Goal: Task Accomplishment & Management: Complete application form

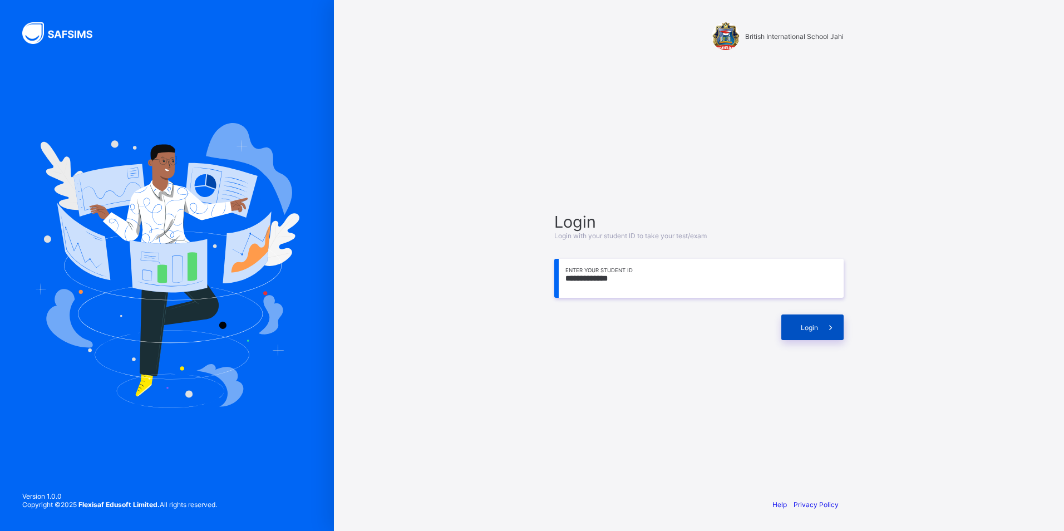
type input "**********"
click at [796, 325] on div "Login" at bounding box center [812, 327] width 62 height 26
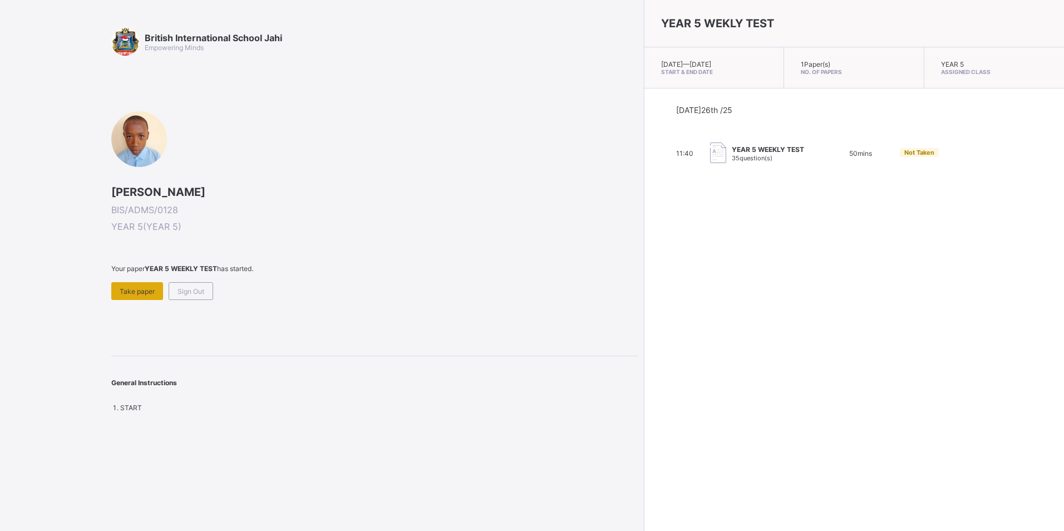
click at [138, 294] on span "Take paper" at bounding box center [137, 291] width 35 height 8
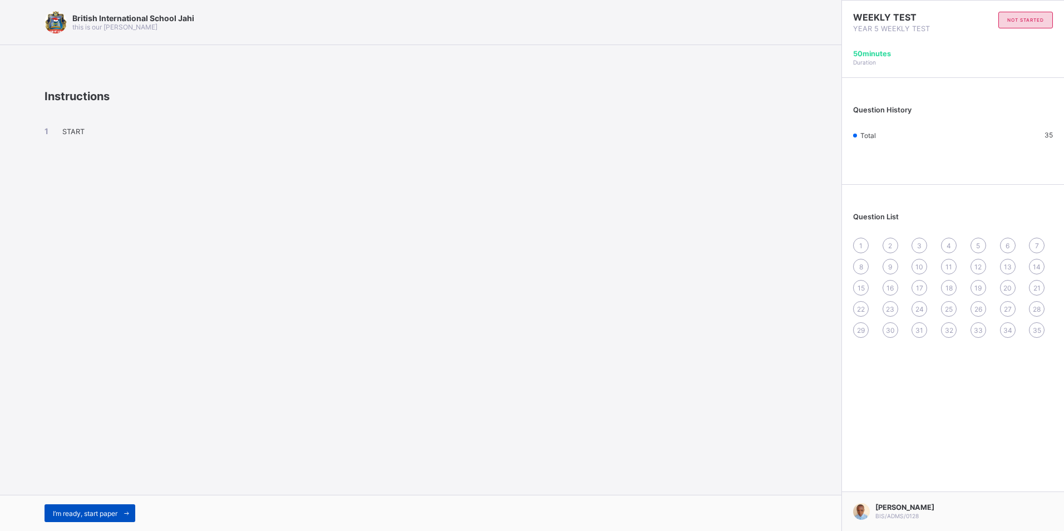
click at [92, 513] on span "I’m ready, start paper" at bounding box center [85, 513] width 65 height 8
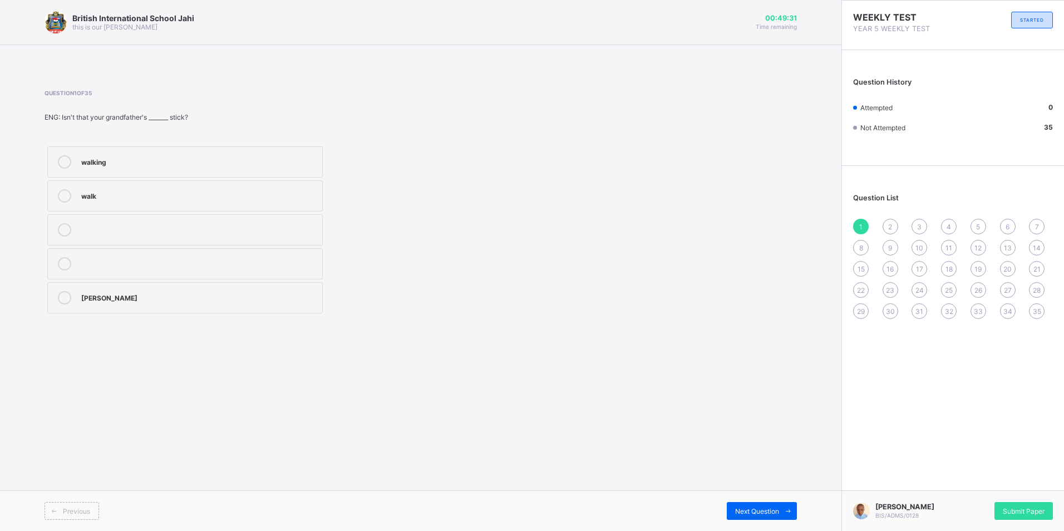
click at [118, 162] on div "walking" at bounding box center [198, 160] width 235 height 11
click at [889, 221] on div "2" at bounding box center [890, 227] width 16 height 16
click at [209, 151] on label "wisest" at bounding box center [184, 161] width 275 height 31
click at [919, 222] on span "3" at bounding box center [919, 226] width 4 height 8
click at [197, 230] on div "most intelligent" at bounding box center [198, 228] width 235 height 11
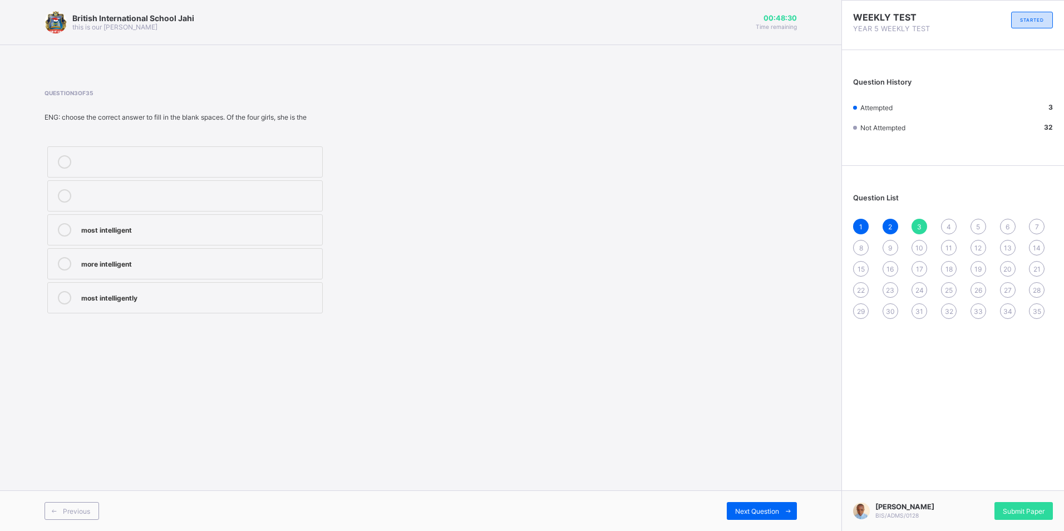
click at [947, 221] on div "4" at bounding box center [949, 227] width 16 height 16
click at [253, 256] on label "tall" at bounding box center [184, 263] width 275 height 31
click at [980, 223] on span "5" at bounding box center [978, 226] width 4 height 8
click at [98, 153] on label "oldest" at bounding box center [184, 161] width 275 height 31
click at [1006, 222] on span "6" at bounding box center [1007, 226] width 4 height 8
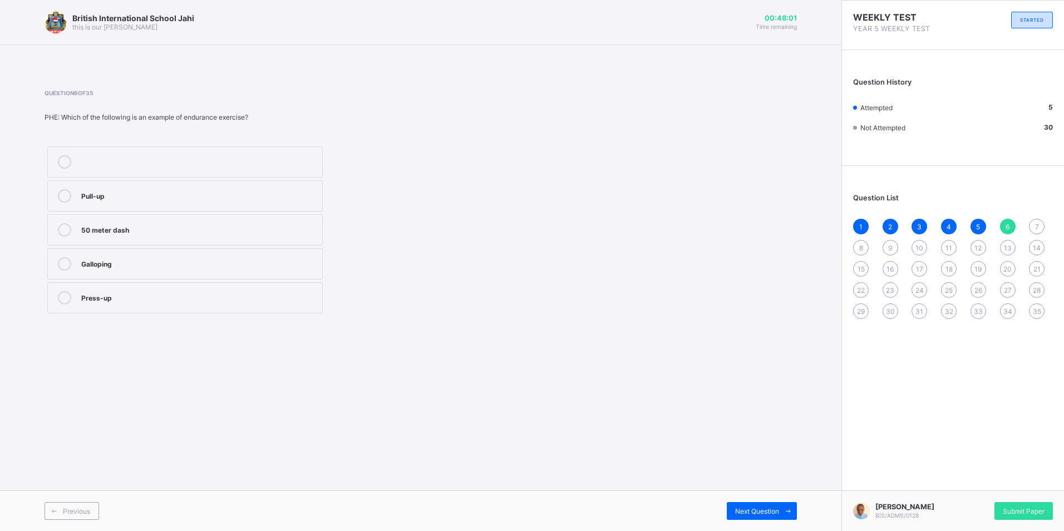
click at [275, 201] on div "Pull-up" at bounding box center [198, 195] width 235 height 13
click at [1035, 220] on div "7" at bounding box center [1036, 227] width 16 height 16
click at [81, 196] on div "2" at bounding box center [198, 194] width 235 height 11
click at [308, 224] on div "5" at bounding box center [198, 228] width 235 height 11
click at [858, 242] on div "8" at bounding box center [861, 248] width 16 height 16
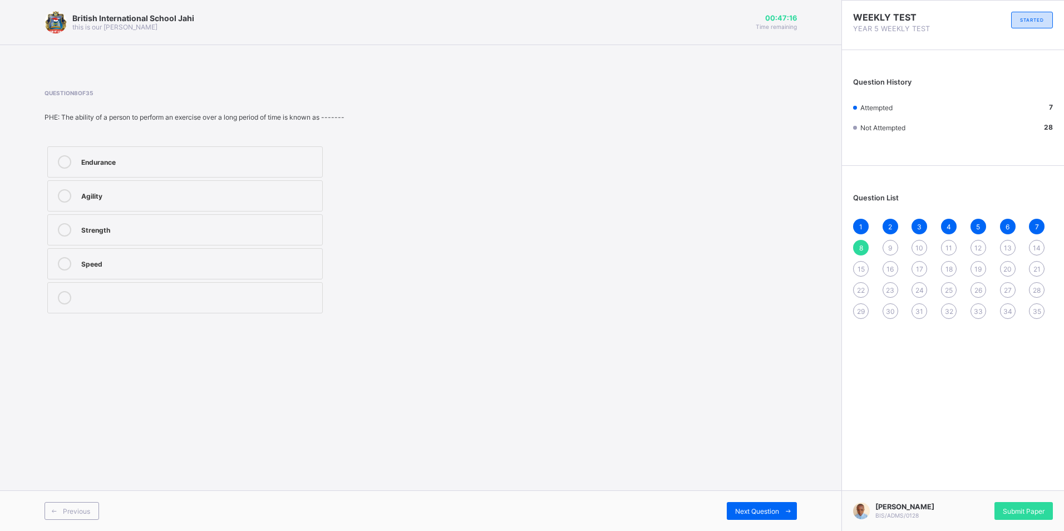
click at [309, 202] on div "Agility" at bounding box center [198, 195] width 235 height 13
click at [890, 240] on div "9" at bounding box center [890, 248] width 16 height 16
click at [291, 151] on label "Galloping" at bounding box center [184, 161] width 275 height 31
click at [916, 247] on span "10" at bounding box center [919, 248] width 8 height 8
click at [304, 197] on div "Rhythmic activities" at bounding box center [198, 194] width 235 height 11
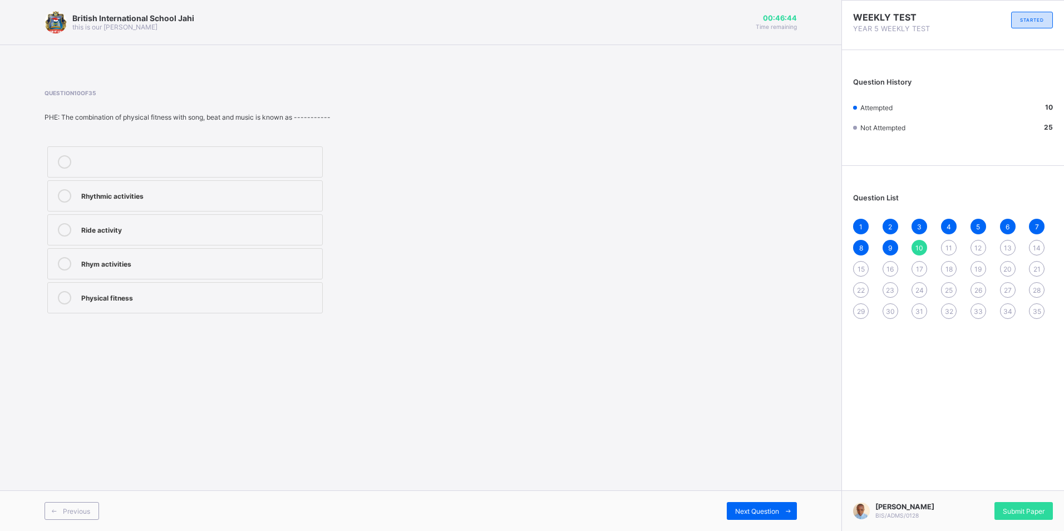
click at [948, 244] on span "11" at bounding box center [948, 248] width 7 height 8
click at [296, 174] on label "MERCI" at bounding box center [184, 161] width 275 height 31
click at [977, 244] on span "12" at bounding box center [977, 248] width 7 height 8
click at [254, 164] on div "BONSOIR" at bounding box center [198, 160] width 235 height 11
click at [1006, 244] on span "13" at bounding box center [1007, 248] width 8 height 8
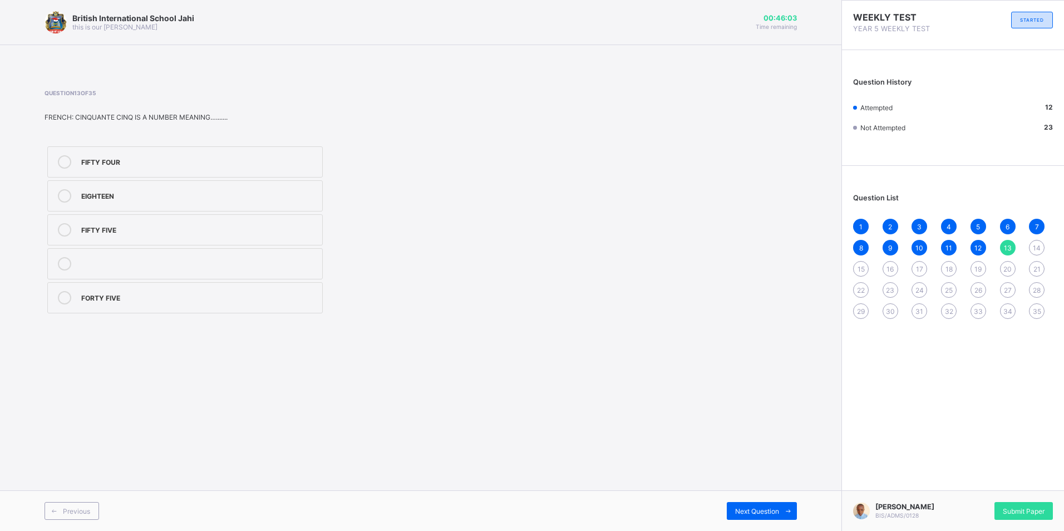
click at [298, 196] on div "EIGHTEEN" at bounding box center [198, 194] width 235 height 11
click at [1033, 243] on div "14" at bounding box center [1036, 248] width 16 height 16
click at [182, 203] on label "52" at bounding box center [184, 195] width 275 height 31
click at [859, 266] on span "15" at bounding box center [860, 269] width 7 height 8
click at [181, 188] on label "39" at bounding box center [184, 195] width 275 height 31
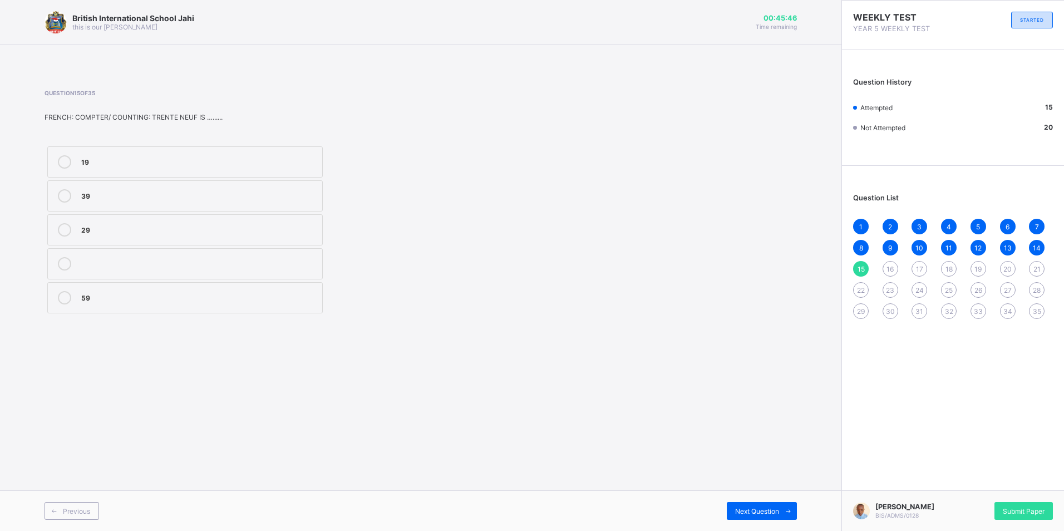
drag, startPoint x: 891, startPoint y: 264, endPoint x: 883, endPoint y: 266, distance: 7.6
click at [890, 264] on div "16" at bounding box center [890, 269] width 16 height 16
click at [301, 161] on div "None of the above" at bounding box center [198, 160] width 235 height 11
click at [918, 265] on span "17" at bounding box center [919, 269] width 7 height 8
drag, startPoint x: 272, startPoint y: 190, endPoint x: 305, endPoint y: 196, distance: 33.3
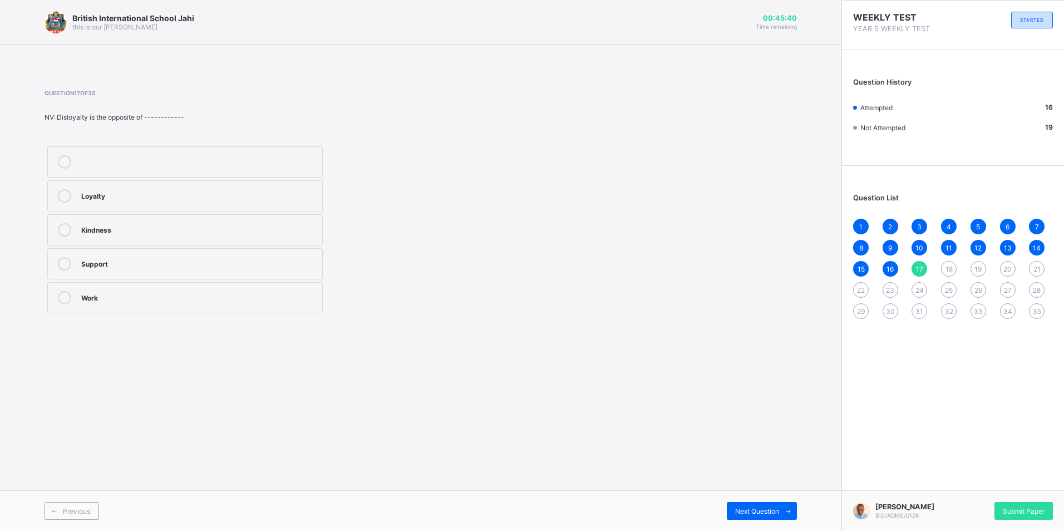
click at [277, 192] on div "Loyalty" at bounding box center [198, 194] width 235 height 11
click at [948, 262] on div "18" at bounding box center [949, 269] width 16 height 16
click at [308, 157] on div "Respect" at bounding box center [198, 160] width 235 height 11
click at [975, 268] on span "19" at bounding box center [977, 269] width 7 height 8
click at [78, 156] on label "Hatred" at bounding box center [184, 161] width 275 height 31
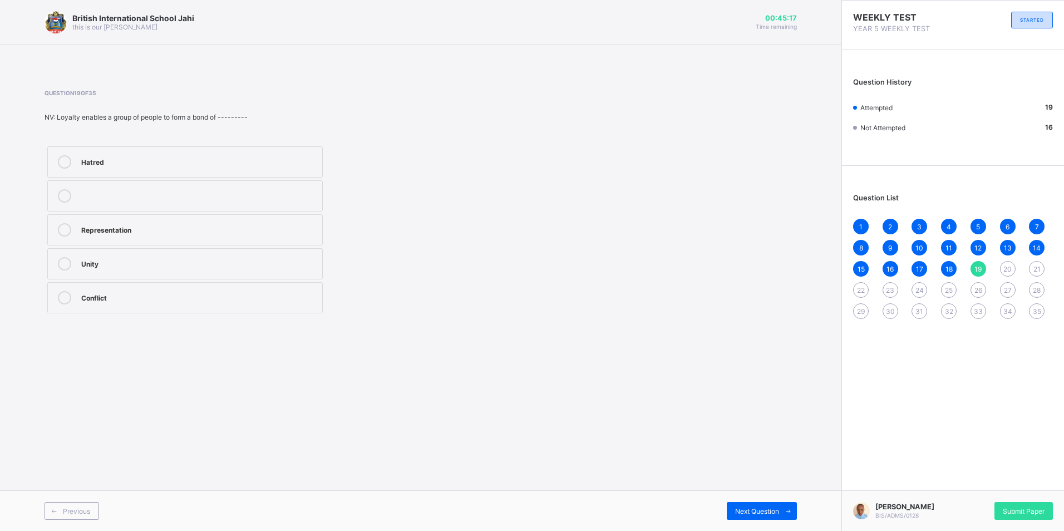
click at [1006, 261] on div "20" at bounding box center [1008, 269] width 16 height 16
click at [1035, 266] on span "21" at bounding box center [1036, 269] width 7 height 8
click at [235, 159] on div "4,/10" at bounding box center [198, 160] width 235 height 11
click at [862, 285] on div "22" at bounding box center [861, 290] width 16 height 16
click at [319, 164] on label "500 seconds" at bounding box center [184, 161] width 275 height 31
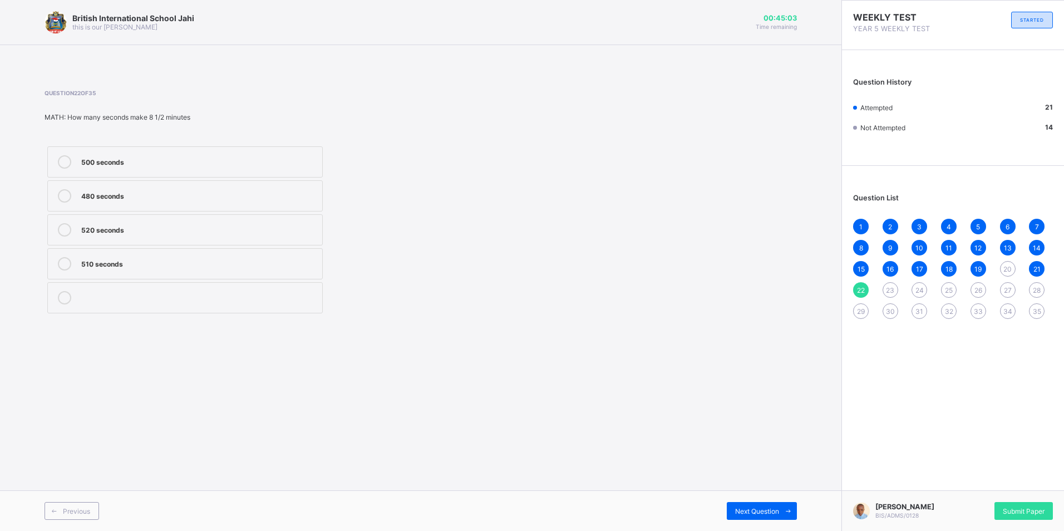
click at [886, 284] on div "23" at bounding box center [890, 290] width 16 height 16
click at [255, 156] on div "958" at bounding box center [198, 160] width 235 height 11
click at [1007, 266] on span "20" at bounding box center [1007, 269] width 8 height 8
click at [107, 157] on div "Loyalty" at bounding box center [198, 160] width 235 height 11
click at [922, 286] on span "24" at bounding box center [919, 290] width 8 height 8
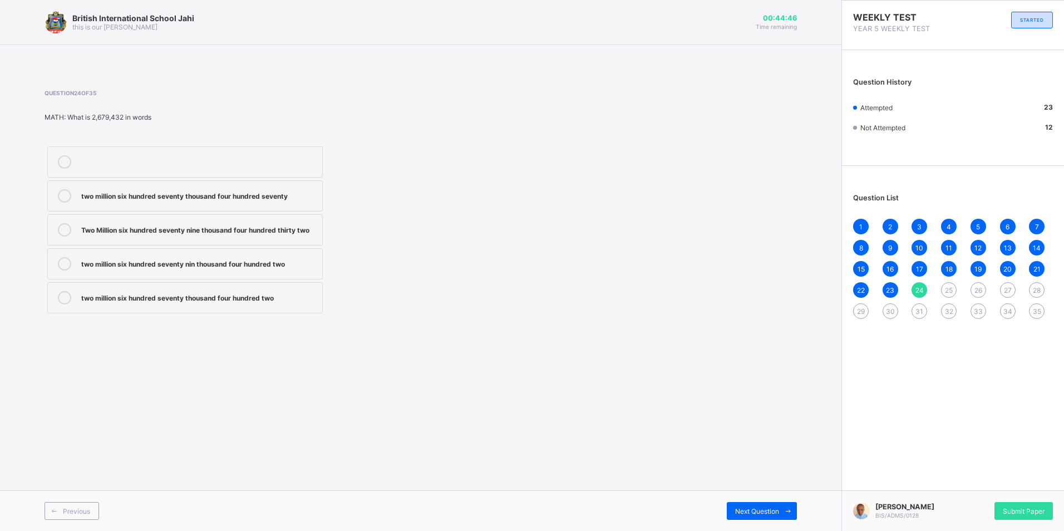
click at [132, 195] on div "two million six hundred seventy thousand four hundred seventy" at bounding box center [198, 194] width 235 height 11
click at [735, 512] on span "Next Question" at bounding box center [757, 511] width 44 height 8
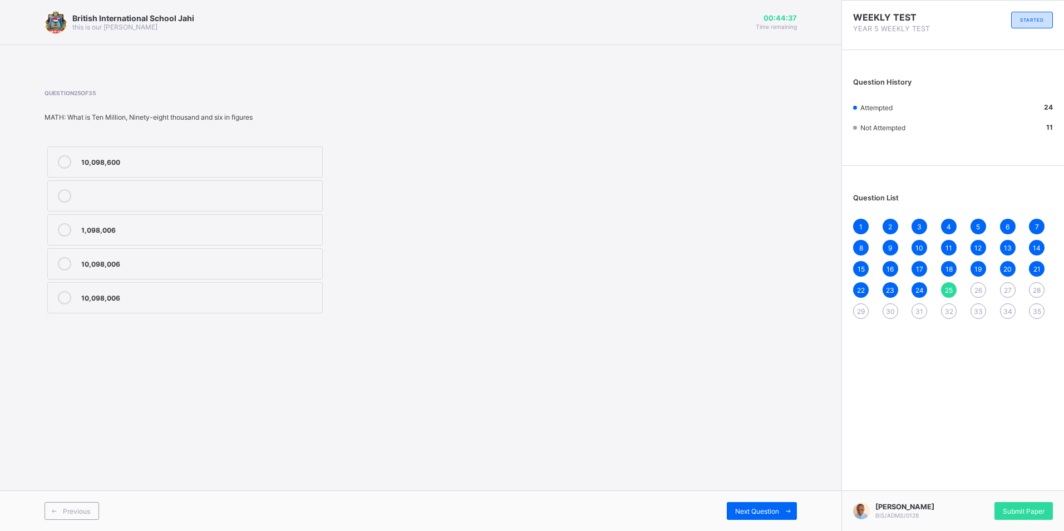
click at [283, 250] on label "10,098,006" at bounding box center [184, 263] width 275 height 31
click at [735, 510] on span "Next Question" at bounding box center [757, 511] width 44 height 8
click at [307, 229] on div "increased crop yield" at bounding box center [198, 228] width 235 height 11
click at [751, 507] on span "Next Question" at bounding box center [757, 511] width 44 height 8
click at [298, 194] on div "by planting trees" at bounding box center [198, 194] width 235 height 11
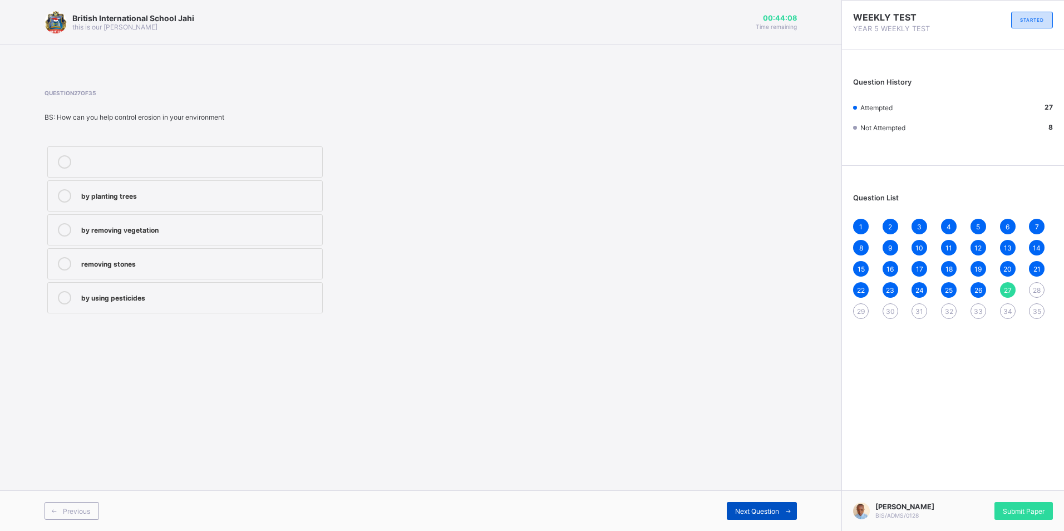
click at [729, 510] on div "Next Question" at bounding box center [761, 511] width 70 height 18
click at [294, 154] on label "heavy rain" at bounding box center [184, 161] width 275 height 31
click at [728, 505] on div "Next Question" at bounding box center [761, 511] width 70 height 18
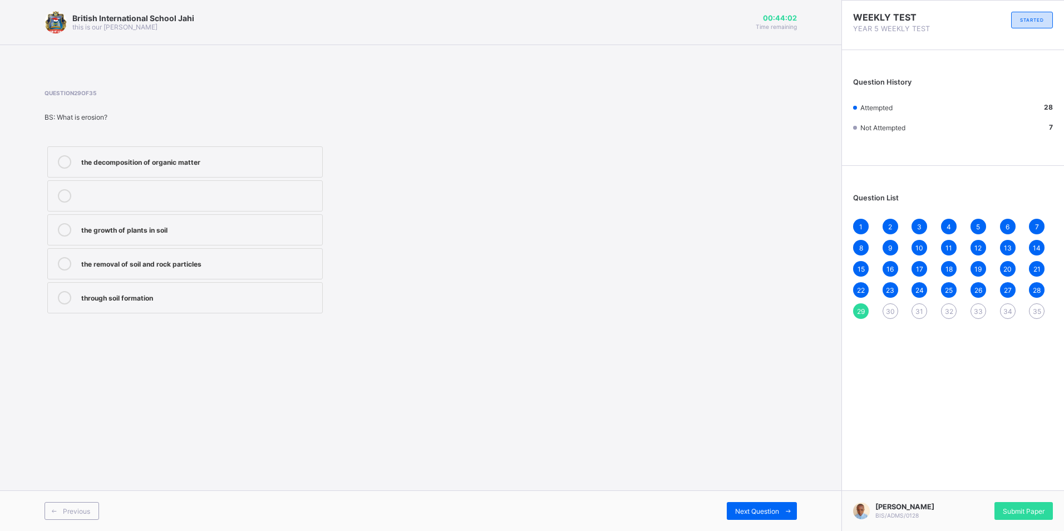
click at [301, 225] on div "the growth of plants in soil" at bounding box center [198, 228] width 235 height 11
click at [731, 506] on div "Next Question" at bounding box center [761, 511] width 70 height 18
click at [301, 228] on div "through plant growth" at bounding box center [198, 228] width 235 height 11
click at [740, 507] on span "Next Question" at bounding box center [757, 511] width 44 height 8
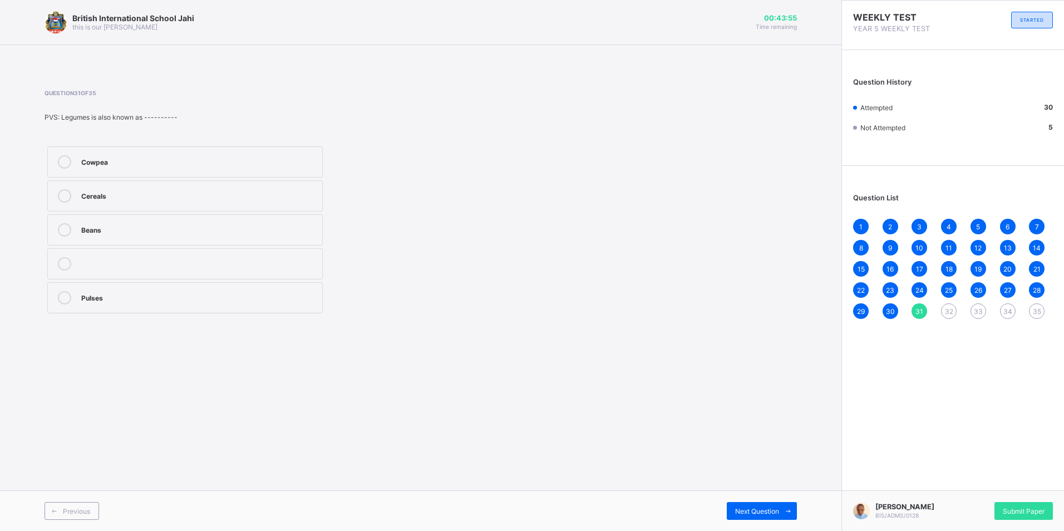
drag, startPoint x: 268, startPoint y: 156, endPoint x: 275, endPoint y: 161, distance: 8.3
click at [273, 157] on div "Cowpea" at bounding box center [198, 160] width 235 height 11
drag, startPoint x: 741, startPoint y: 508, endPoint x: 724, endPoint y: 500, distance: 19.2
click at [741, 508] on span "Next Question" at bounding box center [757, 511] width 44 height 8
click at [303, 151] on label "Crop" at bounding box center [184, 161] width 275 height 31
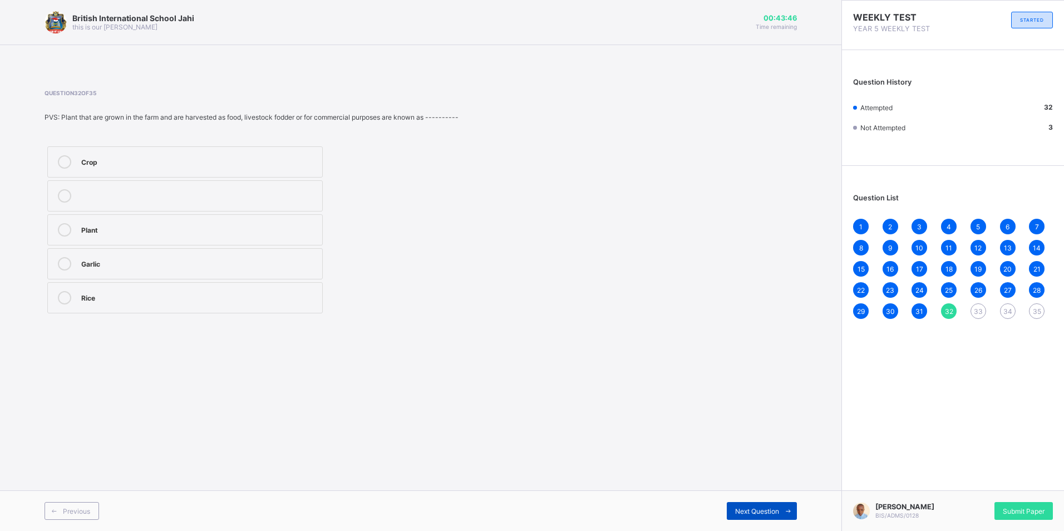
click at [763, 505] on div "Next Question" at bounding box center [761, 511] width 70 height 18
click at [313, 198] on div "Cowpea" at bounding box center [198, 194] width 235 height 11
click at [770, 509] on span "Next Question" at bounding box center [757, 511] width 44 height 8
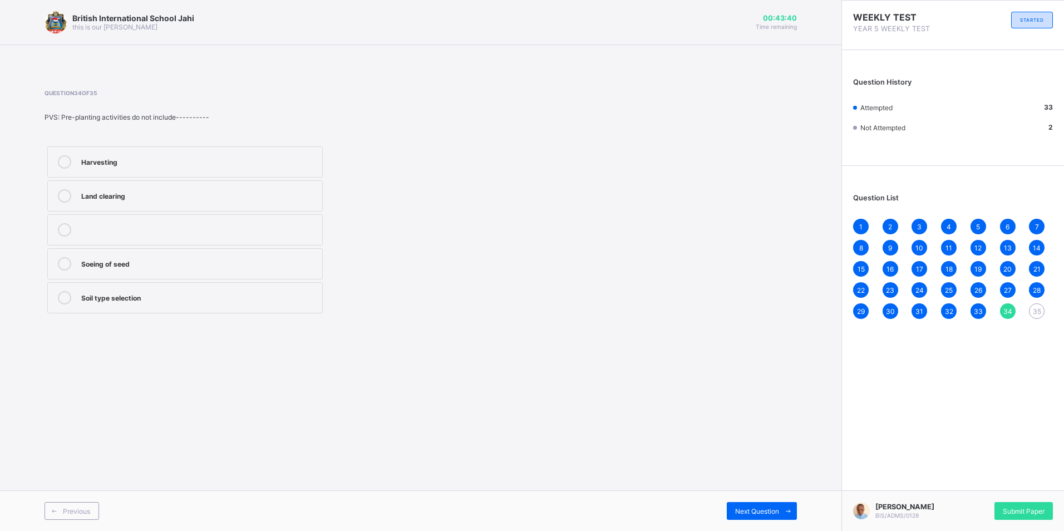
click at [310, 160] on div "Harvesting" at bounding box center [198, 160] width 235 height 11
click at [744, 504] on div "Next Question" at bounding box center [761, 511] width 70 height 18
click at [259, 162] on div "Caasava" at bounding box center [198, 160] width 235 height 11
click at [1012, 502] on div "Submit Paper" at bounding box center [1023, 511] width 58 height 18
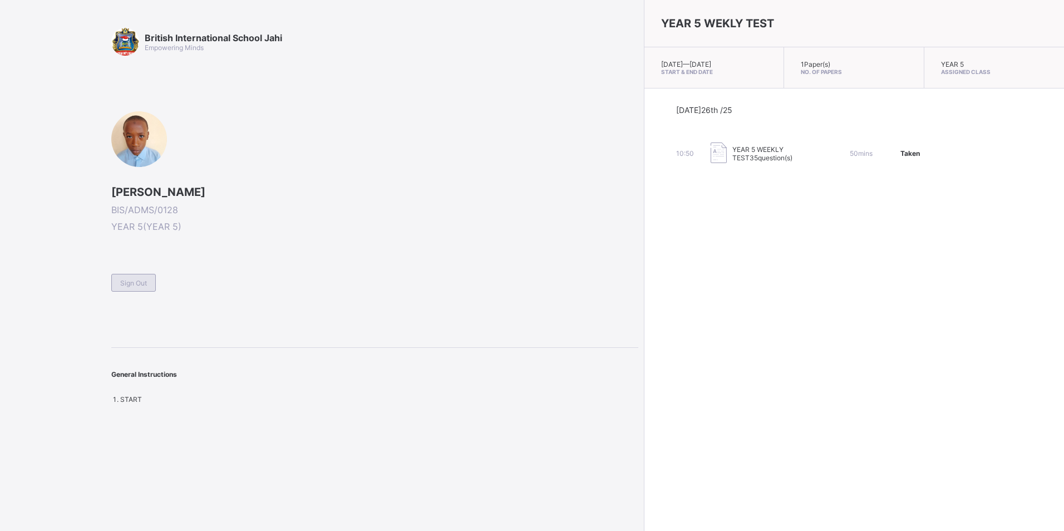
click at [123, 275] on div "Sign Out" at bounding box center [133, 283] width 44 height 18
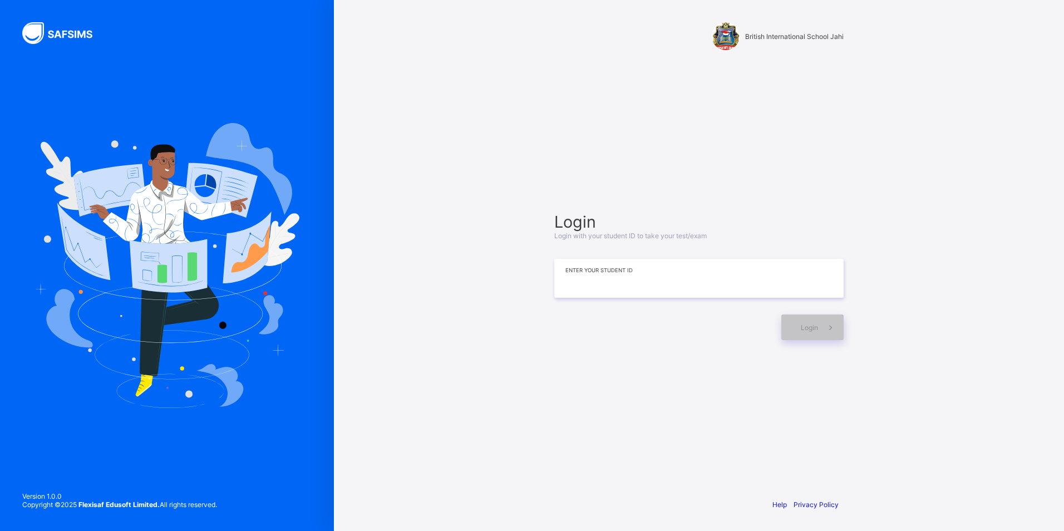
click at [580, 284] on input at bounding box center [698, 278] width 289 height 39
type input "**********"
click at [817, 327] on span "Login" at bounding box center [808, 327] width 17 height 8
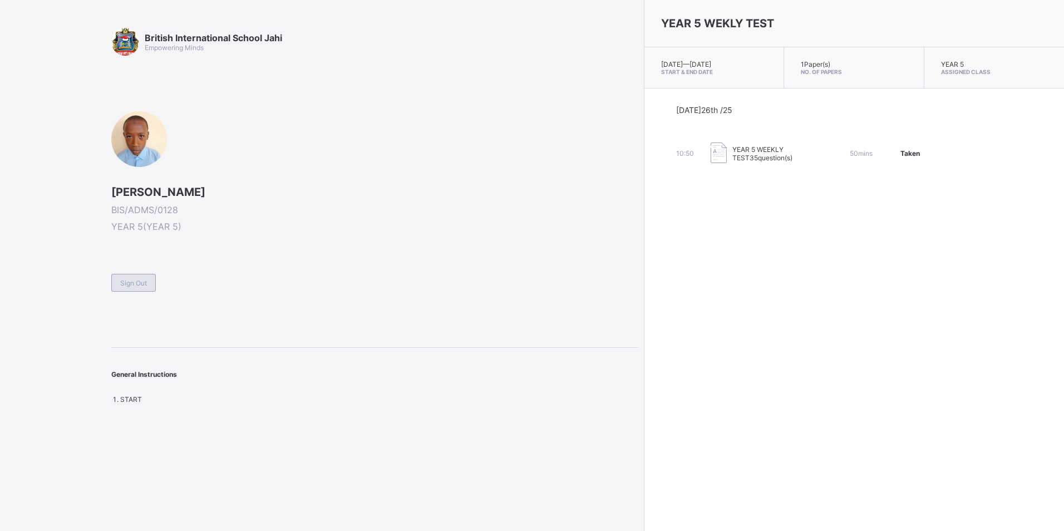
click at [144, 279] on span "Sign Out" at bounding box center [133, 283] width 27 height 8
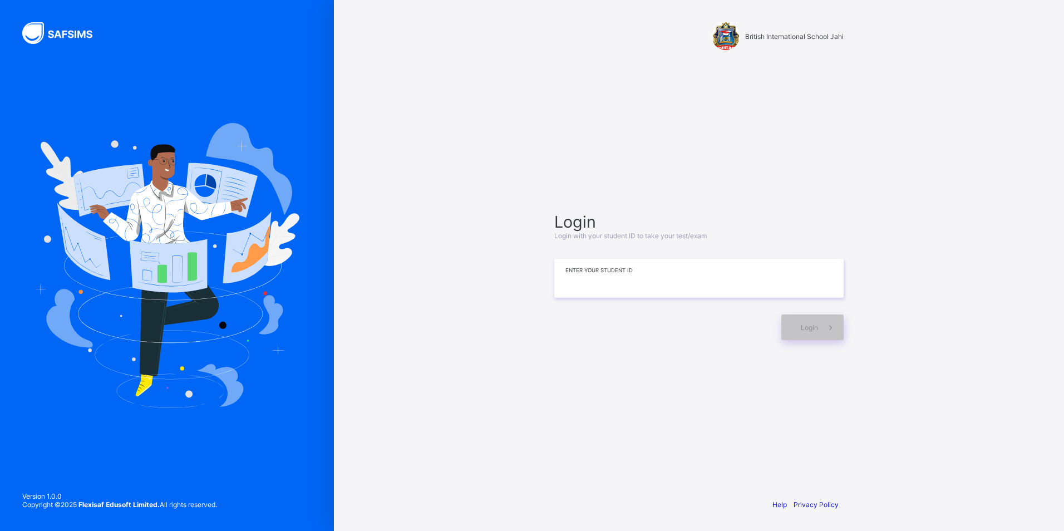
click at [628, 284] on input at bounding box center [698, 278] width 289 height 39
type input "**********"
click at [804, 319] on div "Login" at bounding box center [812, 327] width 62 height 26
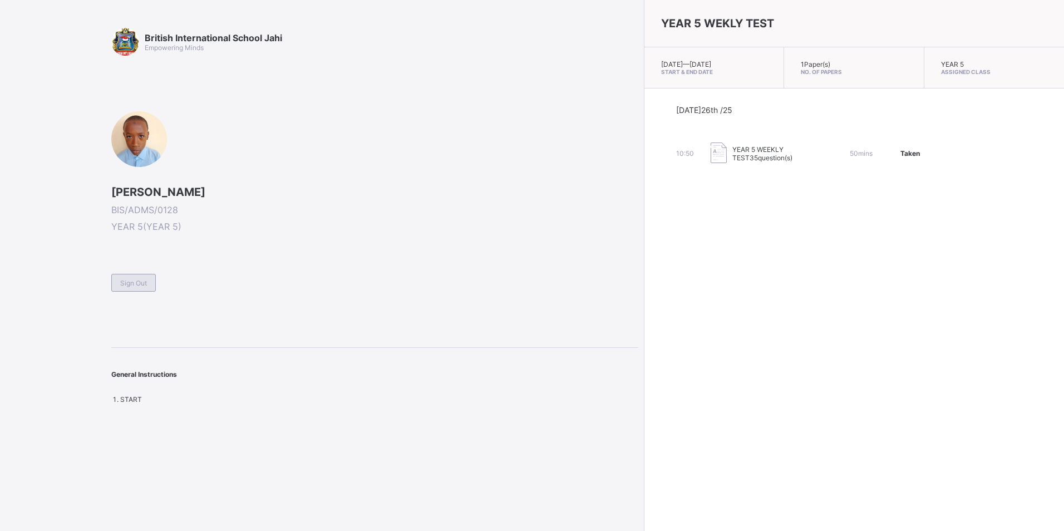
click at [146, 276] on div "Sign Out" at bounding box center [133, 283] width 44 height 18
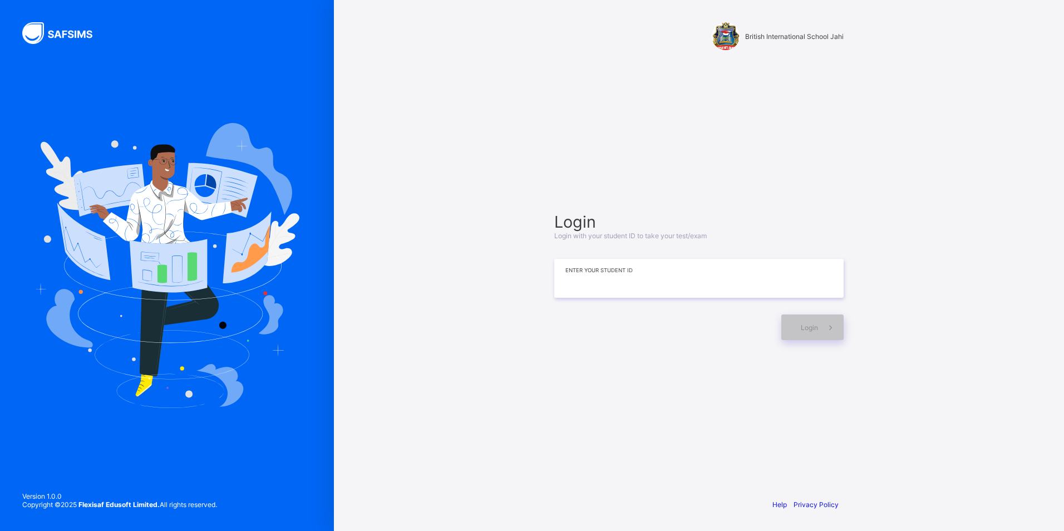
click at [590, 283] on input at bounding box center [698, 278] width 289 height 39
type input "*"
type input "**********"
click at [807, 329] on span "Login" at bounding box center [808, 327] width 17 height 8
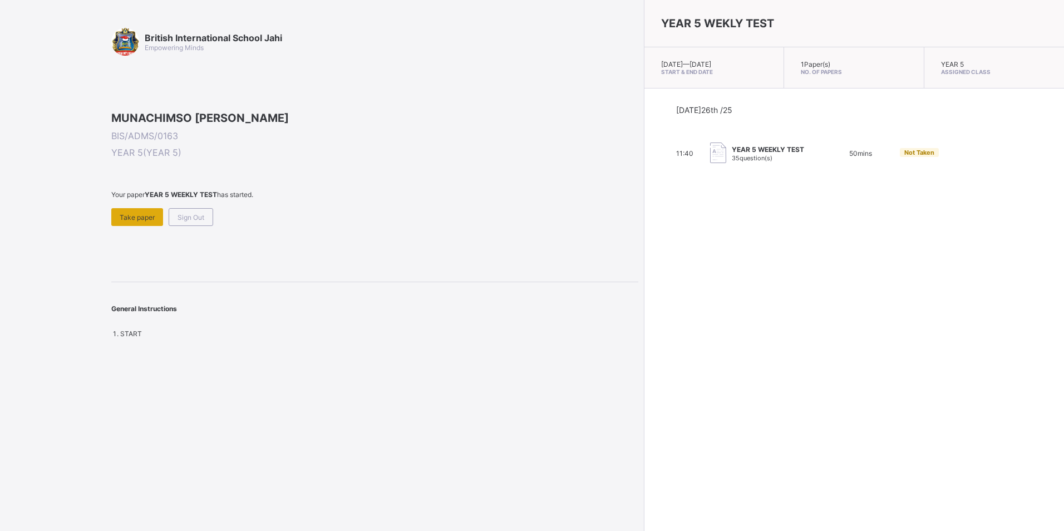
click at [130, 221] on span "Take paper" at bounding box center [137, 217] width 35 height 8
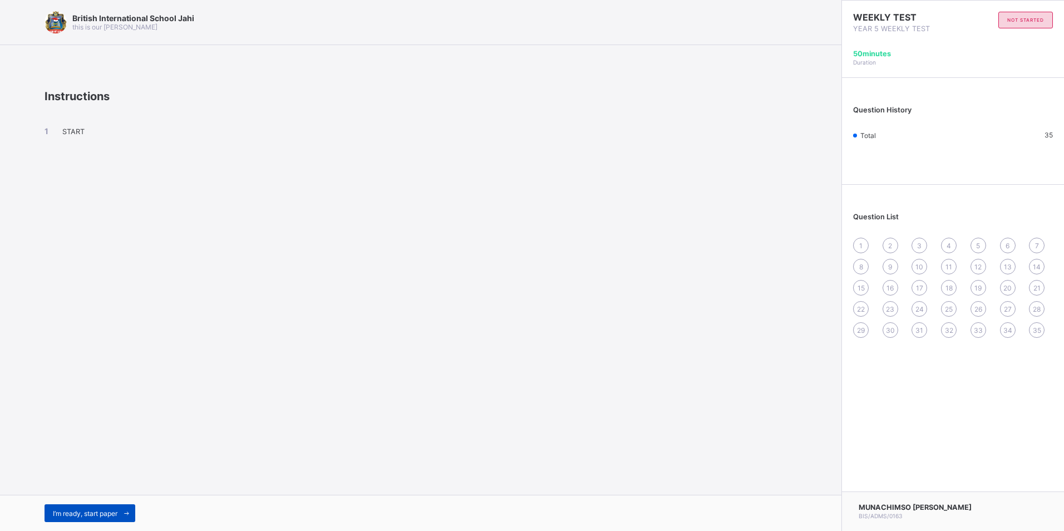
click at [113, 509] on span "I’m ready, start paper" at bounding box center [85, 513] width 65 height 8
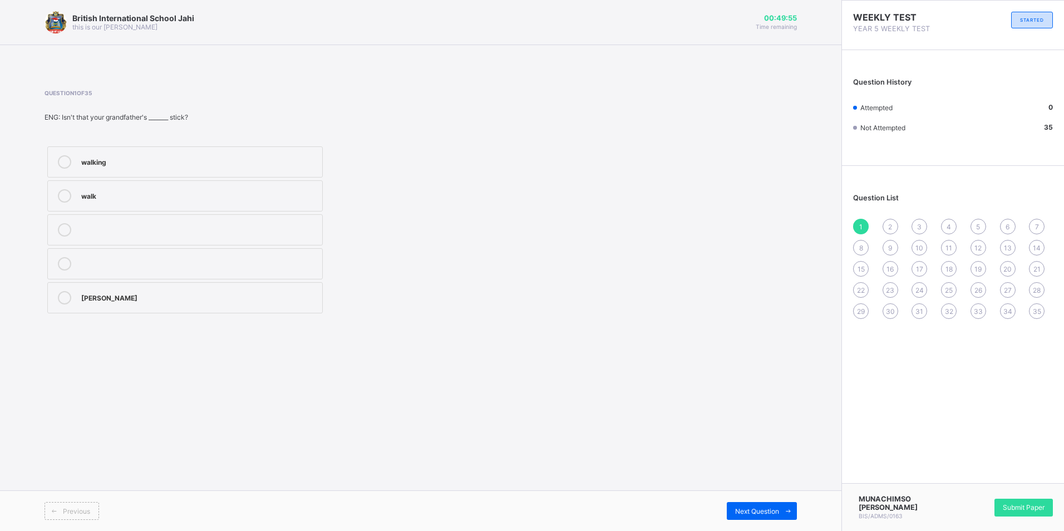
drag, startPoint x: 64, startPoint y: 195, endPoint x: 73, endPoint y: 216, distance: 23.4
click at [67, 202] on label "walk" at bounding box center [184, 195] width 275 height 31
click at [65, 159] on icon at bounding box center [64, 161] width 13 height 13
click at [884, 220] on div "1 2 3 4 5 6 7 8 9 10 11 12 13 14 15 16 17 18 19 20 21 22 23 24 25 26 27 28 29 3…" at bounding box center [953, 269] width 200 height 100
click at [889, 224] on span "2" at bounding box center [890, 226] width 4 height 8
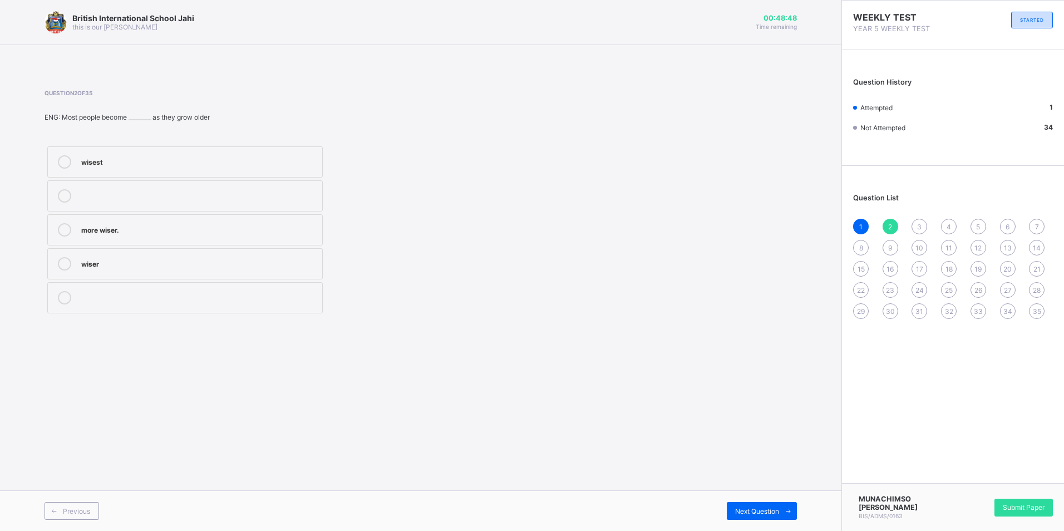
click at [63, 264] on icon at bounding box center [64, 263] width 13 height 13
click at [917, 225] on span "3" at bounding box center [919, 226] width 4 height 8
click at [65, 231] on icon at bounding box center [64, 229] width 13 height 13
click at [945, 224] on div "4" at bounding box center [949, 227] width 16 height 16
click at [62, 258] on icon at bounding box center [64, 263] width 13 height 13
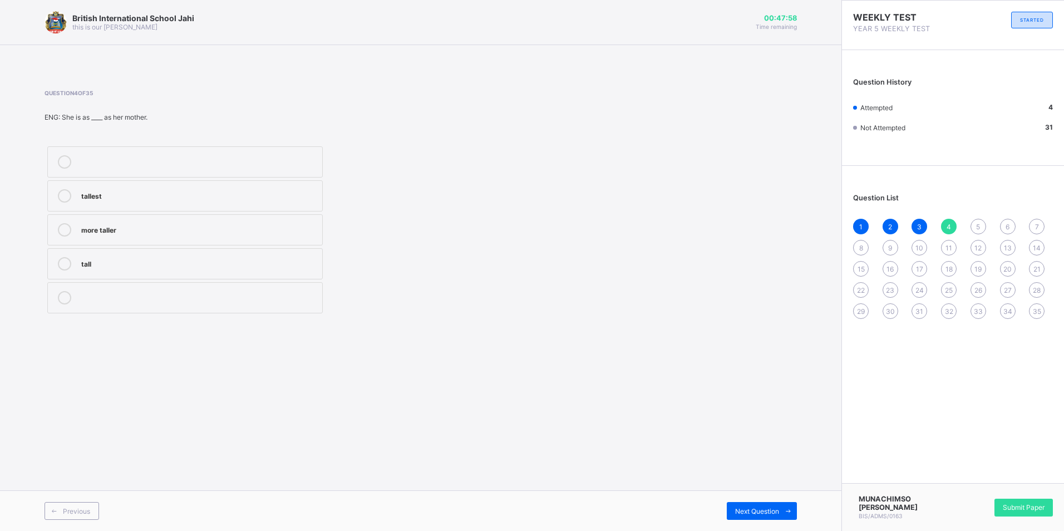
click at [978, 224] on span "5" at bounding box center [978, 226] width 4 height 8
drag, startPoint x: 63, startPoint y: 156, endPoint x: 64, endPoint y: 167, distance: 11.2
click at [63, 157] on icon at bounding box center [64, 161] width 13 height 13
click at [1007, 223] on span "6" at bounding box center [1007, 226] width 4 height 8
click at [61, 293] on icon at bounding box center [64, 297] width 13 height 13
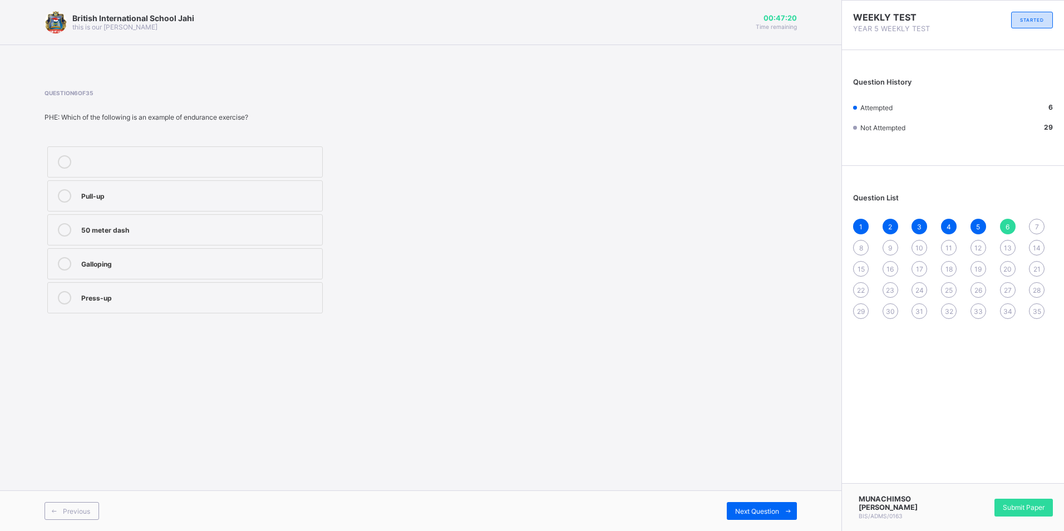
click at [1040, 222] on div "7" at bounding box center [1036, 227] width 16 height 16
drag, startPoint x: 60, startPoint y: 226, endPoint x: 86, endPoint y: 227, distance: 26.7
click at [86, 227] on label "5" at bounding box center [184, 229] width 275 height 31
click at [60, 224] on div at bounding box center [64, 229] width 22 height 13
click at [858, 244] on div "8" at bounding box center [861, 248] width 16 height 16
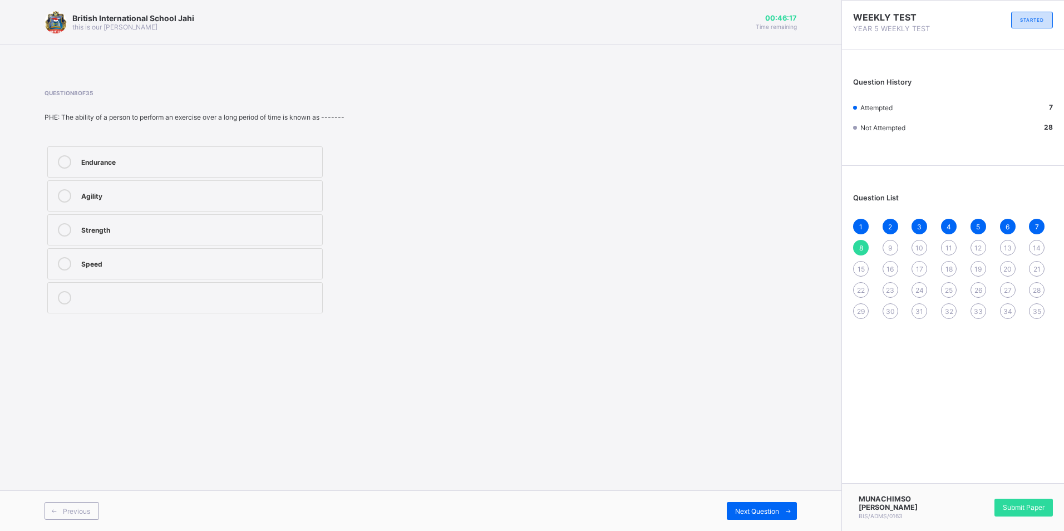
drag, startPoint x: 64, startPoint y: 157, endPoint x: 105, endPoint y: 177, distance: 45.8
click at [71, 167] on div at bounding box center [64, 161] width 22 height 13
click at [891, 243] on div "9" at bounding box center [890, 248] width 16 height 16
click at [60, 224] on div at bounding box center [64, 229] width 22 height 13
click at [922, 243] on div "10" at bounding box center [919, 248] width 16 height 16
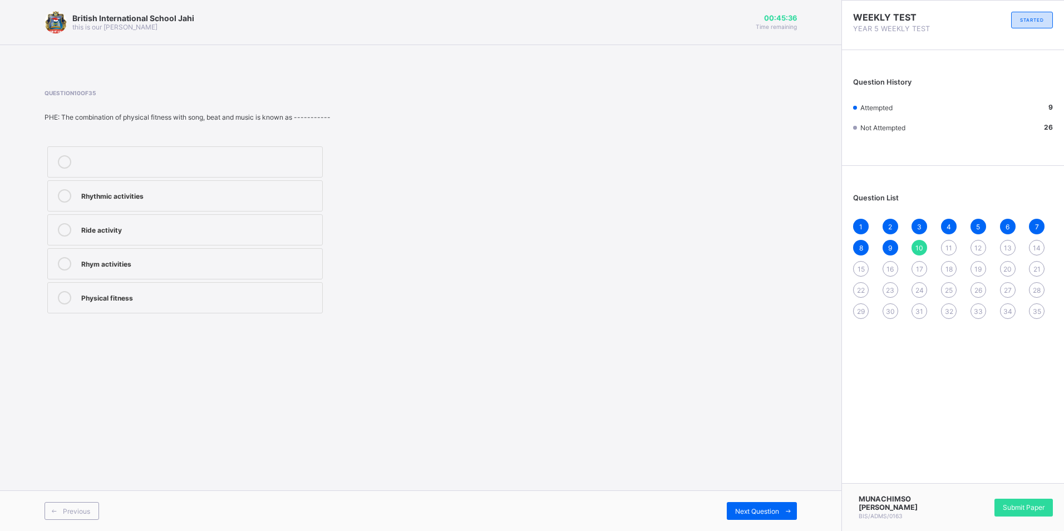
drag, startPoint x: 67, startPoint y: 197, endPoint x: 63, endPoint y: 185, distance: 13.5
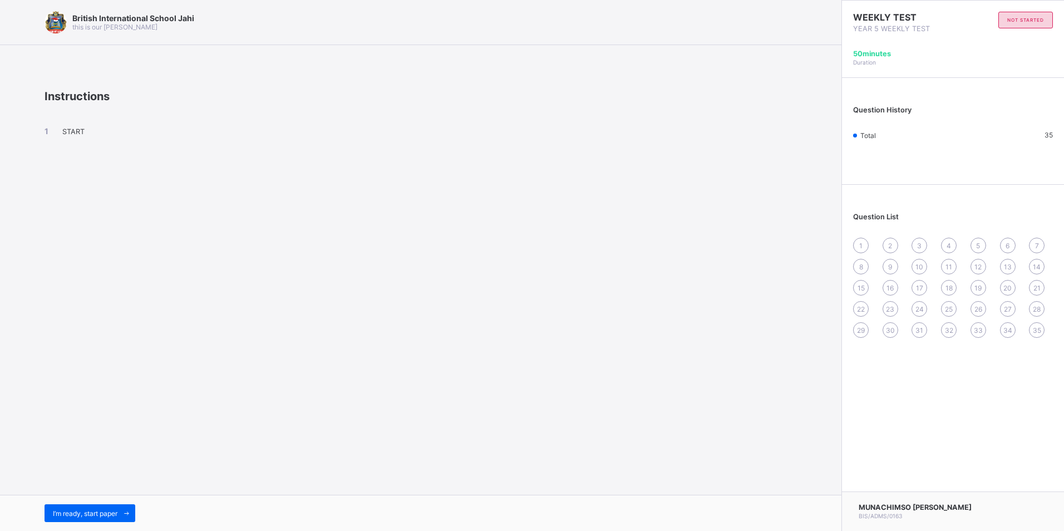
click at [862, 239] on div "1" at bounding box center [861, 246] width 16 height 16
click at [858, 246] on div "1" at bounding box center [861, 246] width 16 height 16
click at [857, 246] on div "1" at bounding box center [861, 246] width 16 height 16
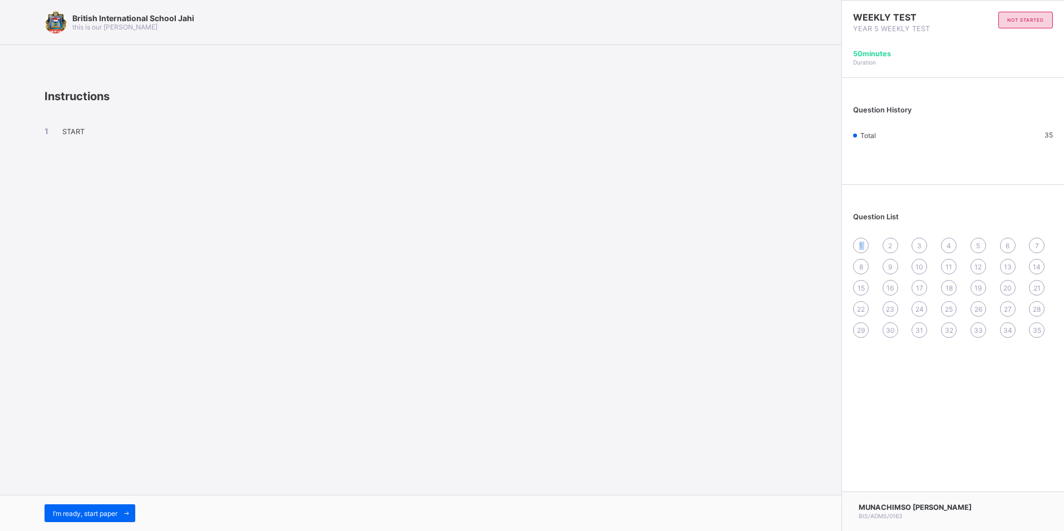
click at [855, 246] on div "1" at bounding box center [861, 246] width 16 height 16
click at [855, 249] on div "1" at bounding box center [861, 246] width 16 height 16
click at [857, 249] on div "1" at bounding box center [861, 246] width 16 height 16
click at [864, 248] on div "1" at bounding box center [861, 246] width 16 height 16
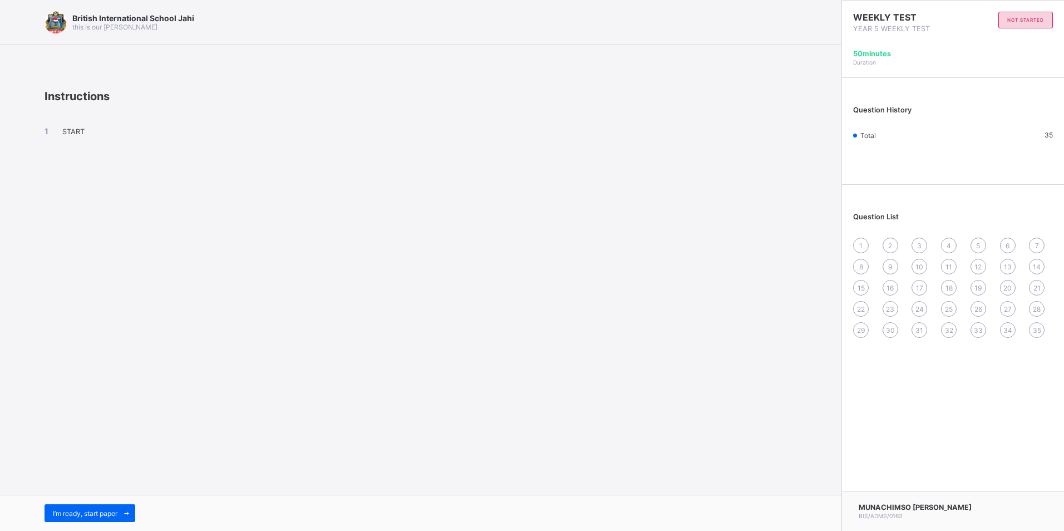
click at [867, 242] on div "1" at bounding box center [861, 246] width 16 height 16
click at [860, 241] on span "1" at bounding box center [860, 245] width 3 height 8
drag, startPoint x: 165, startPoint y: 93, endPoint x: 0, endPoint y: 115, distance: 166.1
click at [0, 114] on html "British International School Jahi this is our motton Instructions START I’m rea…" at bounding box center [532, 265] width 1064 height 531
click at [70, 127] on span "START" at bounding box center [73, 131] width 22 height 8
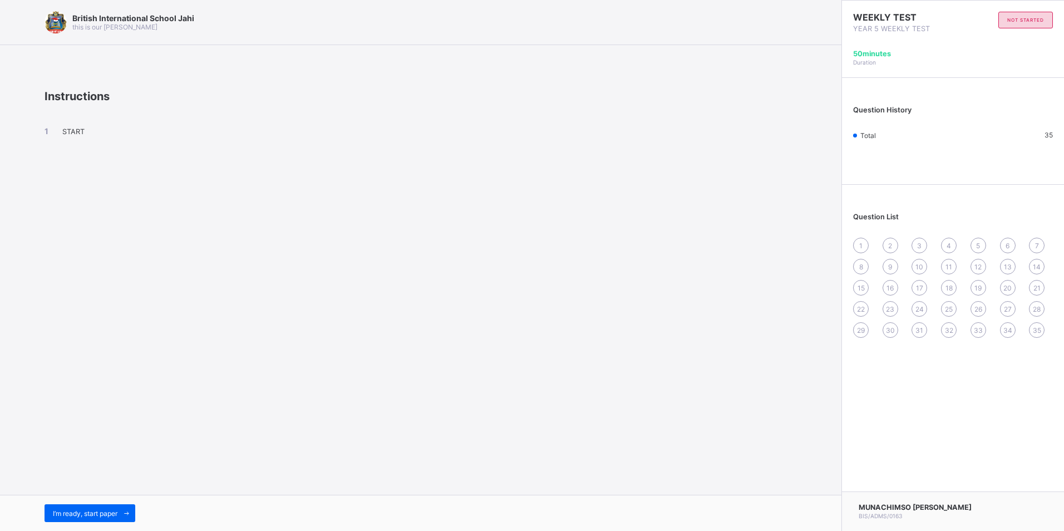
click at [67, 128] on span "START" at bounding box center [73, 131] width 22 height 8
drag, startPoint x: 67, startPoint y: 128, endPoint x: 46, endPoint y: 125, distance: 21.9
click at [46, 125] on div "START" at bounding box center [420, 141] width 752 height 76
click at [46, 126] on div "START" at bounding box center [420, 141] width 752 height 76
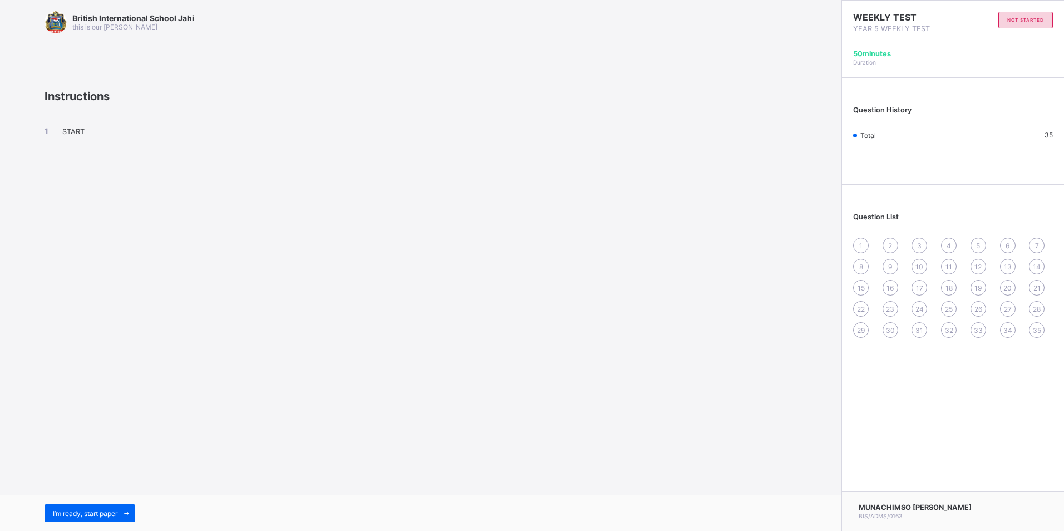
click at [539, 264] on div "British International School Jahi this is our motton Instructions START I’m rea…" at bounding box center [420, 265] width 841 height 531
click at [88, 513] on span "I’m ready, start paper" at bounding box center [85, 513] width 65 height 8
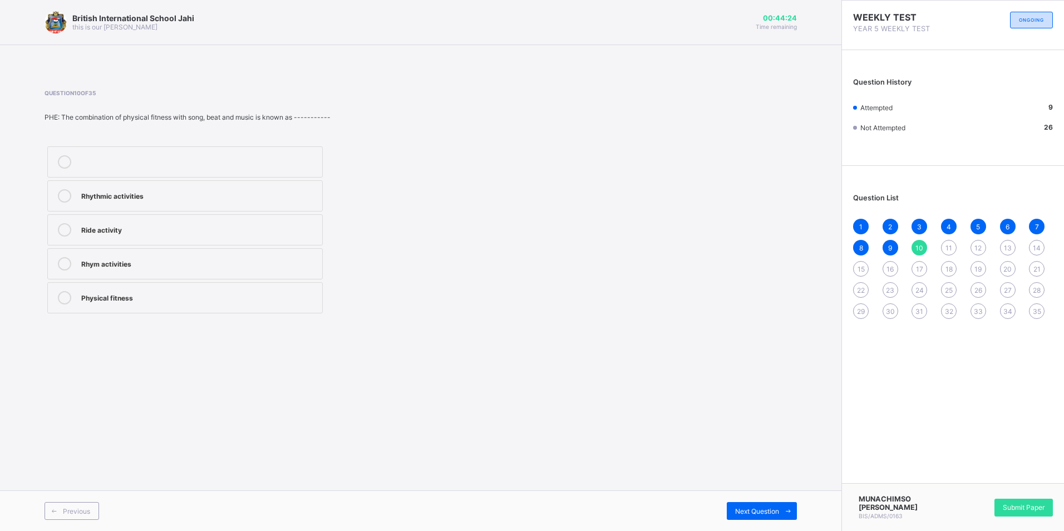
click at [57, 194] on div at bounding box center [64, 195] width 22 height 13
click at [944, 244] on div "11" at bounding box center [949, 248] width 16 height 16
click at [66, 197] on icon at bounding box center [64, 195] width 13 height 13
click at [976, 242] on div "12" at bounding box center [978, 248] width 16 height 16
click at [62, 159] on icon at bounding box center [64, 161] width 13 height 13
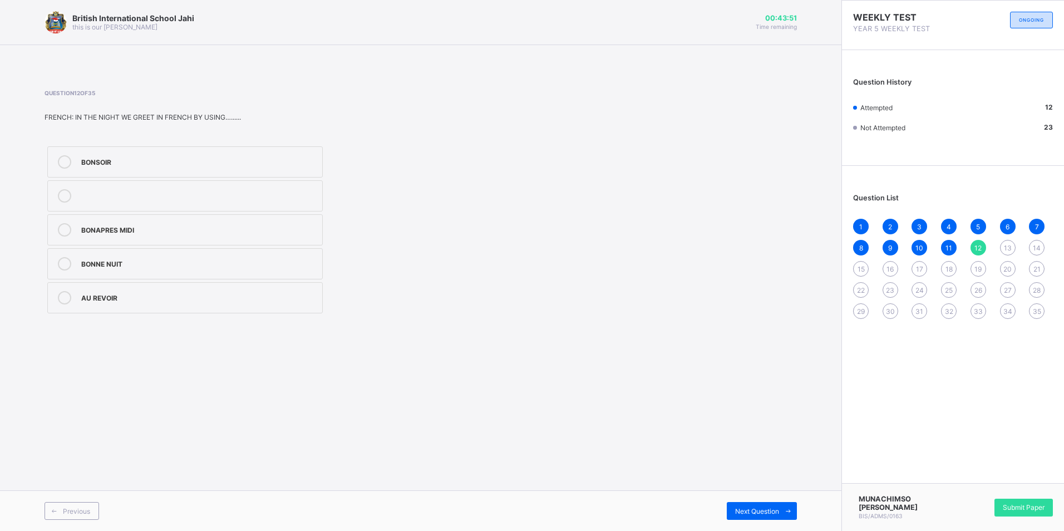
click at [1000, 243] on div "13" at bounding box center [1008, 248] width 16 height 16
click at [61, 228] on icon at bounding box center [64, 229] width 13 height 13
click at [1031, 245] on div "14" at bounding box center [1036, 248] width 16 height 16
drag, startPoint x: 65, startPoint y: 264, endPoint x: 250, endPoint y: 320, distance: 193.7
click at [77, 273] on label "42" at bounding box center [184, 263] width 275 height 31
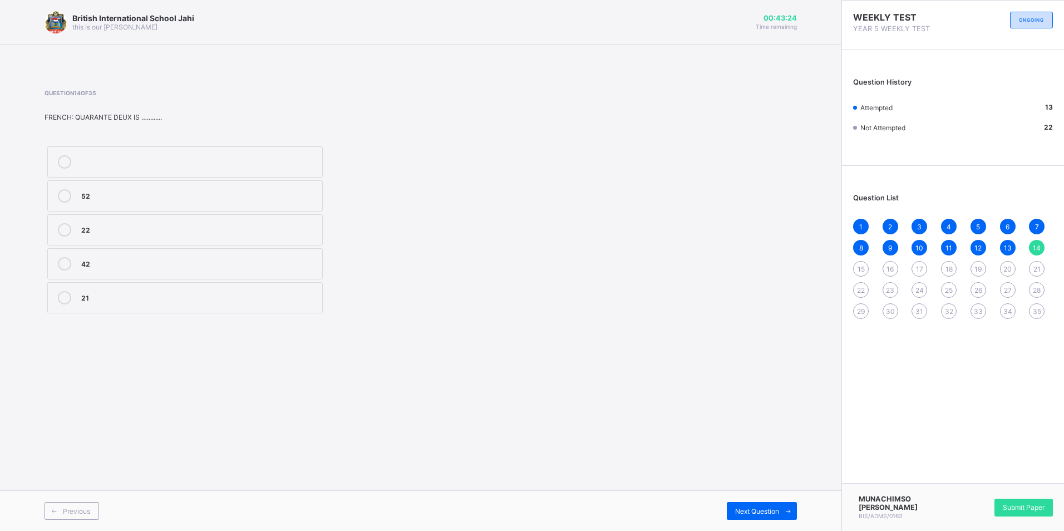
click at [857, 271] on span "15" at bounding box center [860, 269] width 7 height 8
drag, startPoint x: 63, startPoint y: 194, endPoint x: 116, endPoint y: 244, distance: 72.4
click at [65, 199] on icon at bounding box center [64, 195] width 13 height 13
click at [887, 266] on span "16" at bounding box center [889, 269] width 7 height 8
drag, startPoint x: 62, startPoint y: 297, endPoint x: 68, endPoint y: 301, distance: 6.8
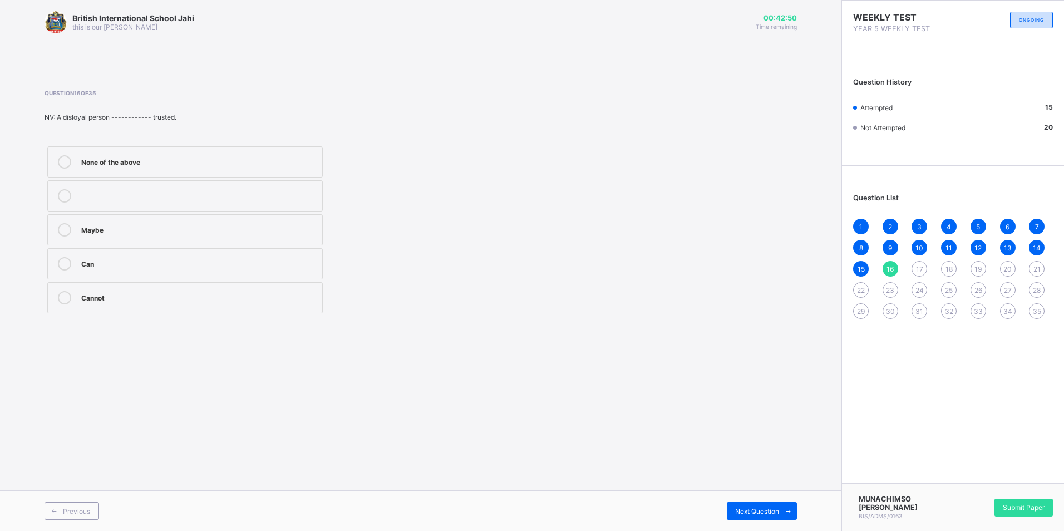
click at [63, 297] on icon at bounding box center [64, 297] width 13 height 13
click at [916, 270] on span "17" at bounding box center [919, 269] width 7 height 8
click at [66, 196] on icon at bounding box center [64, 195] width 13 height 13
click at [940, 265] on div "1 2 3 4 5 6 7 8 9 10 11 12 13 14 15 16 17 18 19 20 21 22 23 24 25 26 27 28 29 3…" at bounding box center [953, 269] width 200 height 100
click at [948, 268] on span "18" at bounding box center [948, 269] width 7 height 8
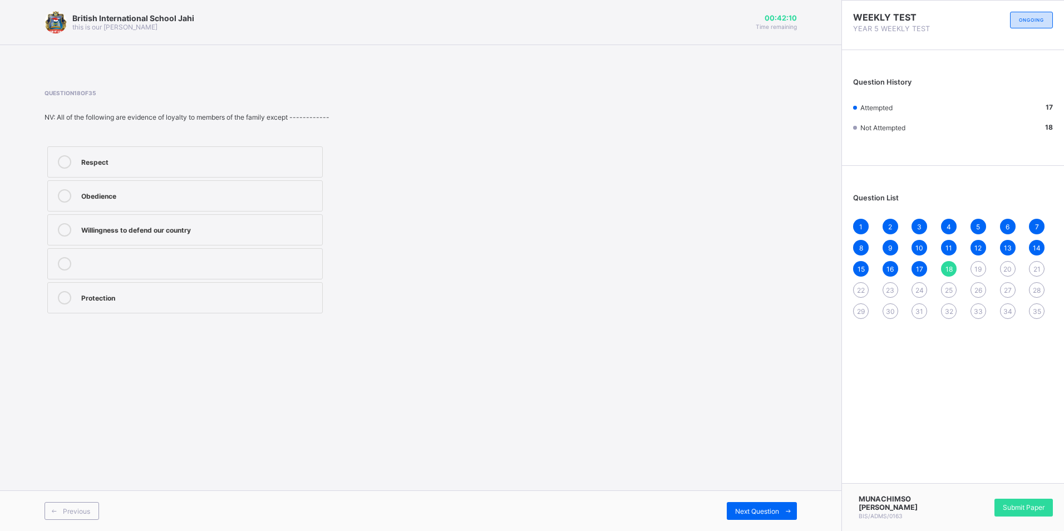
click at [64, 159] on icon at bounding box center [64, 161] width 13 height 13
click at [974, 265] on div "19" at bounding box center [978, 269] width 16 height 16
click at [62, 293] on icon at bounding box center [64, 297] width 13 height 13
click at [1004, 268] on span "20" at bounding box center [1007, 269] width 8 height 8
click at [62, 164] on icon at bounding box center [64, 161] width 13 height 13
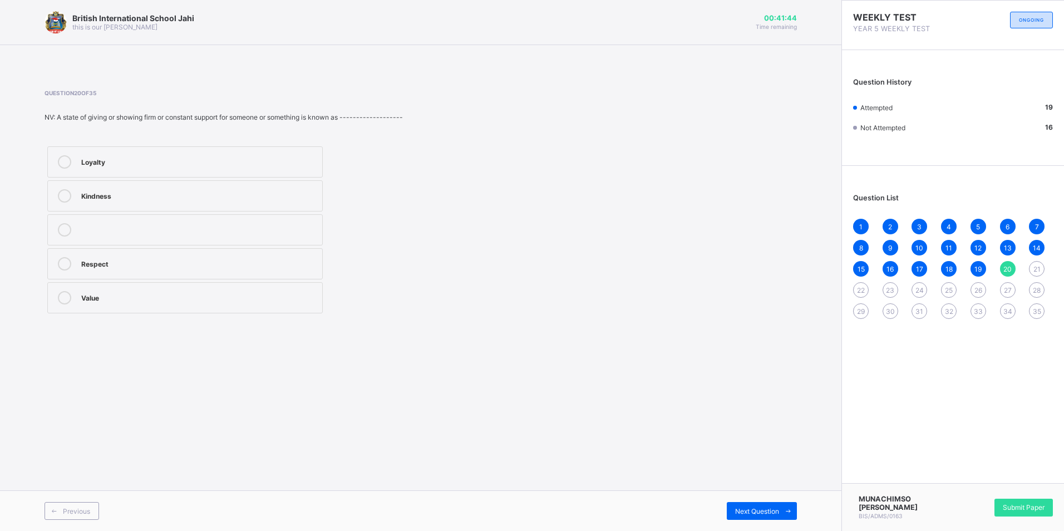
click at [1035, 266] on span "21" at bounding box center [1036, 269] width 7 height 8
drag, startPoint x: 617, startPoint y: 358, endPoint x: 591, endPoint y: 219, distance: 142.0
click at [612, 315] on div "British International School Jahi this is our motton 00:41:28 Time remaining Qu…" at bounding box center [420, 265] width 841 height 531
drag, startPoint x: 604, startPoint y: 228, endPoint x: 571, endPoint y: 238, distance: 33.6
click at [581, 236] on div "Question 21 of 35 MATH: What is 0.4 as a fraction 4,/10 1,/4 3,/5 2,/5" at bounding box center [420, 203] width 752 height 226
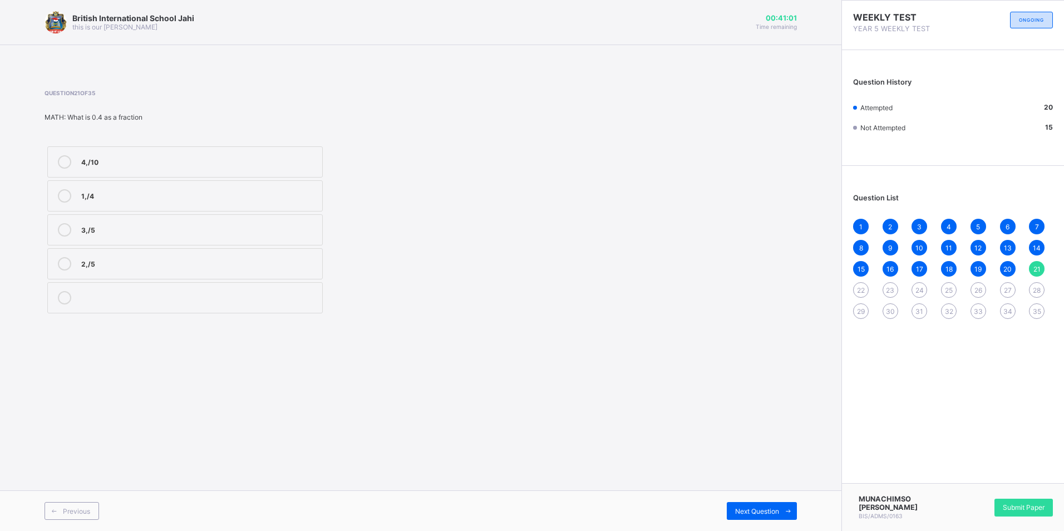
drag, startPoint x: 540, startPoint y: 240, endPoint x: 63, endPoint y: 226, distance: 477.5
click at [63, 226] on icon at bounding box center [64, 229] width 13 height 13
click at [857, 286] on span "22" at bounding box center [861, 290] width 8 height 8
drag, startPoint x: 62, startPoint y: 230, endPoint x: 320, endPoint y: 193, distance: 261.3
click at [75, 231] on div at bounding box center [64, 229] width 22 height 13
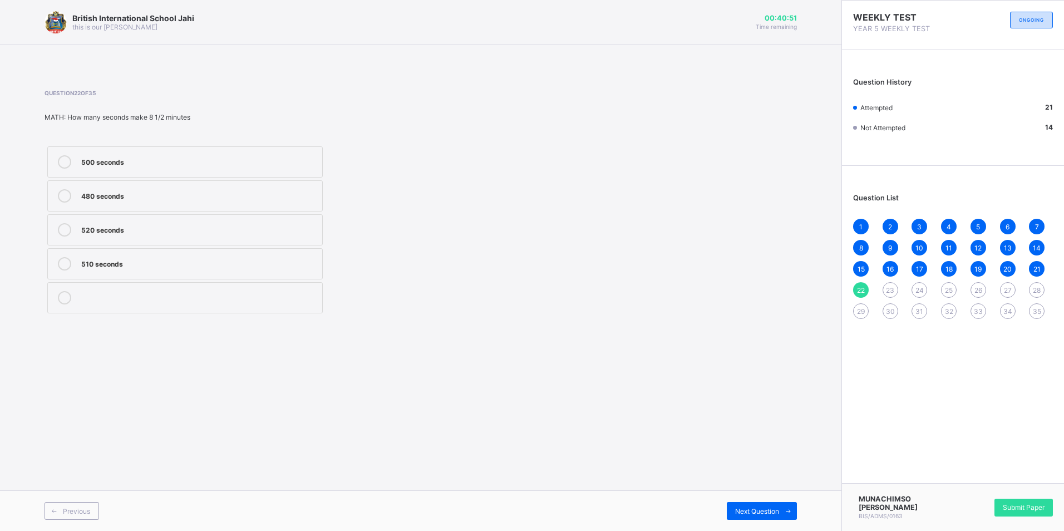
click at [886, 286] on span "23" at bounding box center [890, 290] width 8 height 8
click at [66, 258] on icon at bounding box center [64, 263] width 13 height 13
click at [919, 283] on div "24" at bounding box center [919, 290] width 16 height 16
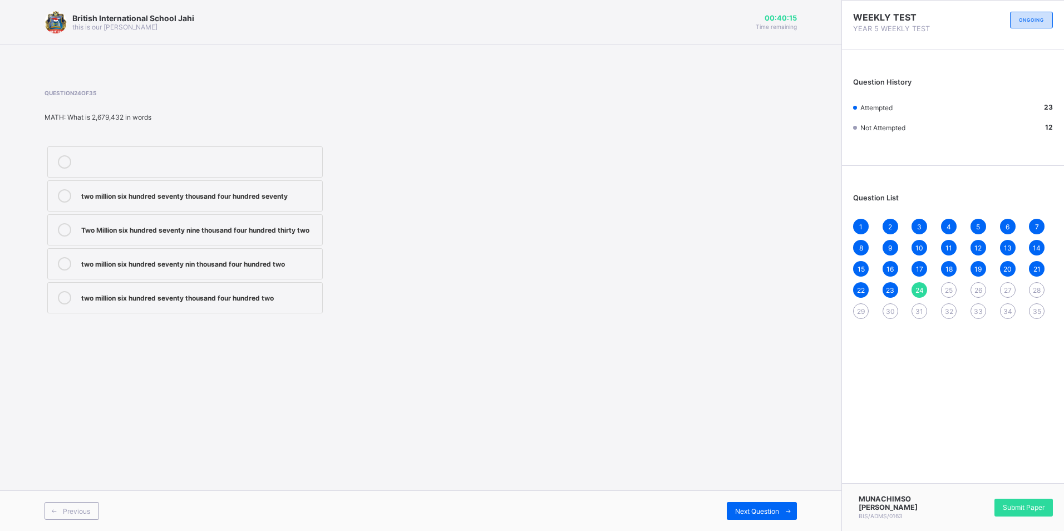
click at [67, 224] on icon at bounding box center [64, 229] width 13 height 13
click at [942, 283] on div "1 2 3 4 5 6 7 8 9 10 11 12 13 14 15 16 17 18 19 20 21 22 23 24 25 26 27 28 29 3…" at bounding box center [953, 269] width 200 height 100
click at [943, 284] on div "25" at bounding box center [949, 290] width 16 height 16
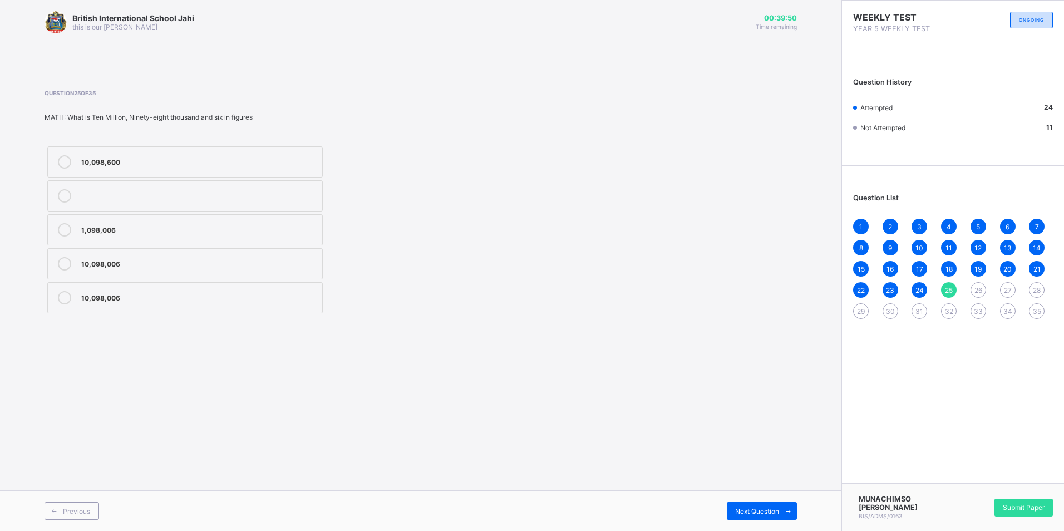
click at [65, 259] on icon at bounding box center [64, 263] width 13 height 13
click at [971, 286] on div "26" at bounding box center [978, 290] width 16 height 16
drag, startPoint x: 67, startPoint y: 222, endPoint x: 67, endPoint y: 228, distance: 5.6
click at [67, 228] on label "increased crop yield" at bounding box center [184, 229] width 275 height 31
click at [1005, 283] on div "27" at bounding box center [1008, 290] width 16 height 16
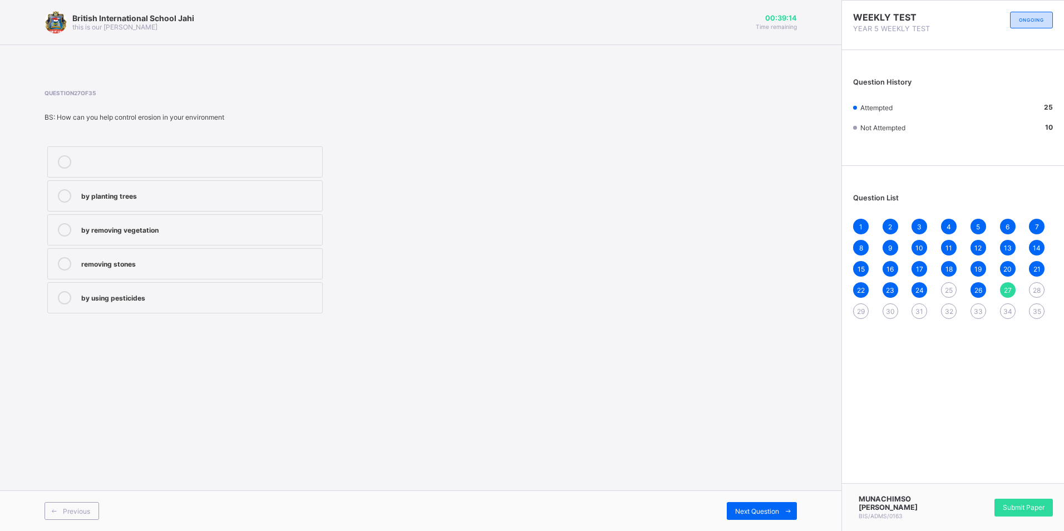
drag, startPoint x: 53, startPoint y: 192, endPoint x: 59, endPoint y: 194, distance: 5.8
click at [59, 194] on div at bounding box center [64, 195] width 22 height 13
click at [1031, 290] on div "28" at bounding box center [1036, 290] width 16 height 16
click at [58, 224] on div at bounding box center [64, 229] width 22 height 13
drag, startPoint x: 850, startPoint y: 309, endPoint x: 738, endPoint y: 380, distance: 133.5
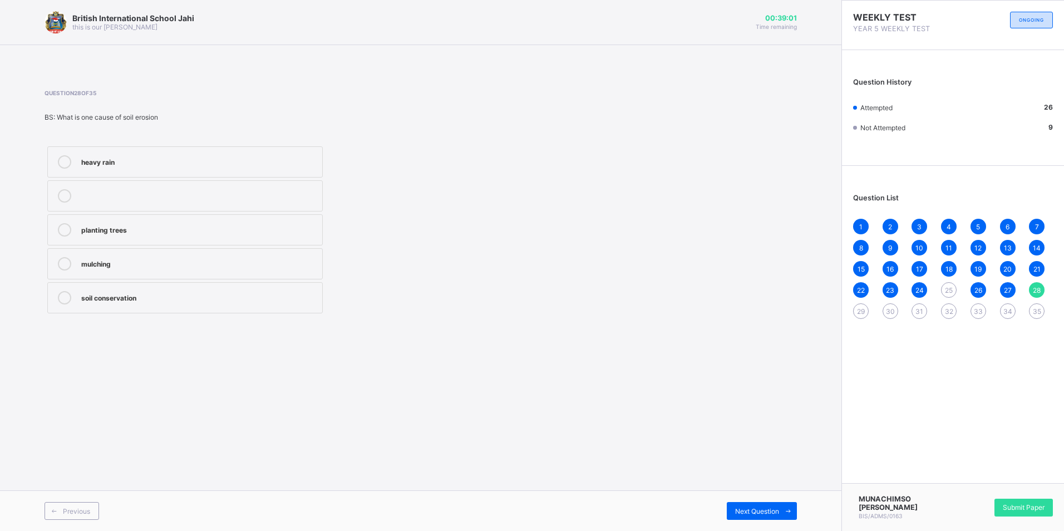
click at [848, 309] on div "Question List 1 2 3 4 5 6 7 8 9 10 11 12 13 14 15 16 17 18 19 20 21 22 23 24 25…" at bounding box center [953, 250] width 222 height 159
click at [853, 313] on div "29" at bounding box center [861, 311] width 16 height 16
click at [39, 310] on div "British International School Jahi this is our motton 00:38:46 Time remaining Qu…" at bounding box center [420, 265] width 841 height 531
click at [62, 299] on icon at bounding box center [64, 297] width 13 height 13
click at [888, 315] on div "30" at bounding box center [890, 311] width 16 height 16
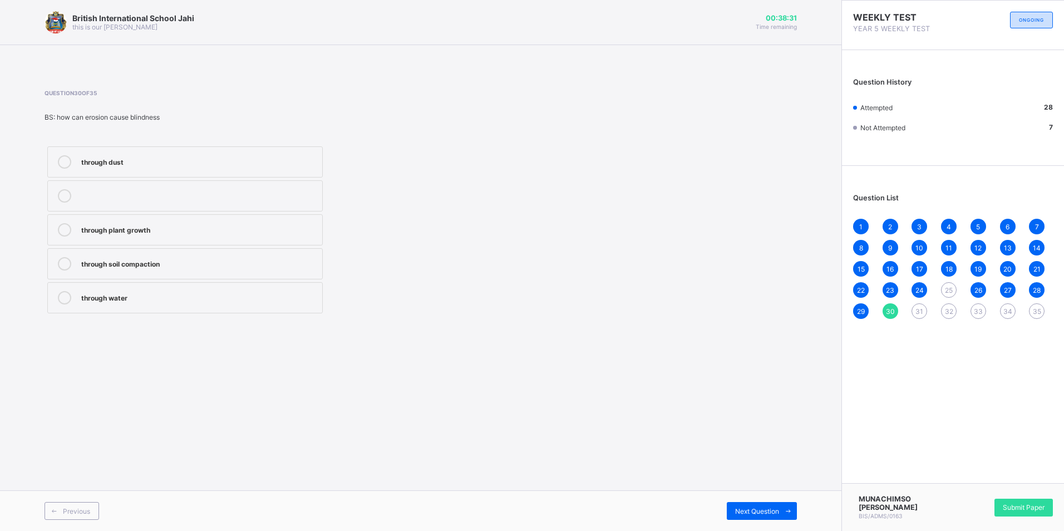
click at [61, 260] on icon at bounding box center [64, 263] width 13 height 13
click at [916, 309] on span "31" at bounding box center [919, 311] width 8 height 8
click at [62, 157] on icon at bounding box center [64, 161] width 13 height 13
click at [949, 313] on span "32" at bounding box center [948, 311] width 8 height 8
click at [946, 293] on span "25" at bounding box center [948, 290] width 8 height 8
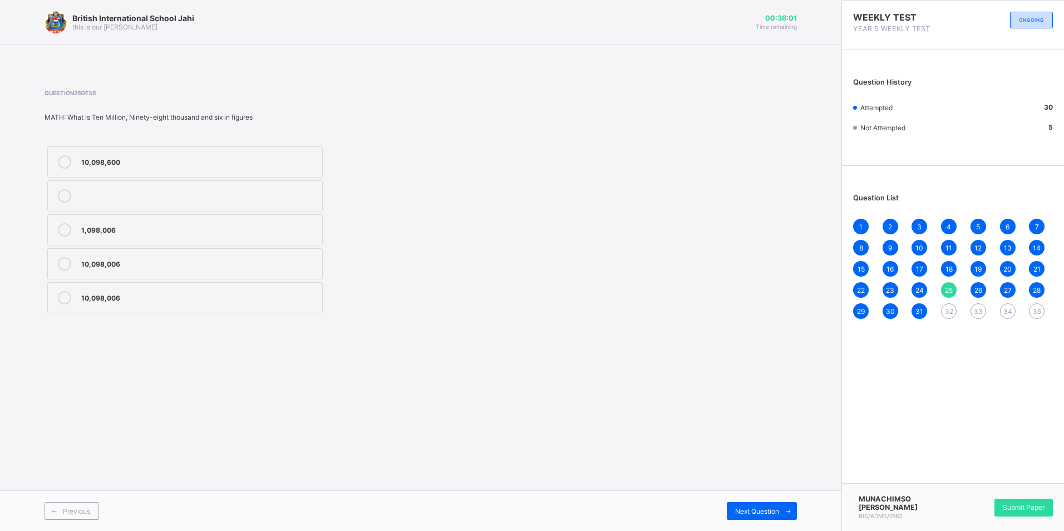
click at [65, 225] on icon at bounding box center [64, 229] width 13 height 13
click at [948, 310] on span "32" at bounding box center [948, 311] width 8 height 8
drag, startPoint x: 64, startPoint y: 256, endPoint x: 78, endPoint y: 260, distance: 15.0
click at [70, 258] on label "Garlic" at bounding box center [184, 263] width 275 height 31
drag, startPoint x: 977, startPoint y: 311, endPoint x: 974, endPoint y: 321, distance: 10.0
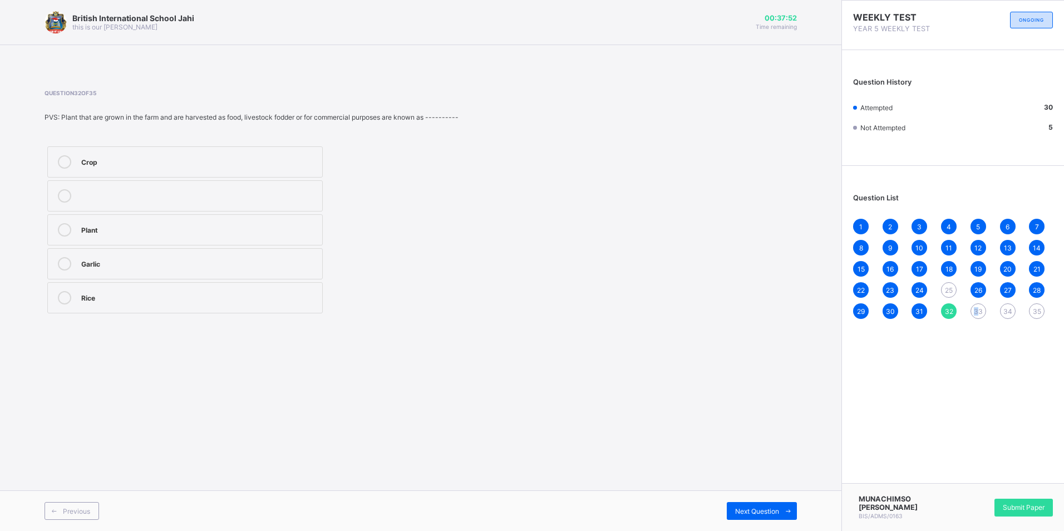
click at [975, 313] on span "33" at bounding box center [977, 311] width 9 height 8
click at [60, 290] on label "Rice" at bounding box center [184, 297] width 275 height 31
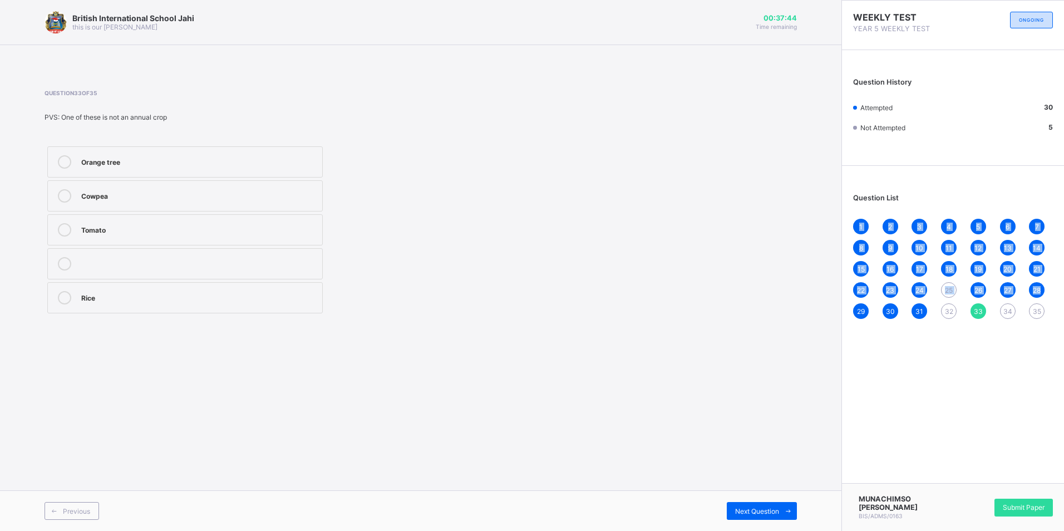
drag, startPoint x: 941, startPoint y: 199, endPoint x: 1063, endPoint y: 295, distance: 155.6
click at [1063, 295] on html "British International School Jahi this is our motton 00:37:44 Time remaining Qu…" at bounding box center [532, 265] width 1064 height 531
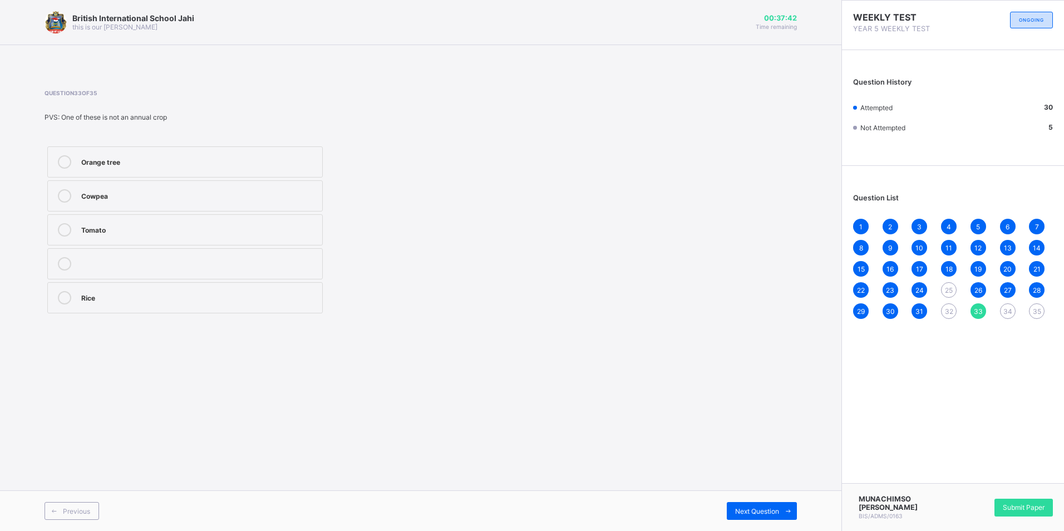
drag, startPoint x: 1063, startPoint y: 295, endPoint x: 1006, endPoint y: 304, distance: 57.4
click at [1006, 304] on div "34" at bounding box center [1008, 311] width 16 height 16
drag, startPoint x: 78, startPoint y: 302, endPoint x: 97, endPoint y: 294, distance: 20.2
click at [97, 294] on label "Soil type selection" at bounding box center [184, 297] width 275 height 31
click at [1036, 298] on div "28" at bounding box center [1036, 290] width 16 height 16
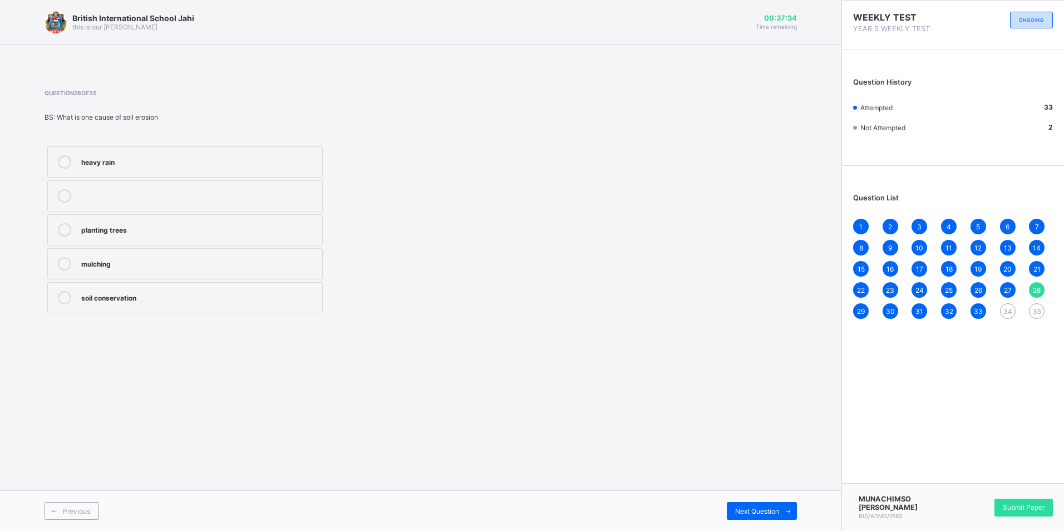
click at [1044, 305] on div "1 2 3 4 5 6 7 8 9 10 11 12 13 14 15 16 17 18 19 20 21 22 23 24 25 26 27 28 29 3…" at bounding box center [953, 269] width 200 height 100
click at [1032, 307] on span "35" at bounding box center [1036, 311] width 8 height 8
drag, startPoint x: 60, startPoint y: 224, endPoint x: 67, endPoint y: 224, distance: 6.7
click at [65, 224] on div "Caasava Rice Yam Potato" at bounding box center [184, 230] width 281 height 172
click at [60, 191] on div at bounding box center [64, 195] width 22 height 13
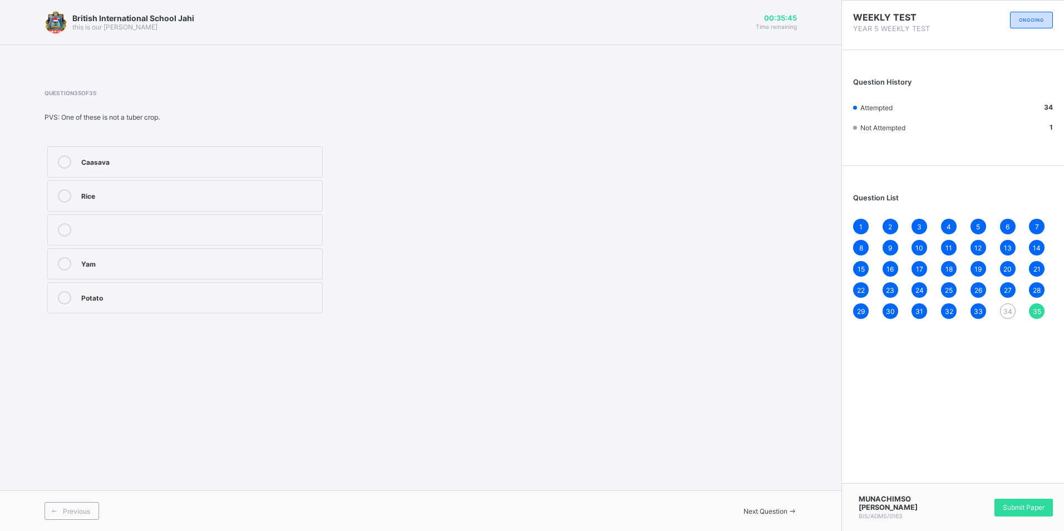
click at [49, 280] on div "British International School Jahi this is our motton 00:35:45 Time remaining Qu…" at bounding box center [420, 265] width 841 height 531
click at [1018, 509] on span "Submit Paper" at bounding box center [1023, 507] width 42 height 8
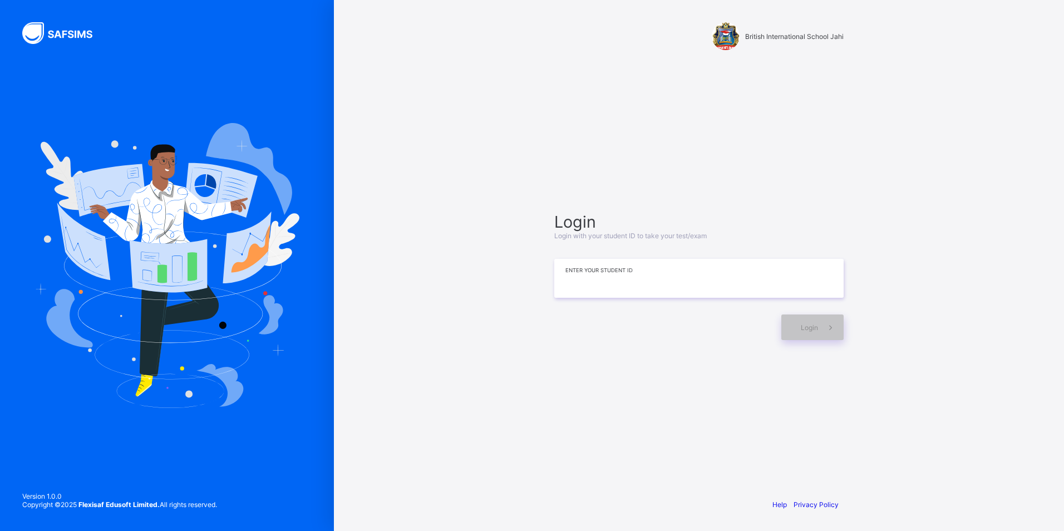
click at [602, 277] on input at bounding box center [698, 278] width 289 height 39
type input "*"
type input "**********"
click at [799, 320] on div "Login" at bounding box center [812, 327] width 62 height 26
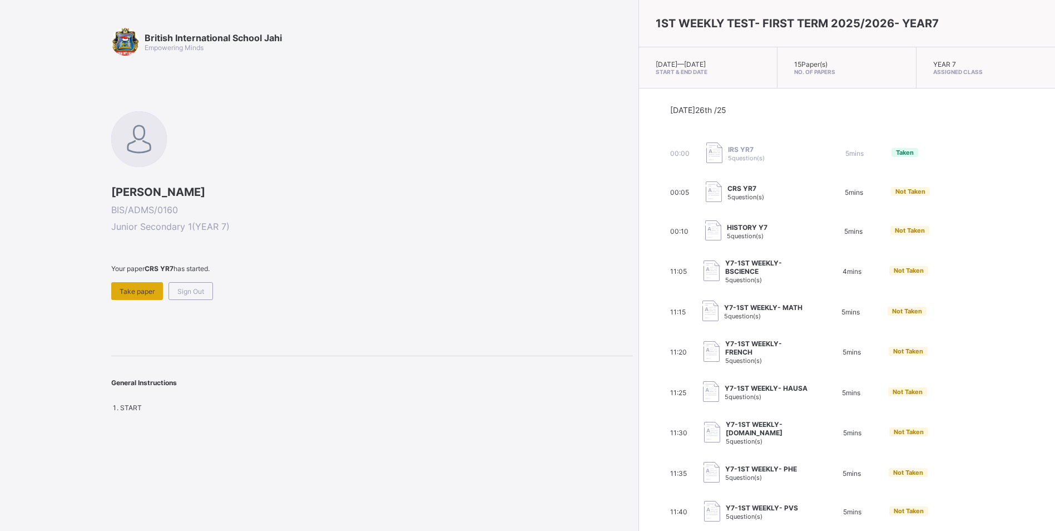
click at [142, 289] on span "Take paper" at bounding box center [137, 291] width 35 height 8
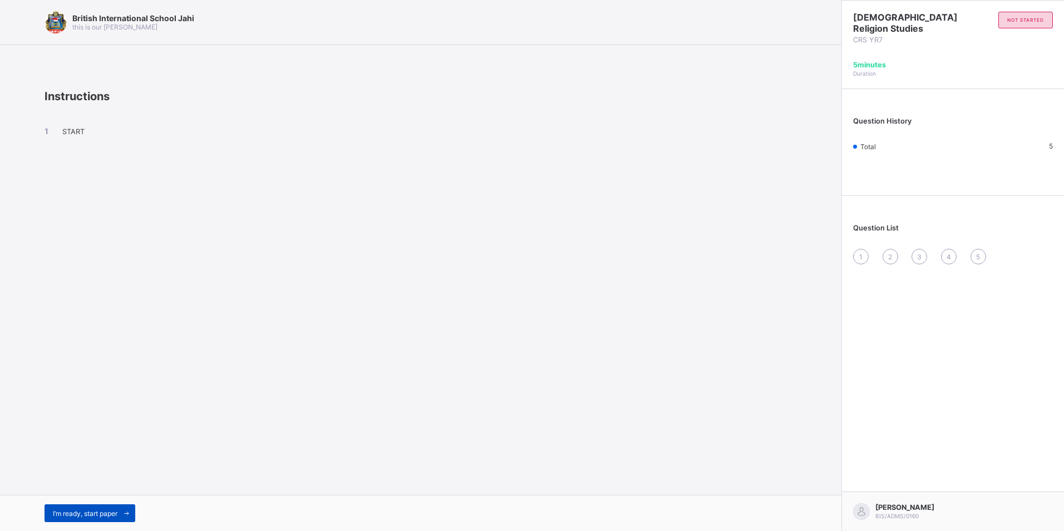
click at [107, 515] on span "I’m ready, start paper" at bounding box center [85, 513] width 65 height 8
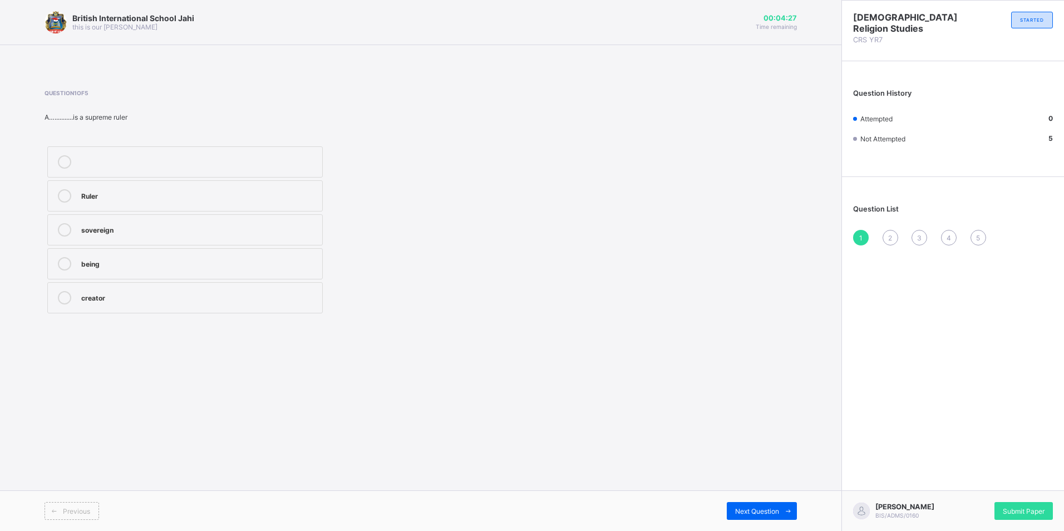
click at [197, 192] on div "Ruler" at bounding box center [198, 194] width 235 height 11
click at [1028, 502] on div "Submit Paper" at bounding box center [1023, 511] width 58 height 18
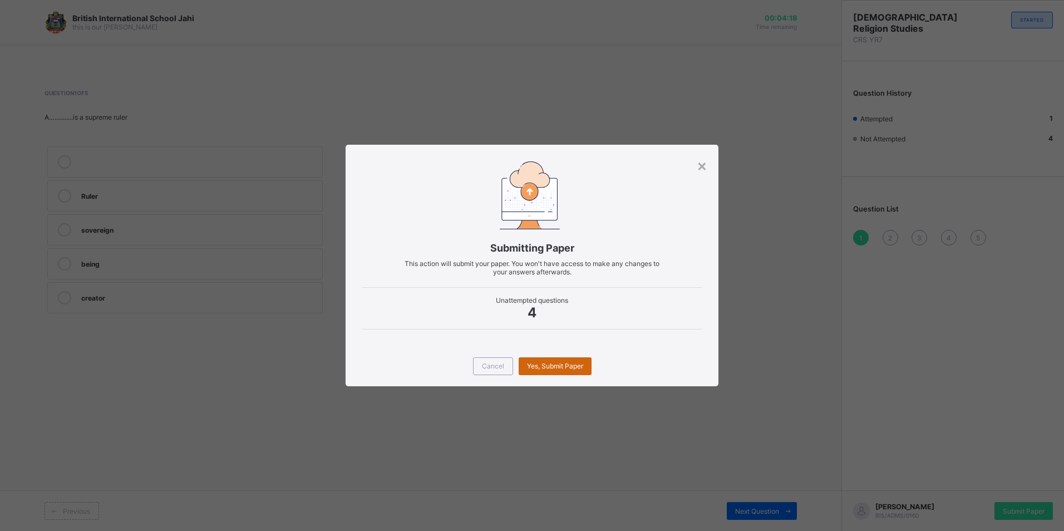
click at [555, 368] on span "Yes, Submit Paper" at bounding box center [555, 366] width 56 height 8
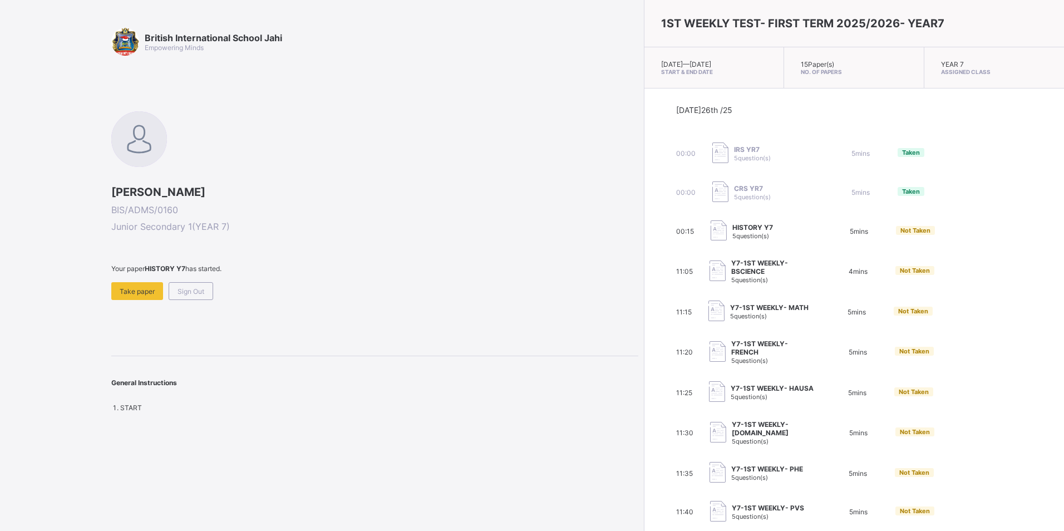
click at [771, 188] on div "00:00 CRS YR7 5 question(s) 5 mins Taken" at bounding box center [854, 192] width 357 height 22
click at [902, 195] on span "Taken" at bounding box center [911, 191] width 18 height 8
click at [140, 293] on span "Take paper" at bounding box center [137, 291] width 35 height 8
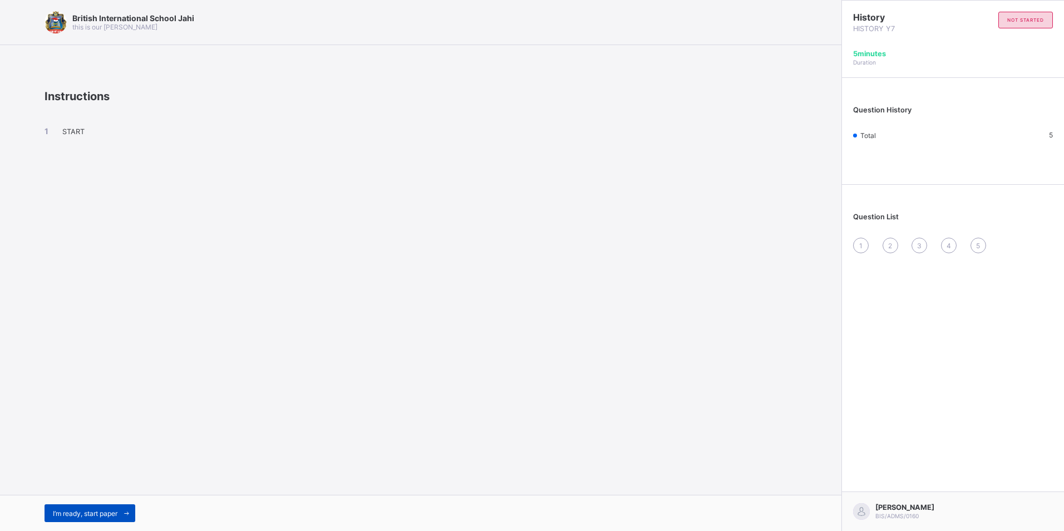
click at [95, 515] on span "I’m ready, start paper" at bounding box center [85, 513] width 65 height 8
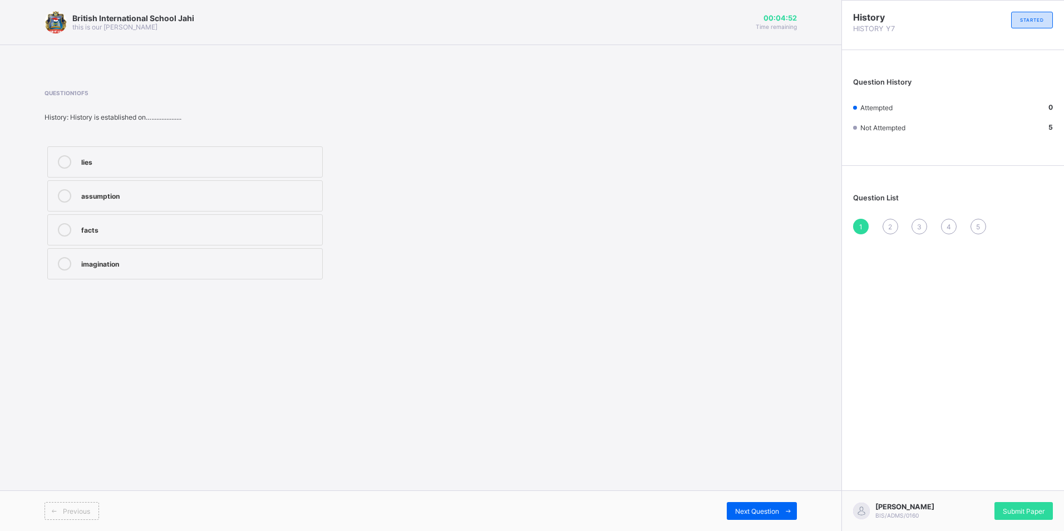
click at [169, 229] on div "facts" at bounding box center [198, 228] width 235 height 11
click at [887, 225] on div "2" at bounding box center [890, 227] width 16 height 16
click at [169, 258] on div "informative &educative" at bounding box center [198, 262] width 235 height 11
click at [917, 226] on span "3" at bounding box center [919, 226] width 4 height 8
click at [251, 164] on div "factual" at bounding box center [198, 160] width 235 height 11
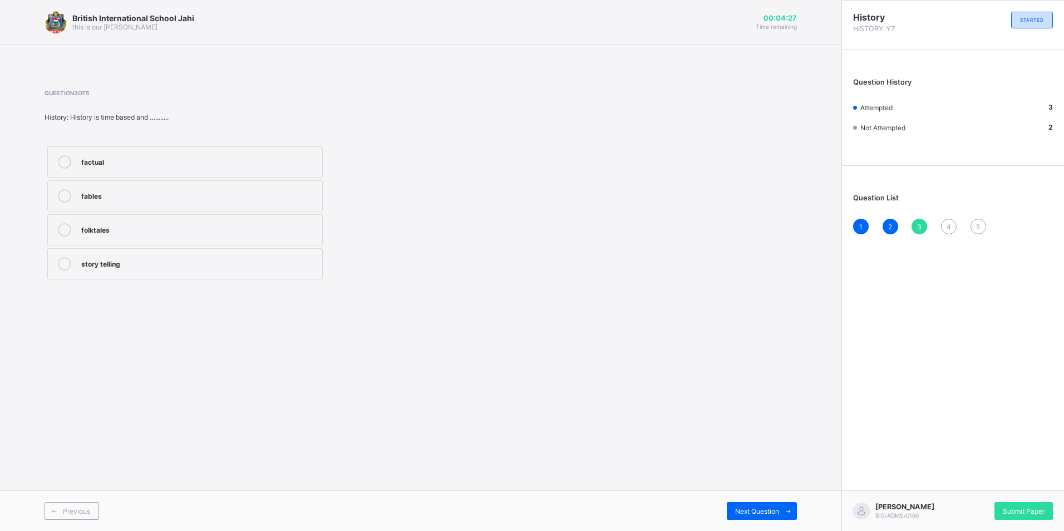
click at [951, 224] on div "4" at bounding box center [949, 227] width 16 height 16
click at [197, 231] on div "past" at bounding box center [198, 228] width 235 height 11
click at [976, 225] on span "5" at bounding box center [978, 226] width 4 height 8
click at [309, 224] on div "greek word" at bounding box center [198, 228] width 235 height 11
click at [1011, 509] on span "Submit Paper" at bounding box center [1023, 511] width 42 height 8
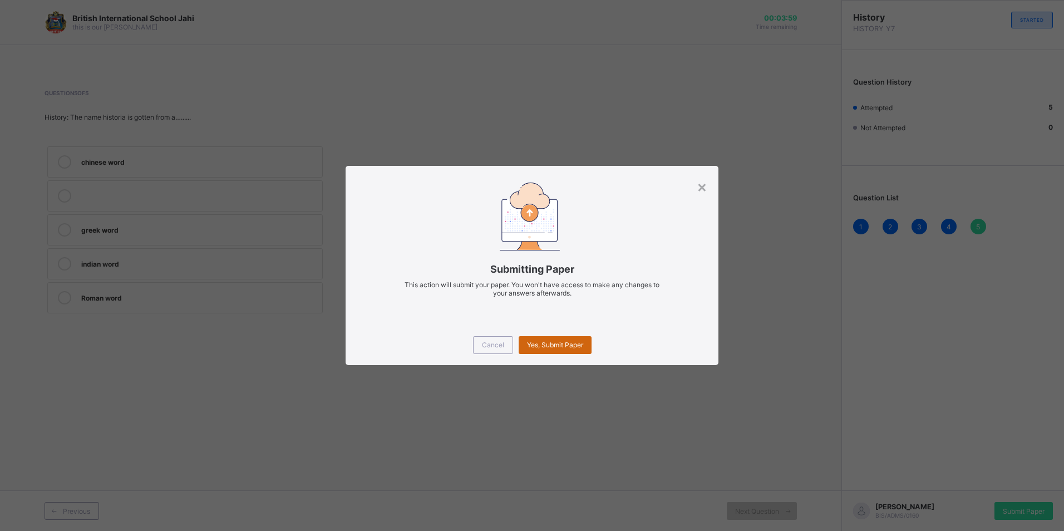
click at [570, 340] on span "Yes, Submit Paper" at bounding box center [555, 344] width 56 height 8
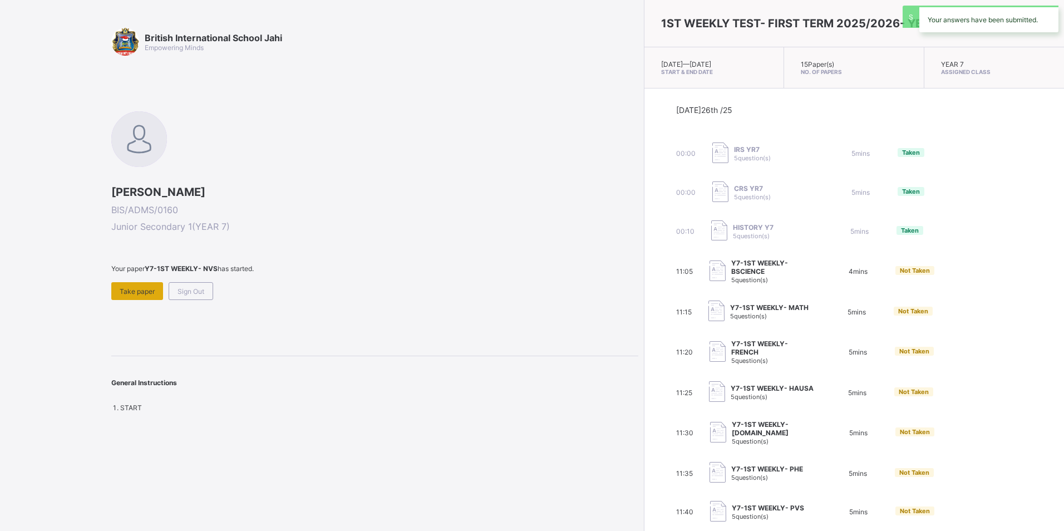
click at [139, 289] on span "Take paper" at bounding box center [137, 291] width 35 height 8
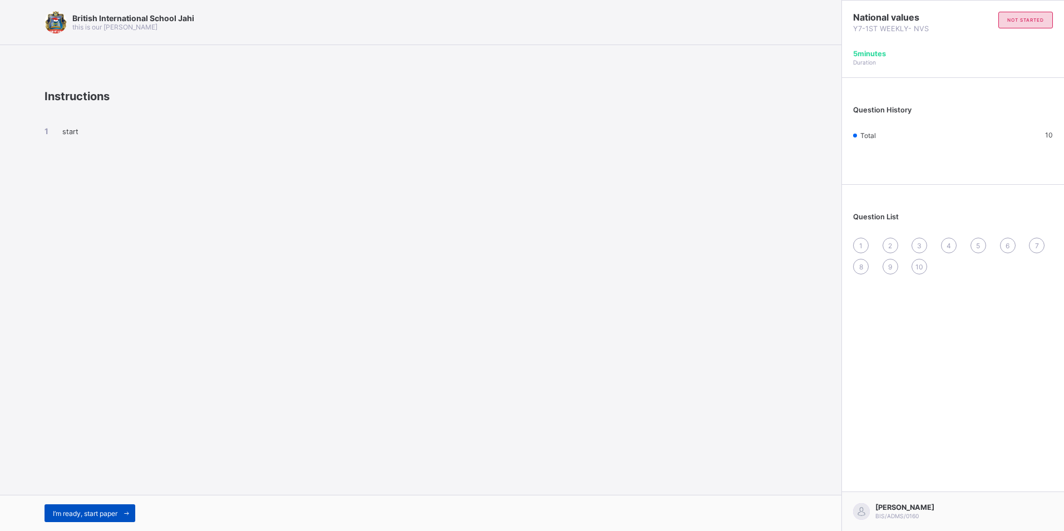
click at [102, 513] on span "I’m ready, start paper" at bounding box center [85, 513] width 65 height 8
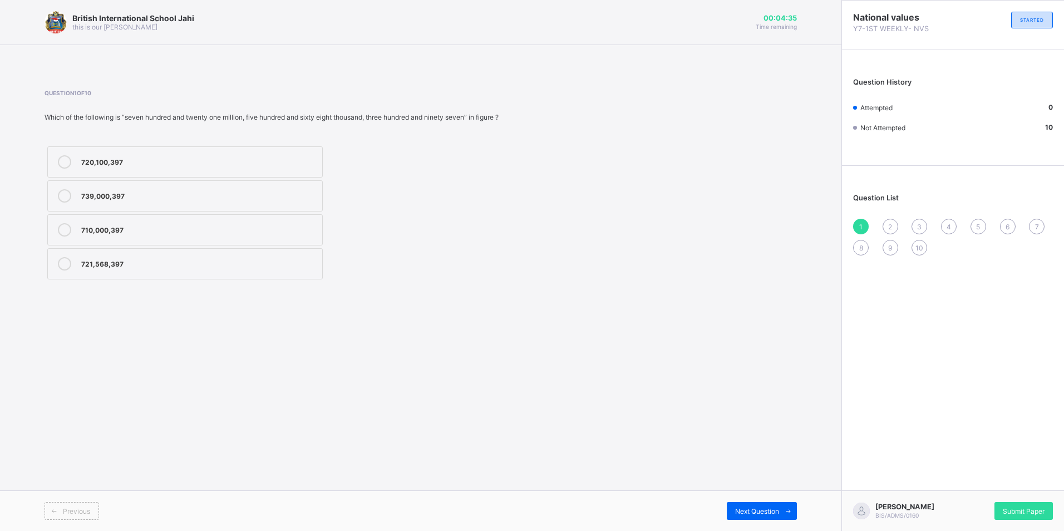
click at [239, 265] on div "721,568,397" at bounding box center [198, 262] width 235 height 11
click at [755, 513] on span "Next Question" at bounding box center [757, 511] width 44 height 8
click at [255, 235] on div "0.00084" at bounding box center [198, 229] width 235 height 13
click at [769, 508] on span "Next Question" at bounding box center [757, 511] width 44 height 8
click at [233, 155] on div "7" at bounding box center [198, 160] width 235 height 11
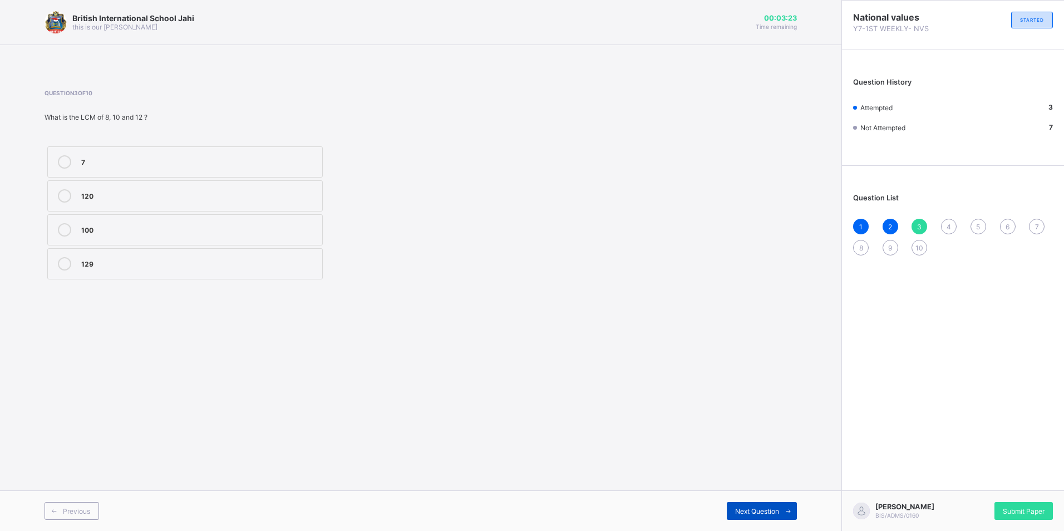
click at [763, 510] on span "Next Question" at bounding box center [757, 511] width 44 height 8
click at [282, 224] on div "Units" at bounding box center [198, 228] width 235 height 11
click at [761, 507] on span "Next Question" at bounding box center [757, 511] width 44 height 8
click at [263, 259] on div "MXIVV" at bounding box center [198, 262] width 235 height 11
click at [755, 509] on span "Next Question" at bounding box center [757, 511] width 44 height 8
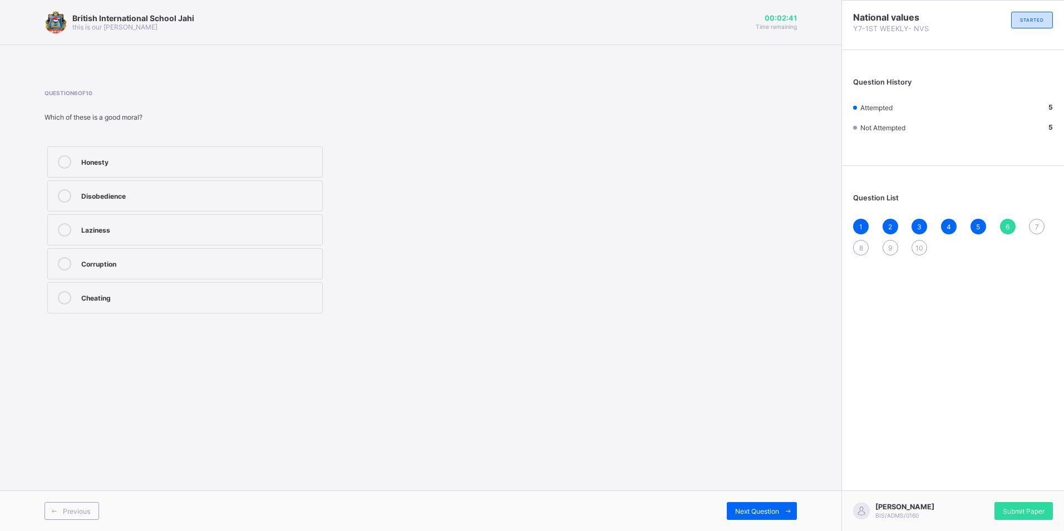
click at [224, 158] on div "Honesty" at bounding box center [198, 160] width 235 height 11
click at [773, 507] on span "Next Question" at bounding box center [757, 511] width 44 height 8
click at [230, 195] on div "What society sees as right or wrong" at bounding box center [198, 194] width 235 height 11
click at [765, 507] on span "Next Question" at bounding box center [757, 511] width 44 height 8
click at [234, 160] on div "Scientific theories" at bounding box center [198, 160] width 235 height 11
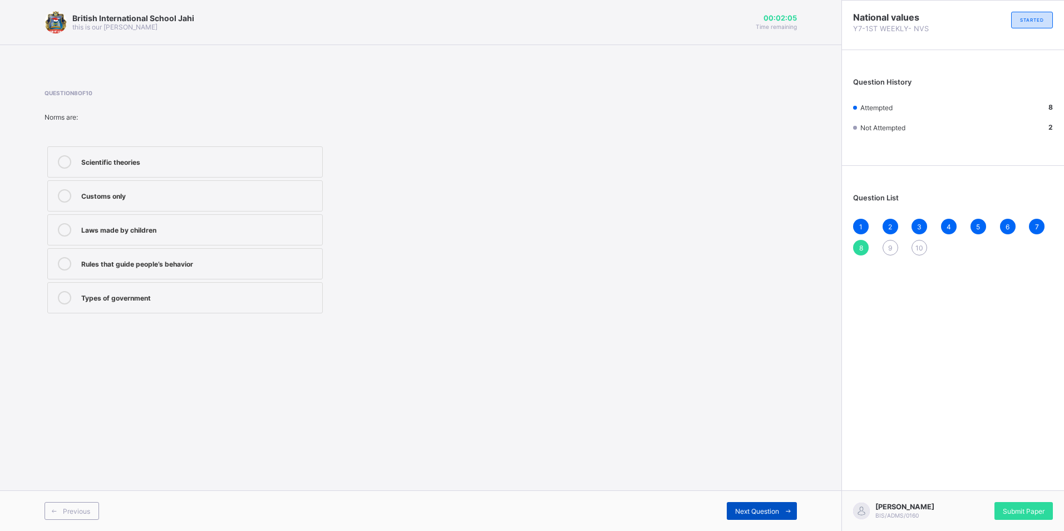
click at [764, 513] on span "Next Question" at bounding box center [757, 511] width 44 height 8
click at [212, 199] on div "Rights and duties of citizens" at bounding box center [198, 194] width 235 height 11
click at [777, 507] on span "Next Question" at bounding box center [757, 511] width 44 height 8
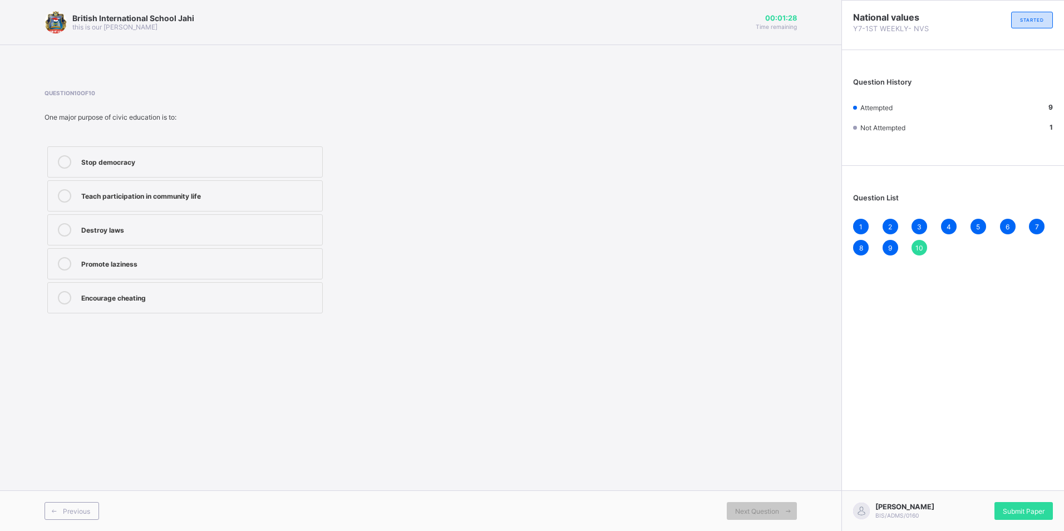
drag, startPoint x: 205, startPoint y: 191, endPoint x: 221, endPoint y: 192, distance: 15.7
click at [212, 191] on div "Teach participation in community life" at bounding box center [198, 194] width 235 height 11
click at [1034, 507] on span "Submit Paper" at bounding box center [1023, 511] width 42 height 8
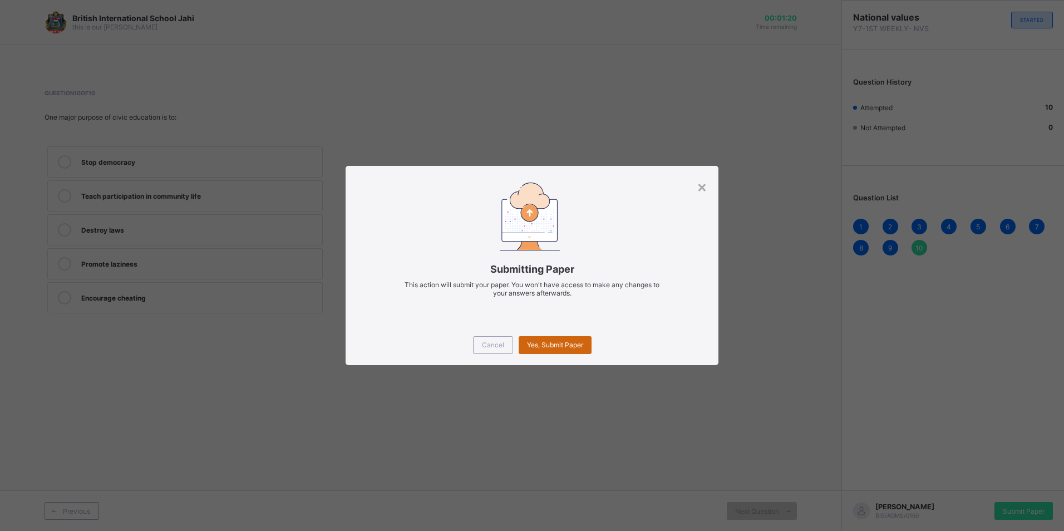
click at [554, 343] on span "Yes, Submit Paper" at bounding box center [555, 344] width 56 height 8
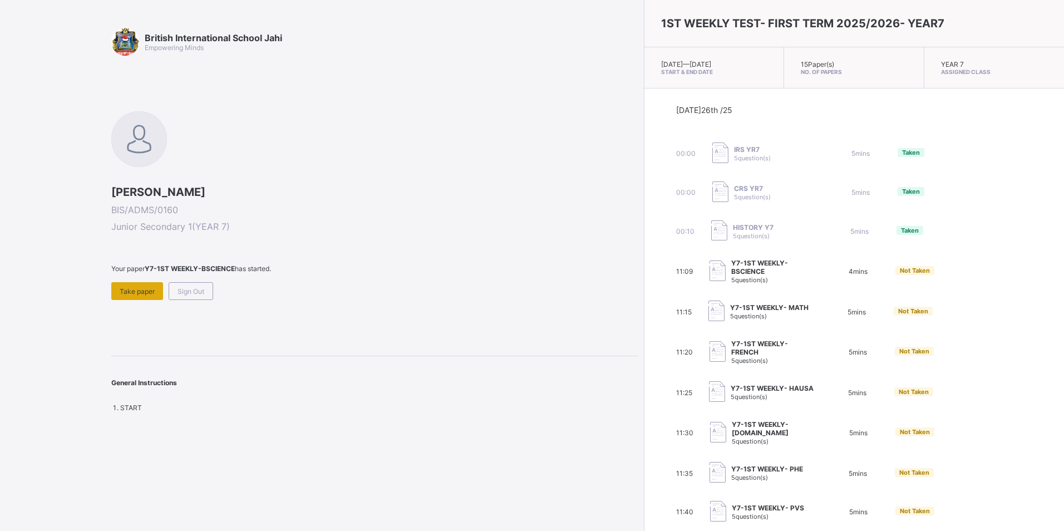
click at [150, 287] on span "Take paper" at bounding box center [137, 291] width 35 height 8
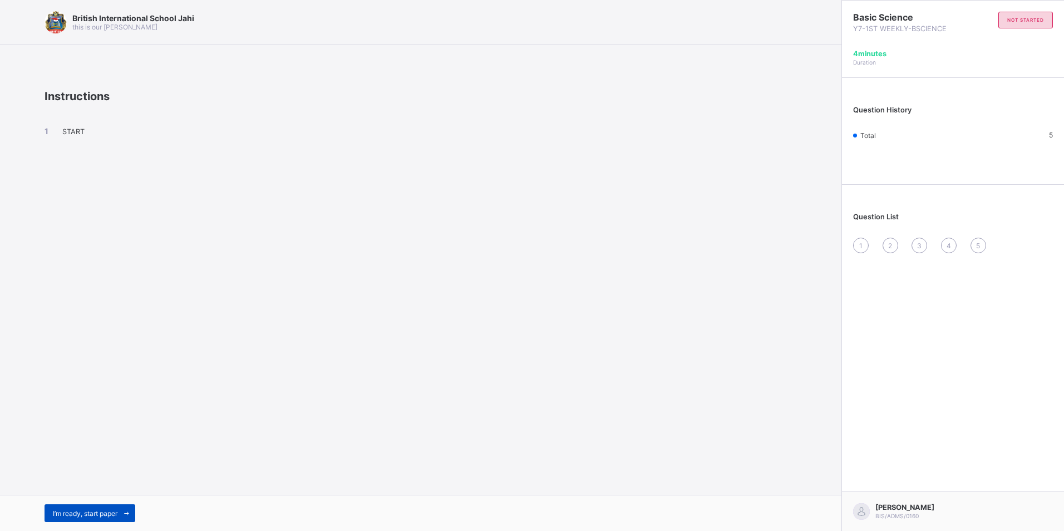
click at [79, 505] on div "I’m ready, start paper" at bounding box center [89, 513] width 91 height 18
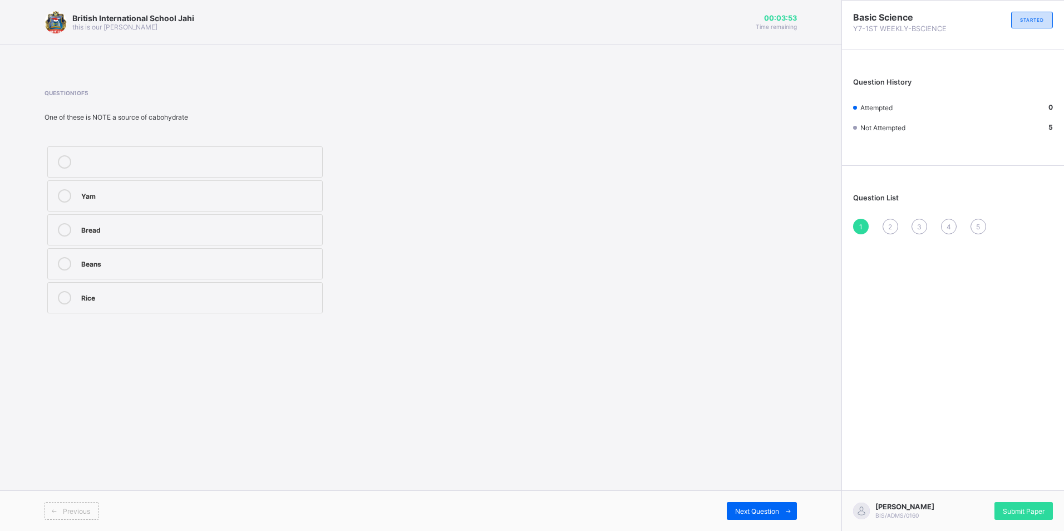
click at [214, 298] on div "Rice" at bounding box center [198, 296] width 235 height 11
click at [756, 509] on span "Next Question" at bounding box center [757, 511] width 44 height 8
click at [137, 263] on div "Balanced diet" at bounding box center [198, 262] width 235 height 11
click at [751, 503] on div "Next Question" at bounding box center [761, 511] width 70 height 18
click at [172, 258] on div "Nutrition" at bounding box center [198, 262] width 235 height 11
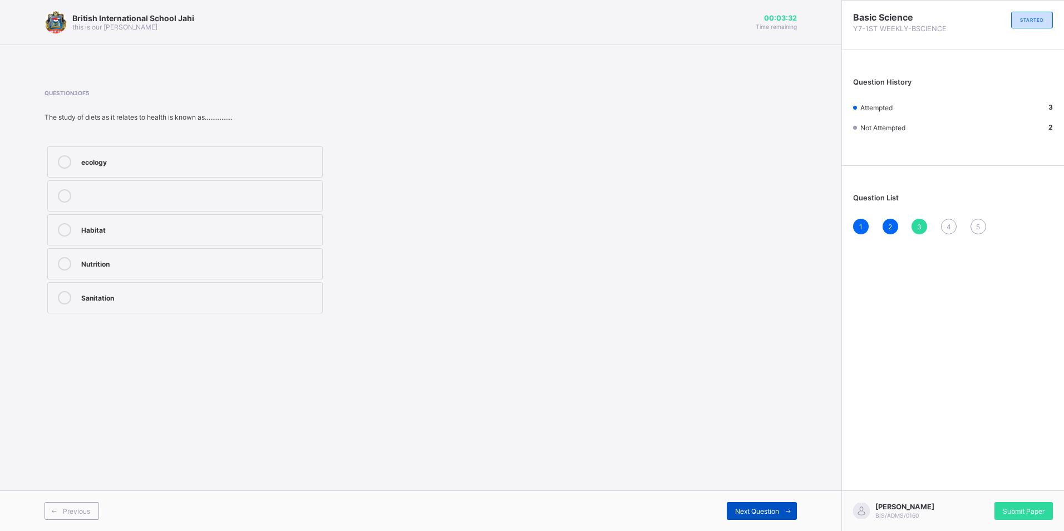
click at [743, 511] on span "Next Question" at bounding box center [757, 511] width 44 height 8
click at [224, 295] on div "Landfills" at bounding box center [198, 296] width 235 height 11
click at [766, 504] on div "Next Question" at bounding box center [761, 511] width 70 height 18
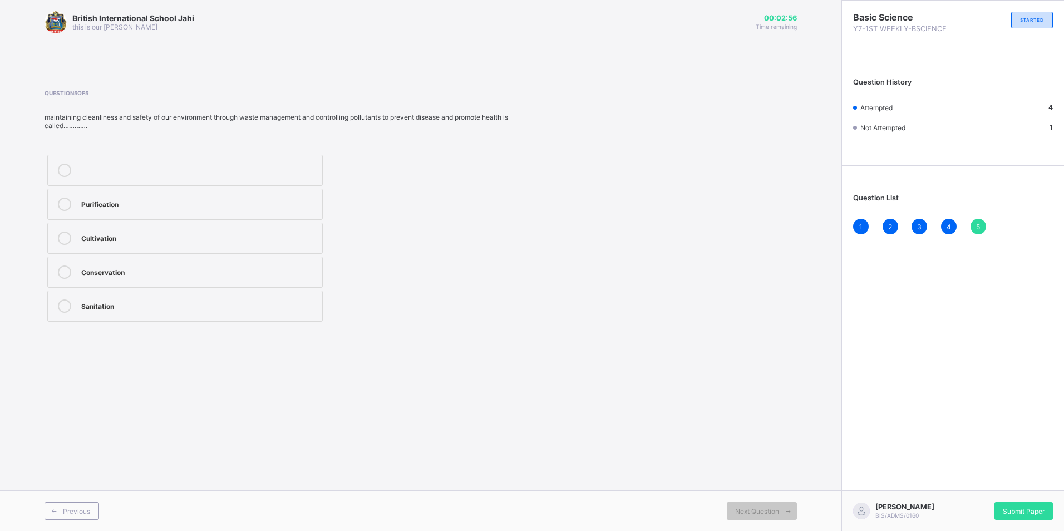
click at [185, 198] on div "Purification" at bounding box center [198, 202] width 235 height 11
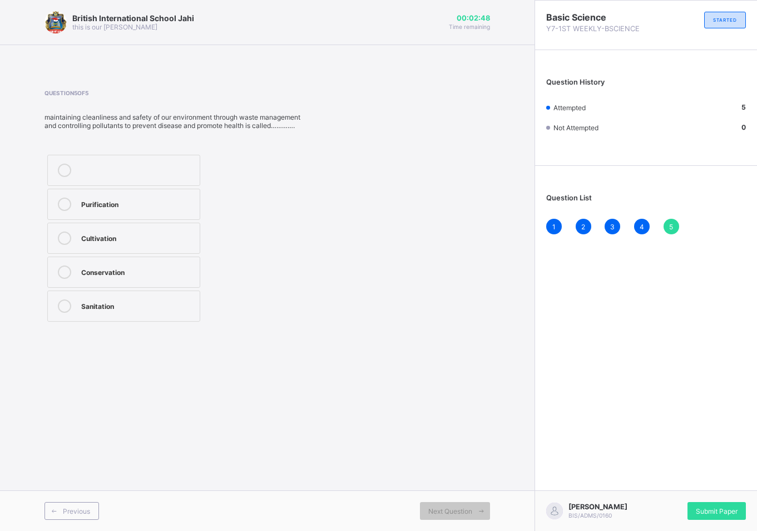
click at [339, 293] on div "Question 5 of 5 maintaining cleanliness and safety of our environment through w…" at bounding box center [267, 207] width 446 height 235
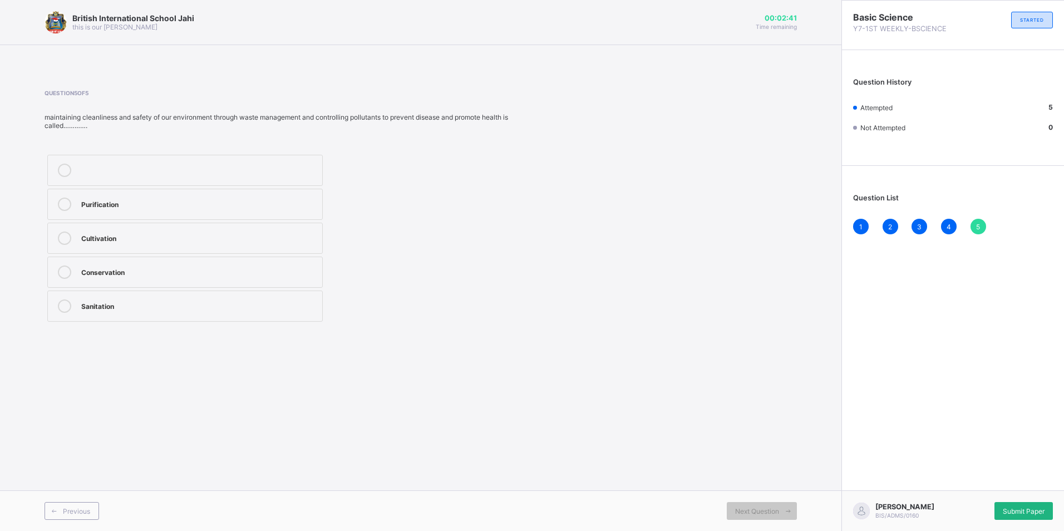
click at [1023, 507] on span "Submit Paper" at bounding box center [1023, 511] width 42 height 8
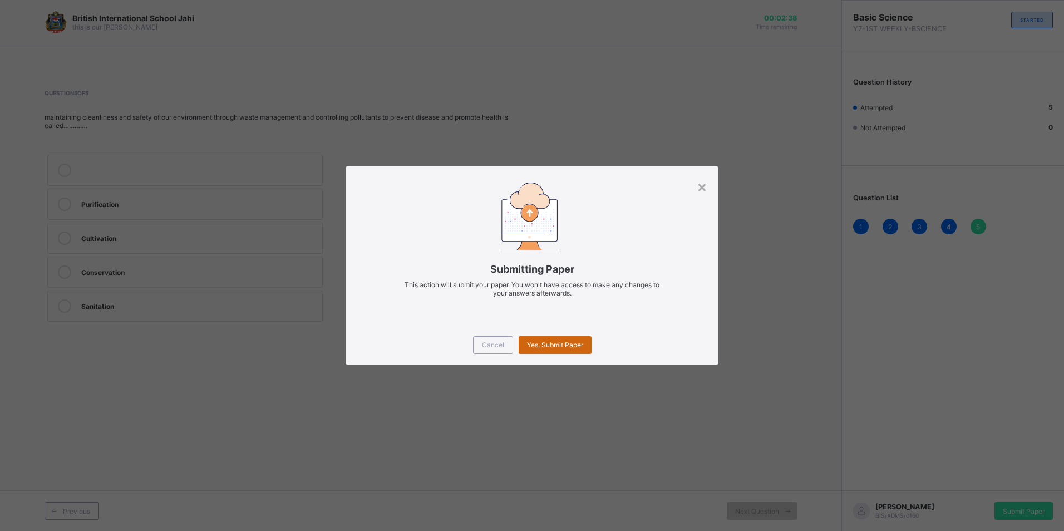
click at [557, 345] on span "Yes, Submit Paper" at bounding box center [555, 344] width 56 height 8
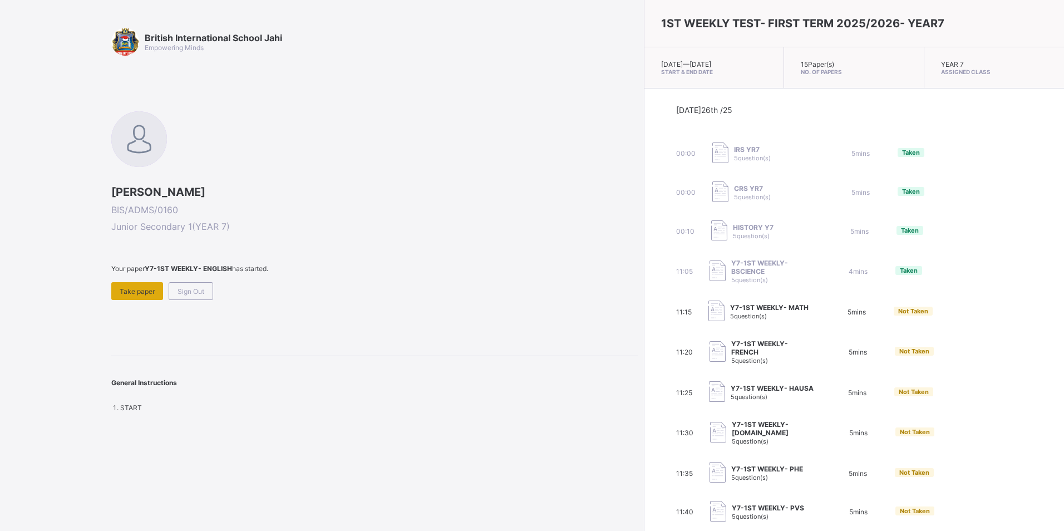
click at [137, 288] on span "Take paper" at bounding box center [137, 291] width 35 height 8
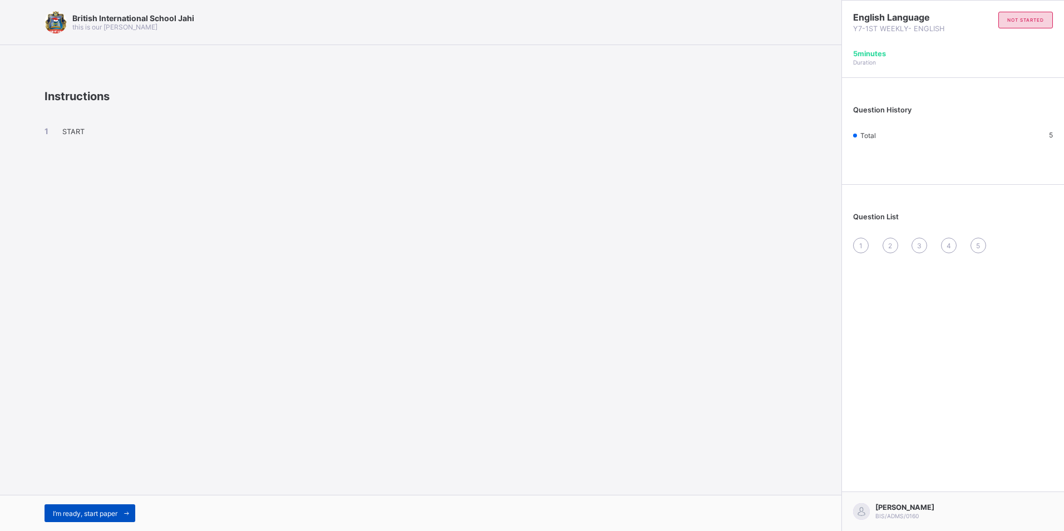
click at [126, 508] on span at bounding box center [126, 513] width 18 height 18
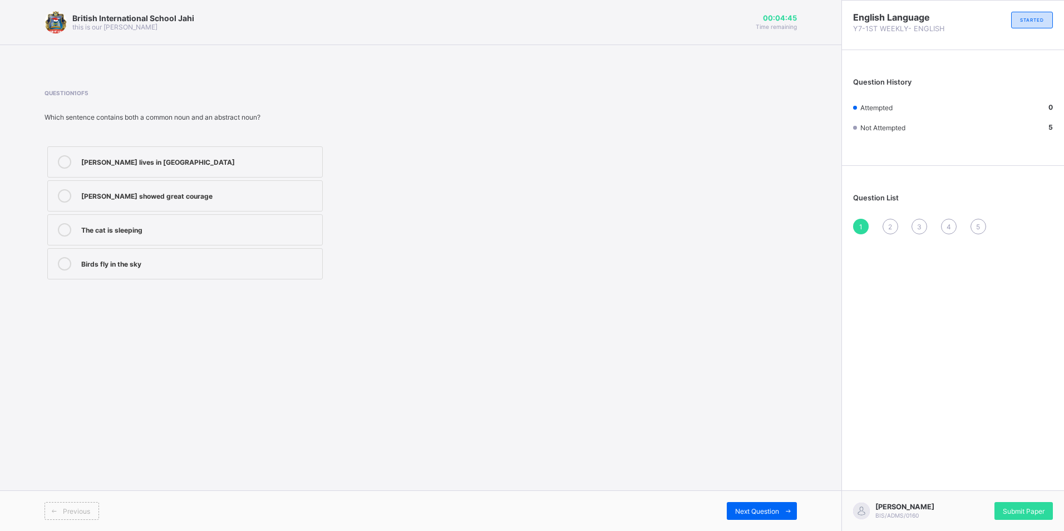
click at [187, 258] on div "Birds fly in the sky" at bounding box center [198, 262] width 235 height 11
click at [748, 512] on span "Next Question" at bounding box center [757, 511] width 44 height 8
click at [861, 226] on span "1" at bounding box center [860, 226] width 3 height 8
click at [233, 162] on div "John lives in London" at bounding box center [198, 160] width 235 height 11
click at [755, 506] on div "Next Question" at bounding box center [761, 511] width 70 height 18
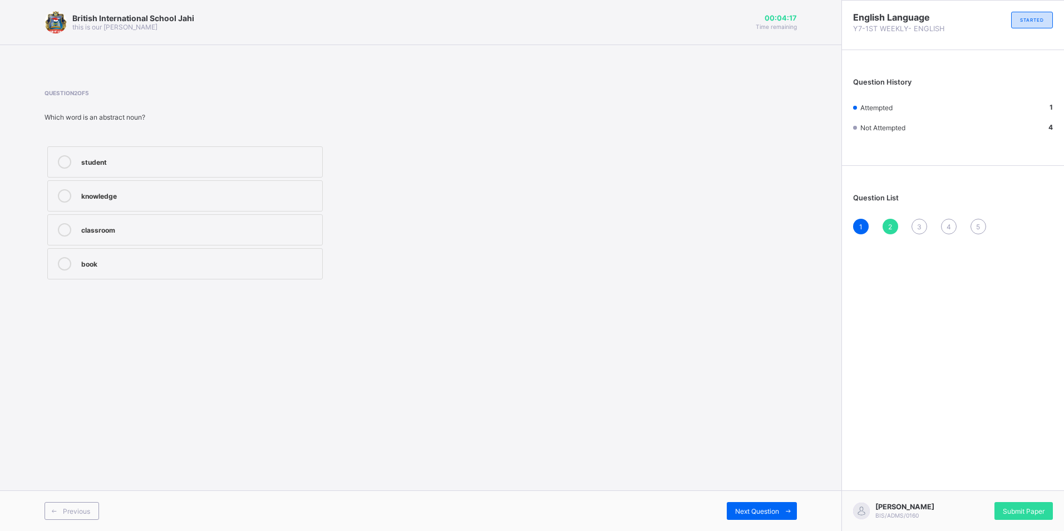
click at [162, 191] on div "knowledge" at bounding box center [198, 194] width 235 height 11
click at [764, 508] on span "Next Question" at bounding box center [757, 511] width 44 height 8
click at [215, 199] on div "sheet" at bounding box center [198, 194] width 235 height 11
click at [760, 508] on span "Next Question" at bounding box center [757, 511] width 44 height 8
click at [222, 226] on div "46" at bounding box center [198, 228] width 235 height 11
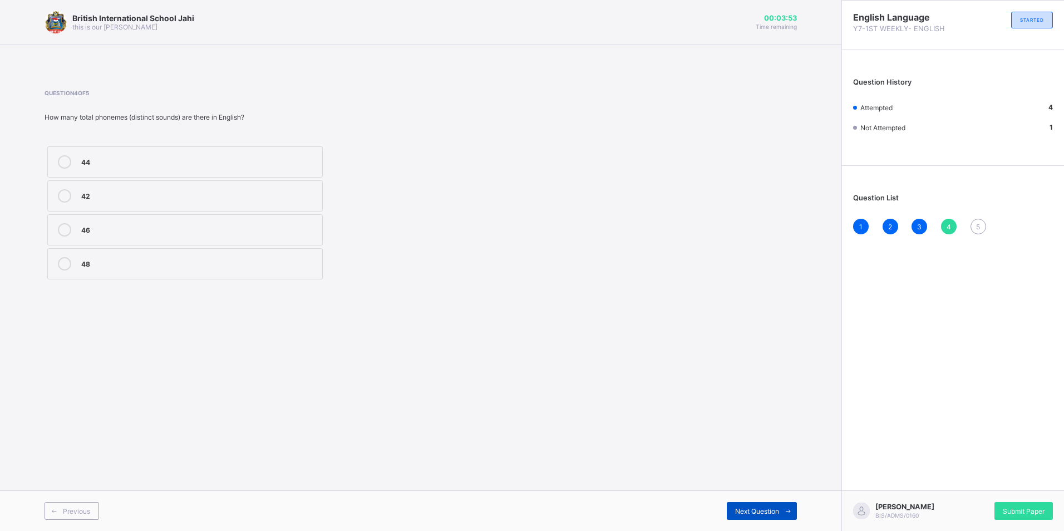
click at [759, 508] on span "Next Question" at bounding box center [757, 511] width 44 height 8
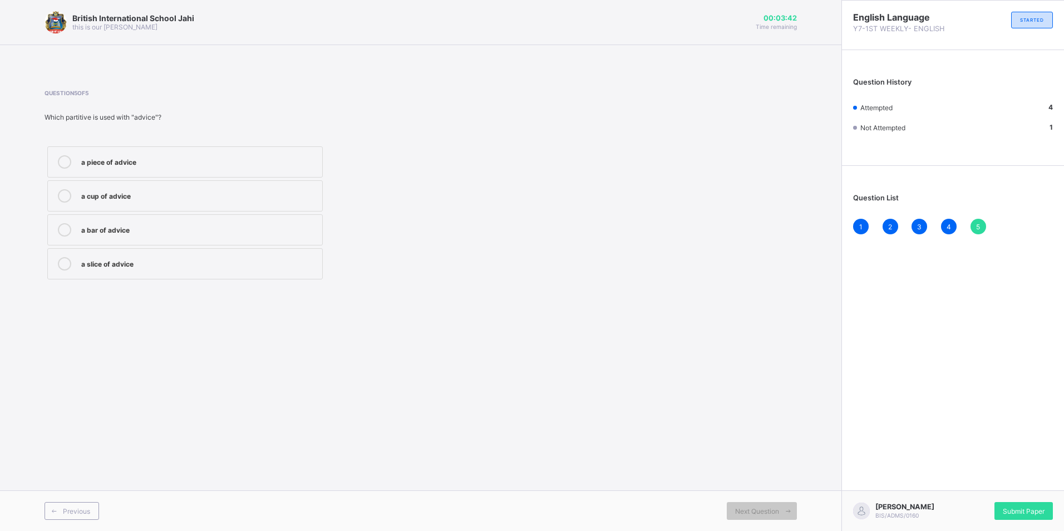
click at [148, 157] on div "a piece of advice" at bounding box center [198, 160] width 235 height 11
click at [1026, 509] on span "Submit Paper" at bounding box center [1023, 511] width 42 height 8
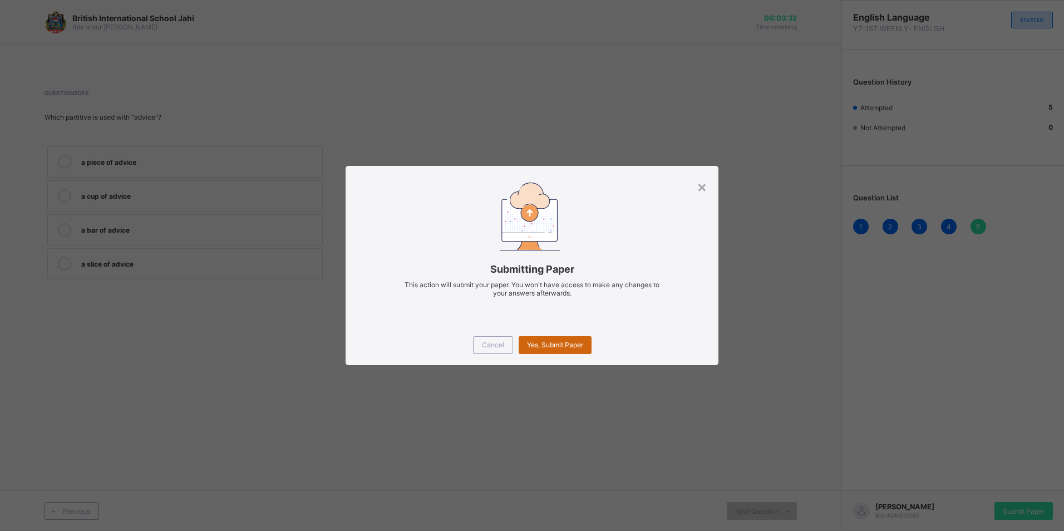
click at [552, 345] on span "Yes, Submit Paper" at bounding box center [555, 344] width 56 height 8
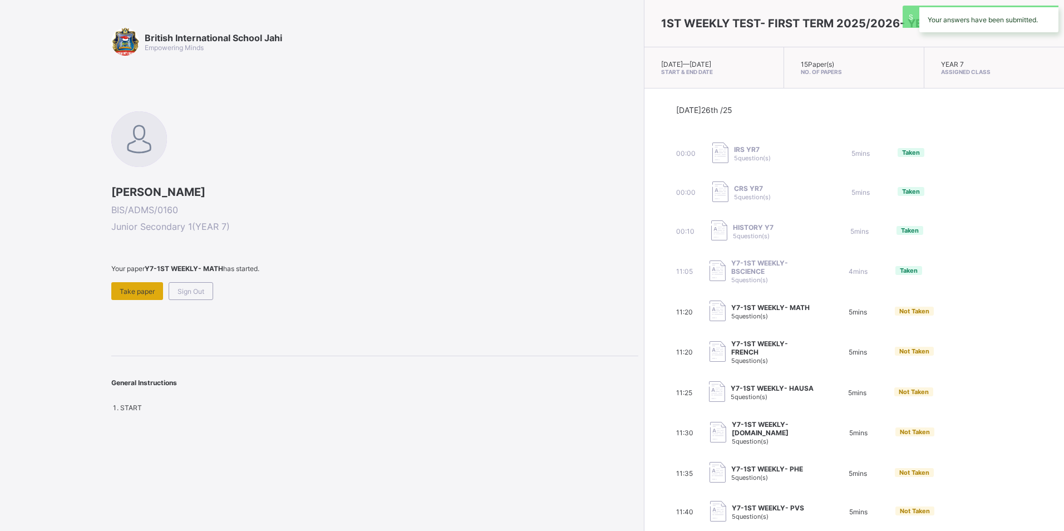
click at [135, 292] on span "Take paper" at bounding box center [137, 291] width 35 height 8
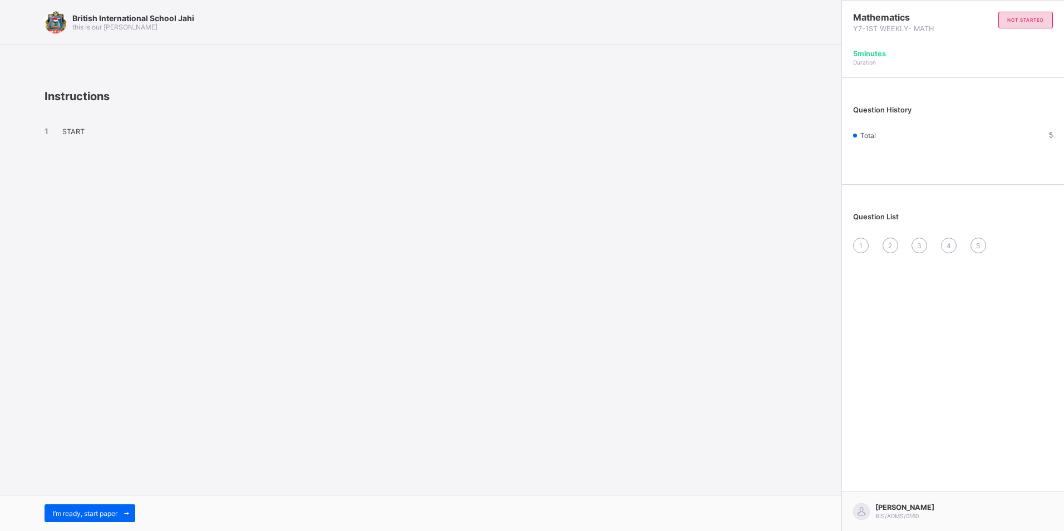
click at [115, 491] on div "British International School Jahi this is our motton Instructions START I’m rea…" at bounding box center [420, 265] width 841 height 531
click at [115, 510] on span "I’m ready, start paper" at bounding box center [85, 513] width 65 height 8
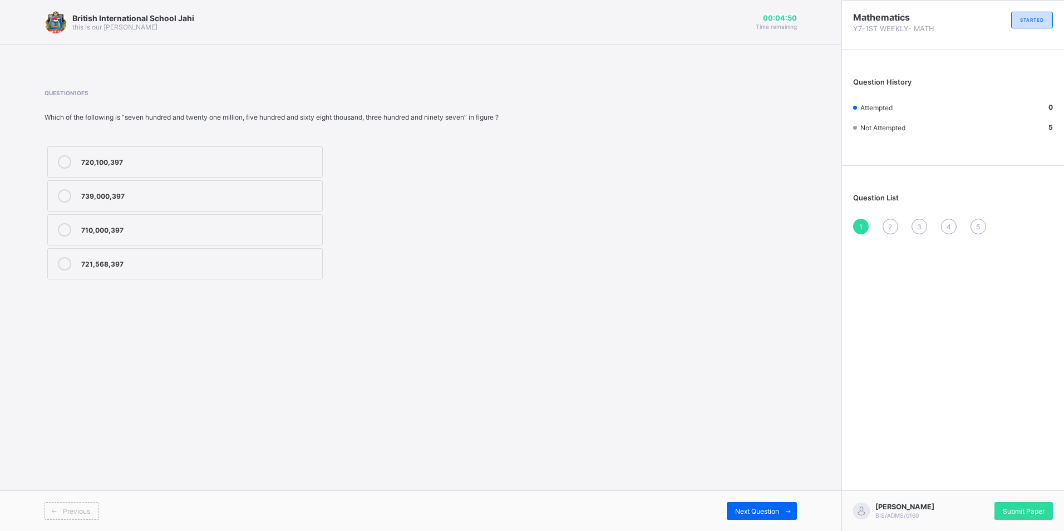
click at [145, 263] on div "721,568,397" at bounding box center [198, 262] width 235 height 11
click at [764, 513] on span "Next Question" at bounding box center [757, 511] width 44 height 8
click at [144, 224] on div "0.00084" at bounding box center [198, 228] width 235 height 11
click at [769, 504] on div "Next Question" at bounding box center [761, 511] width 70 height 18
click at [170, 167] on div "7" at bounding box center [198, 161] width 235 height 13
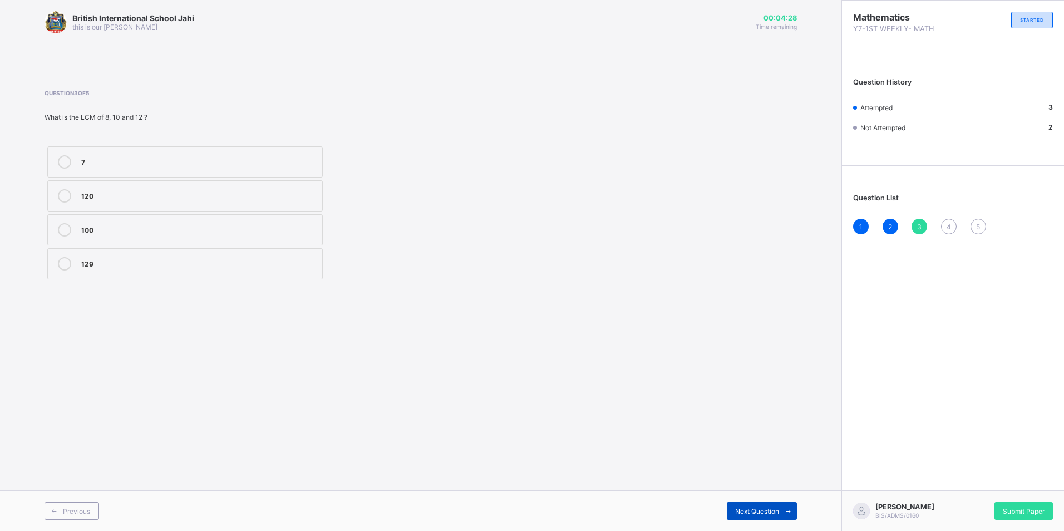
click at [758, 509] on span "Next Question" at bounding box center [757, 511] width 44 height 8
click at [167, 234] on div "Units" at bounding box center [198, 228] width 235 height 11
click at [749, 507] on span "Next Question" at bounding box center [757, 511] width 44 height 8
click at [238, 261] on div "MXIVV" at bounding box center [198, 262] width 235 height 11
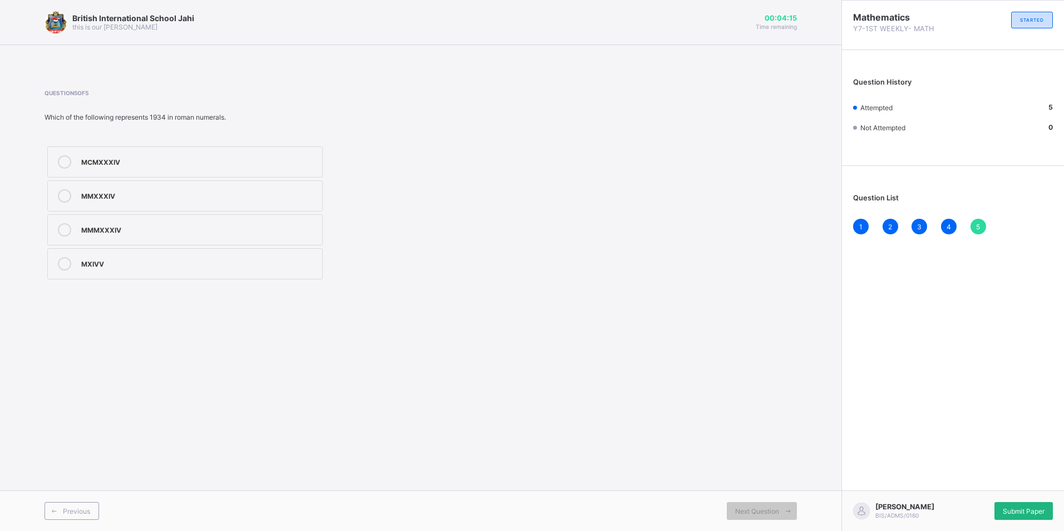
click at [1030, 507] on span "Submit Paper" at bounding box center [1023, 511] width 42 height 8
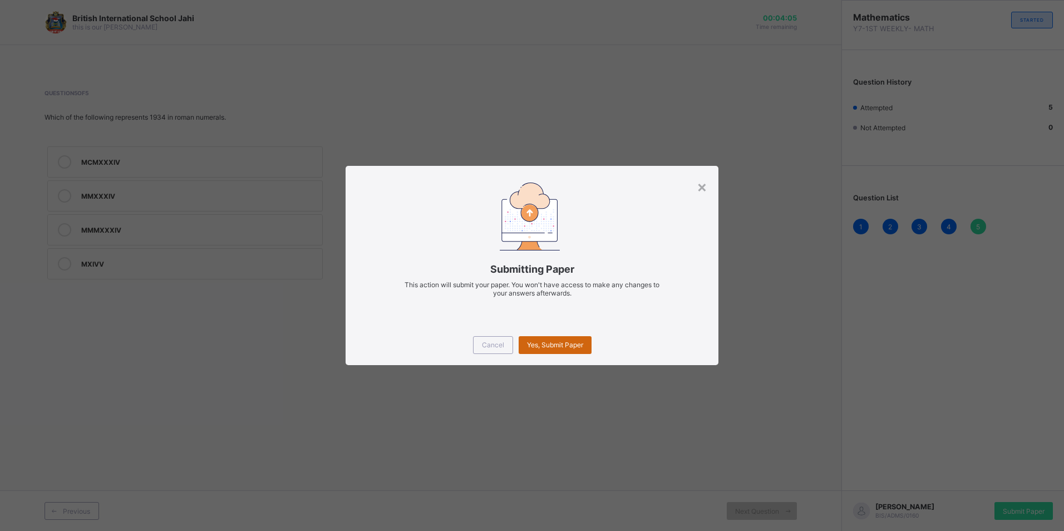
click at [551, 343] on span "Yes, Submit Paper" at bounding box center [555, 344] width 56 height 8
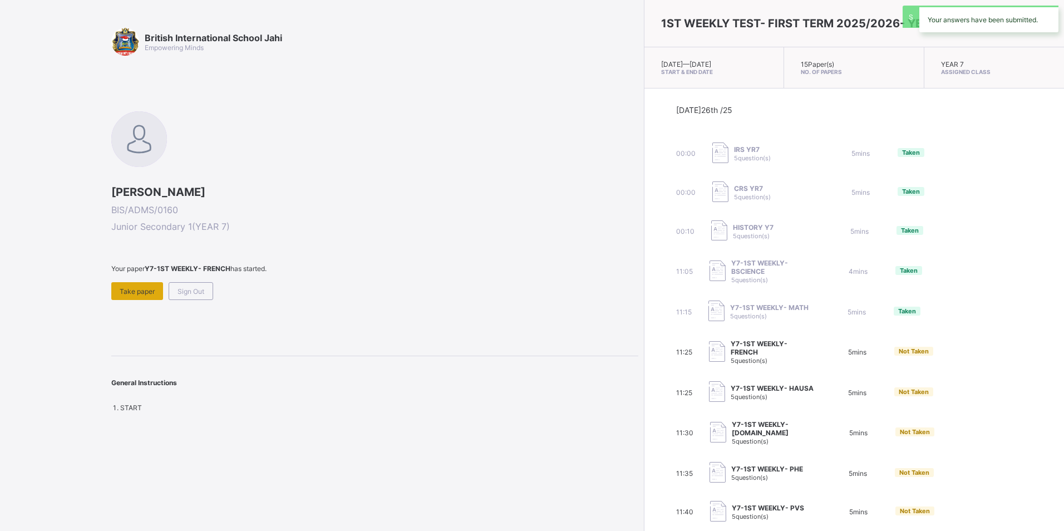
click at [154, 288] on span "Take paper" at bounding box center [137, 291] width 35 height 8
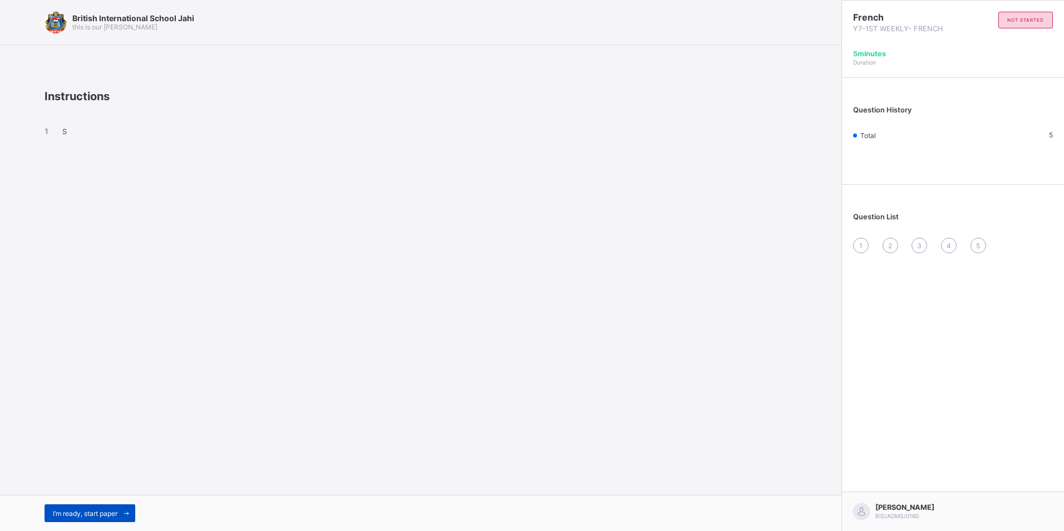
click at [95, 507] on div "I’m ready, start paper" at bounding box center [89, 513] width 91 height 18
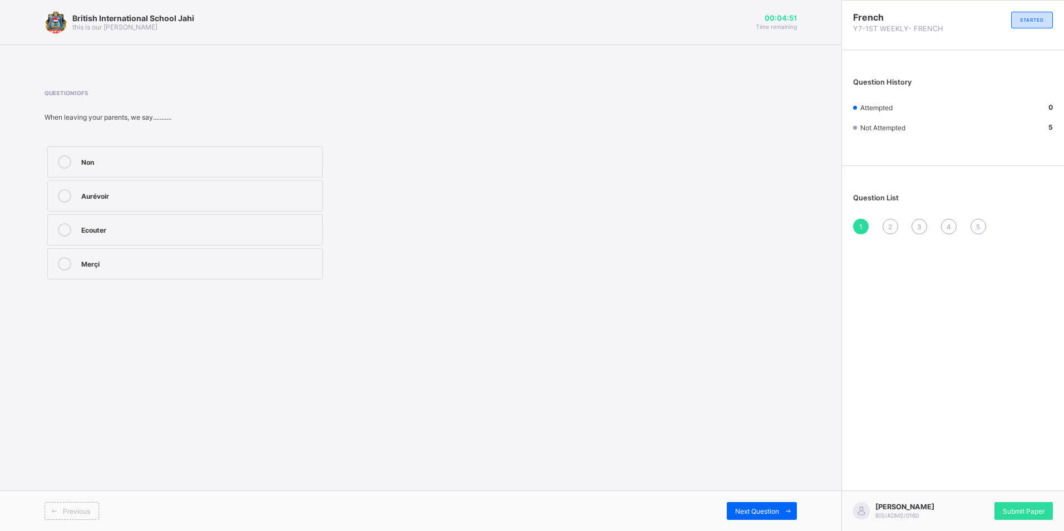
click at [169, 192] on div "Aurévoir" at bounding box center [198, 194] width 235 height 11
click at [761, 500] on div "Previous Next Question" at bounding box center [420, 510] width 841 height 41
click at [763, 508] on span "Next Question" at bounding box center [757, 511] width 44 height 8
click at [147, 260] on div "Close" at bounding box center [198, 262] width 235 height 11
click at [750, 511] on span "Next Question" at bounding box center [757, 511] width 44 height 8
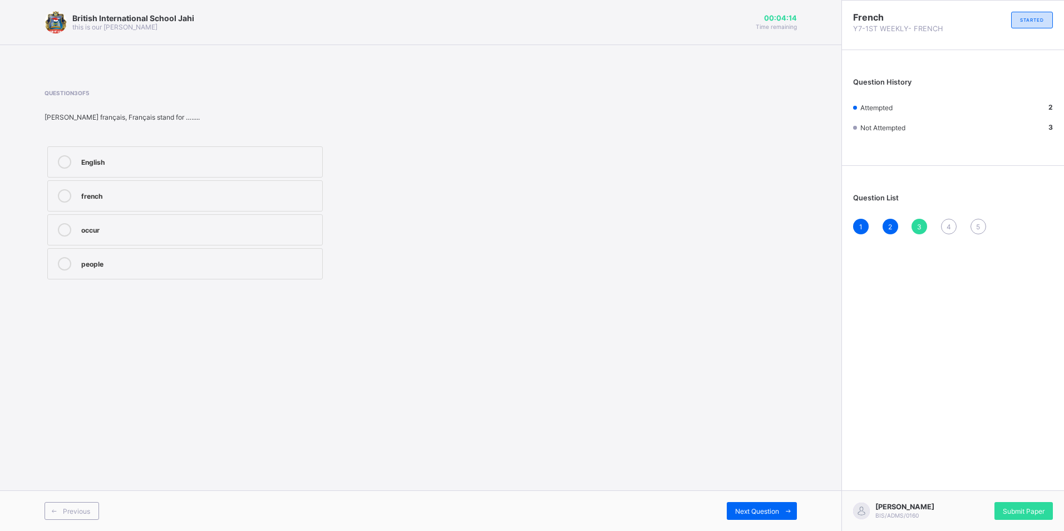
click at [157, 226] on div "occur" at bounding box center [198, 228] width 235 height 11
click at [753, 507] on span "Next Question" at bounding box center [757, 511] width 44 height 8
click at [204, 169] on label "Good night" at bounding box center [184, 161] width 275 height 31
click at [754, 508] on span "Next Question" at bounding box center [757, 511] width 44 height 8
click at [229, 260] on div "Good morning dad" at bounding box center [198, 262] width 235 height 11
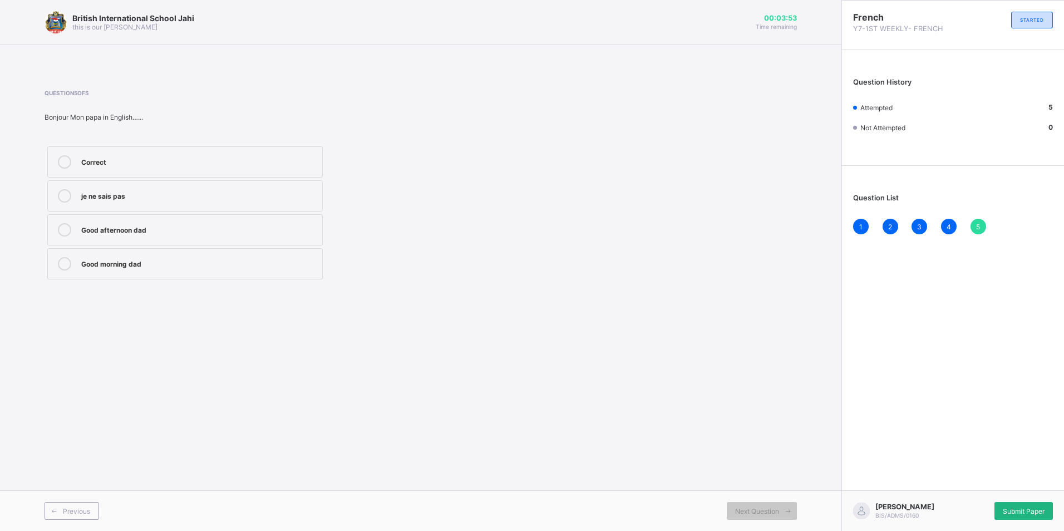
click at [1012, 508] on span "Submit Paper" at bounding box center [1023, 511] width 42 height 8
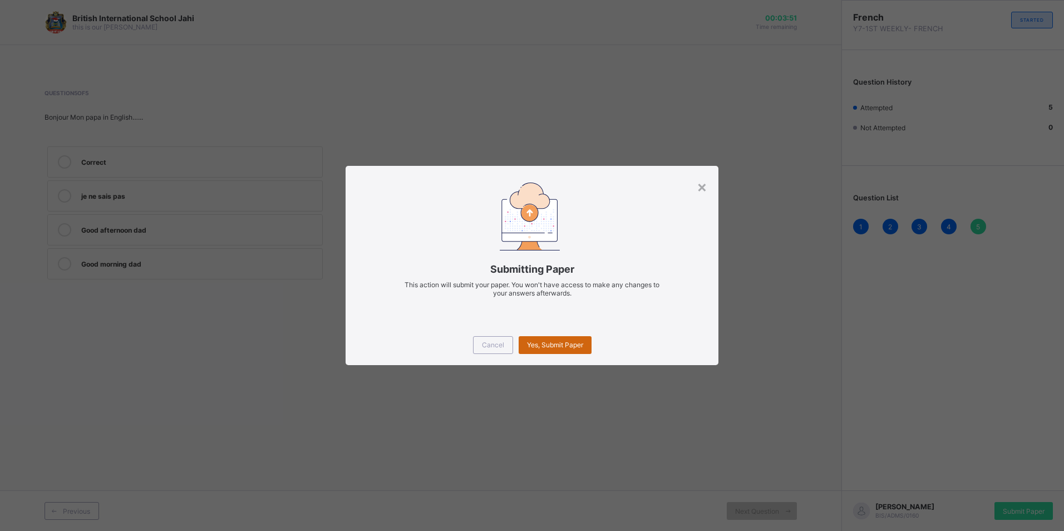
click at [552, 345] on span "Yes, Submit Paper" at bounding box center [555, 344] width 56 height 8
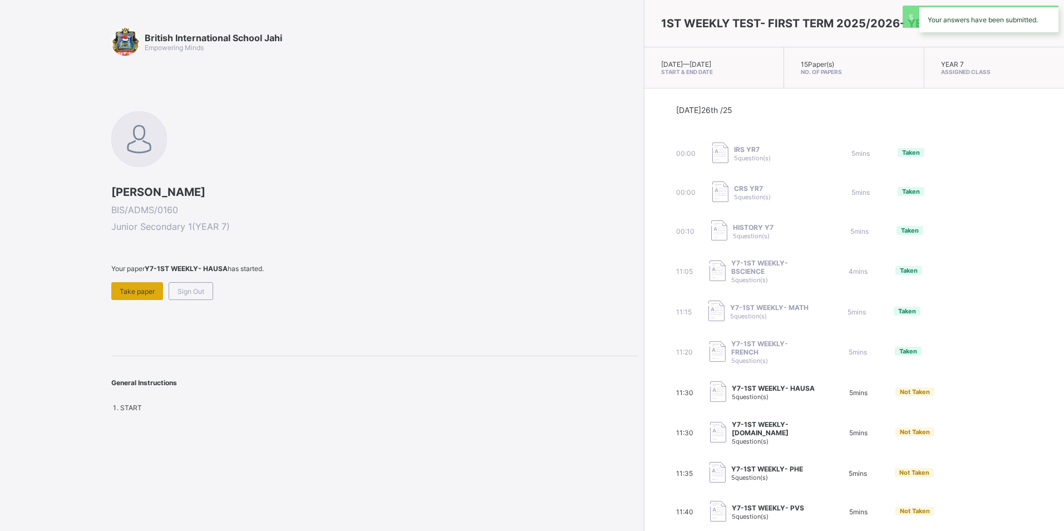
click at [126, 288] on span "Take paper" at bounding box center [137, 291] width 35 height 8
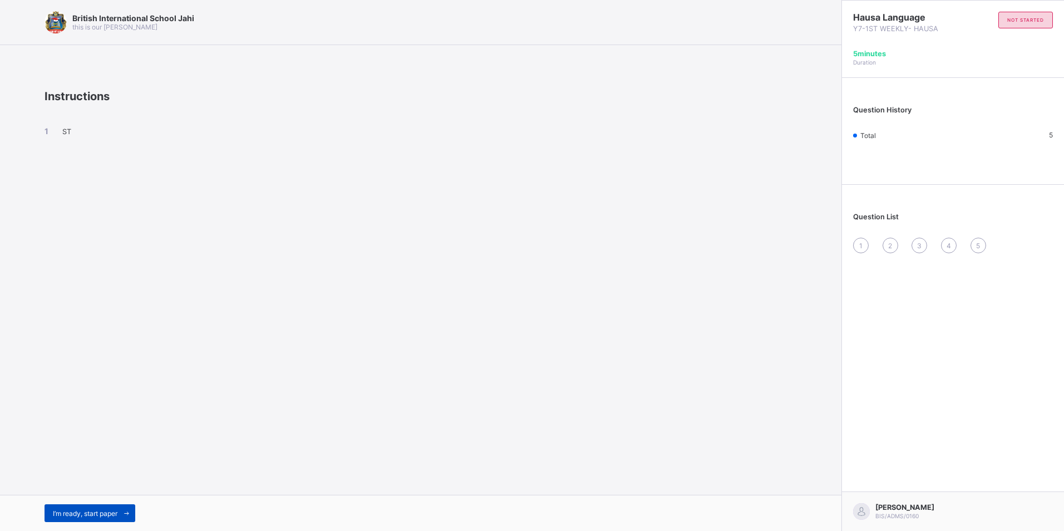
click at [95, 514] on span "I’m ready, start paper" at bounding box center [85, 513] width 65 height 8
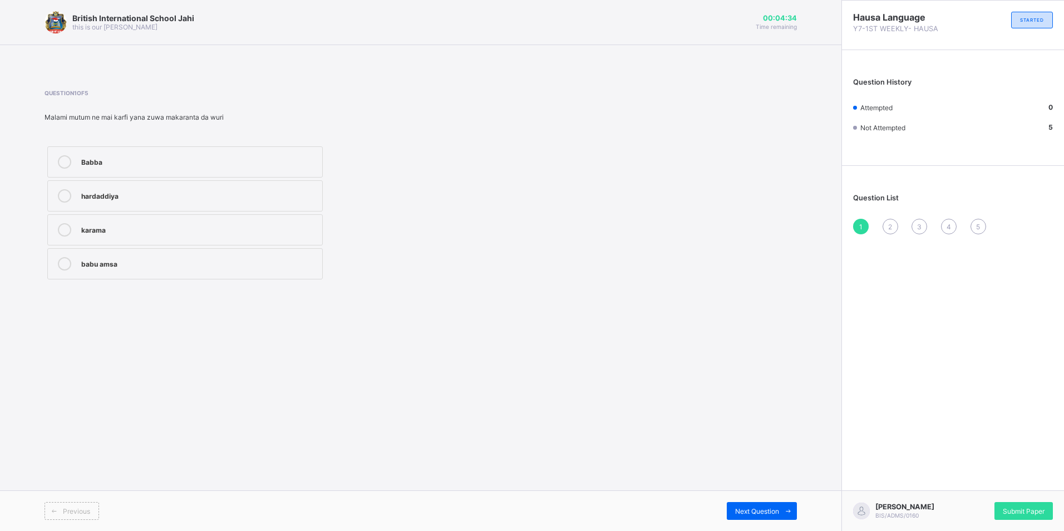
click at [189, 161] on div "Babba" at bounding box center [198, 160] width 235 height 11
click at [766, 509] on span "Next Question" at bounding box center [757, 511] width 44 height 8
click at [177, 166] on div "jumla" at bounding box center [198, 160] width 235 height 11
click at [747, 508] on span "Next Question" at bounding box center [757, 511] width 44 height 8
click at [161, 160] on div "suna da gida" at bounding box center [198, 160] width 235 height 11
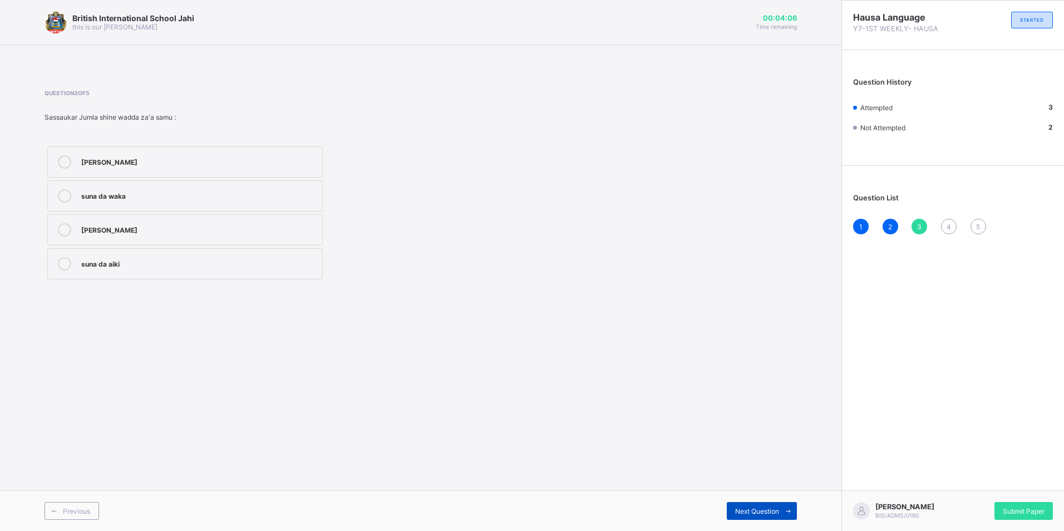
click at [772, 517] on div "Next Question" at bounding box center [761, 511] width 70 height 18
click at [122, 161] on div "rubutawa" at bounding box center [198, 160] width 235 height 11
click at [774, 515] on div "Next Question" at bounding box center [761, 511] width 70 height 18
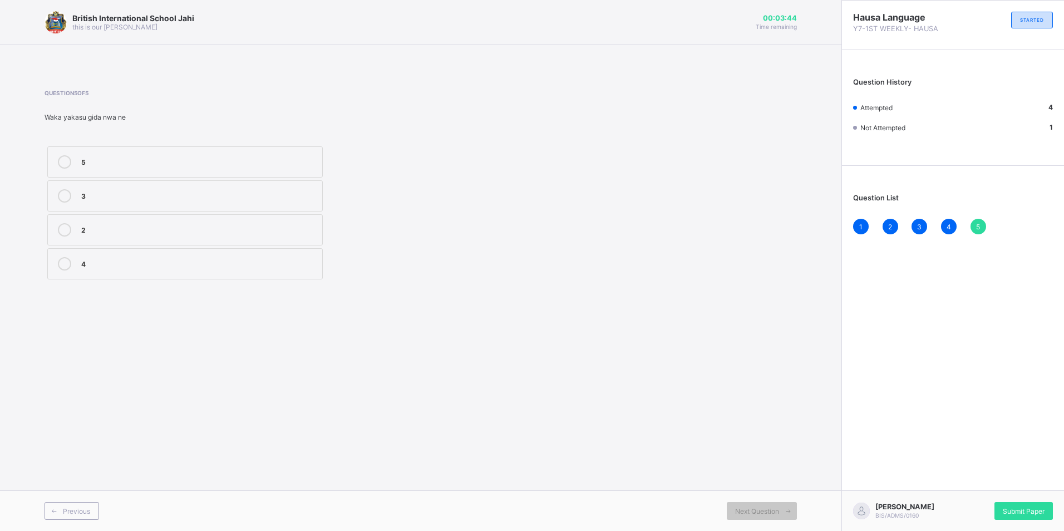
click at [106, 233] on div "2" at bounding box center [198, 228] width 235 height 11
click at [1030, 510] on span "Submit Paper" at bounding box center [1023, 511] width 42 height 8
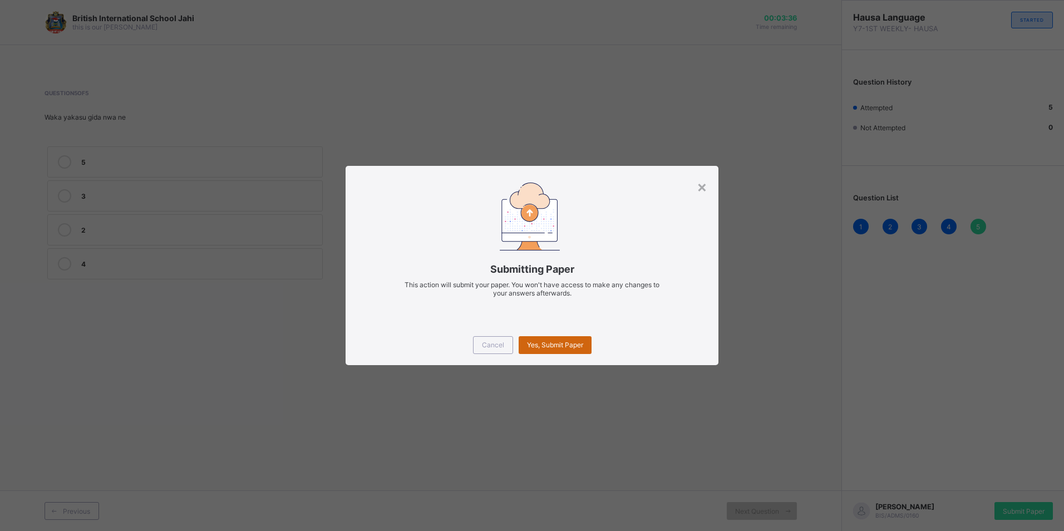
click at [573, 338] on div "Yes, Submit Paper" at bounding box center [554, 345] width 73 height 18
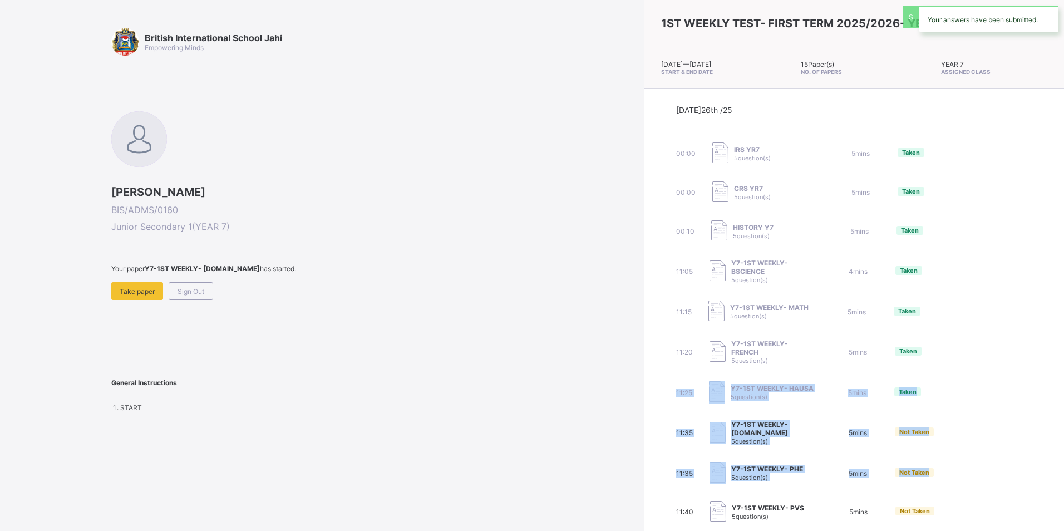
drag, startPoint x: 954, startPoint y: 476, endPoint x: 956, endPoint y: 312, distance: 164.1
click at [956, 312] on div "Today 26th /25 00:00 IRS YR7 5 question(s) 5 mins Taken 00:00 CRS YR7 5 questio…" at bounding box center [854, 372] width 357 height 534
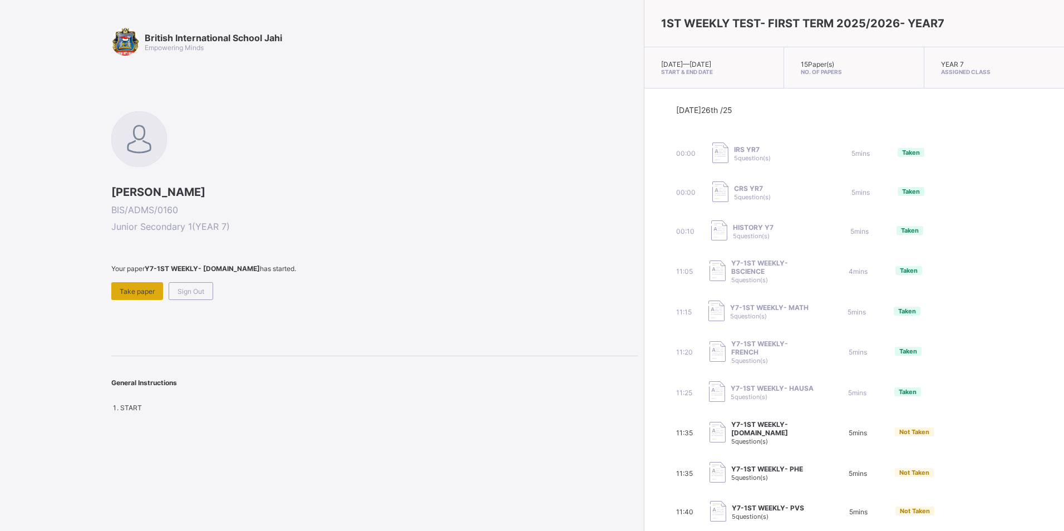
click at [145, 293] on span "Take paper" at bounding box center [137, 291] width 35 height 8
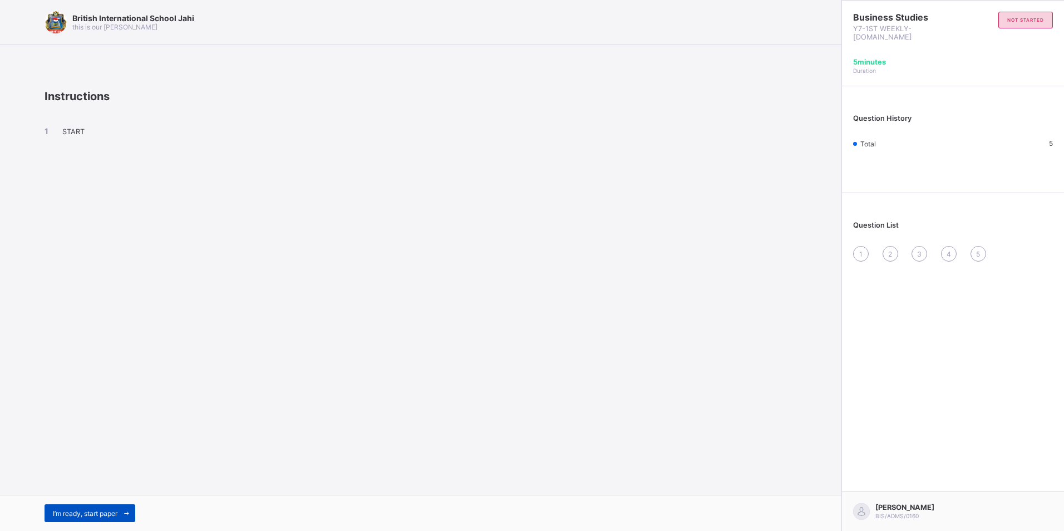
click at [113, 511] on span "I’m ready, start paper" at bounding box center [85, 513] width 65 height 8
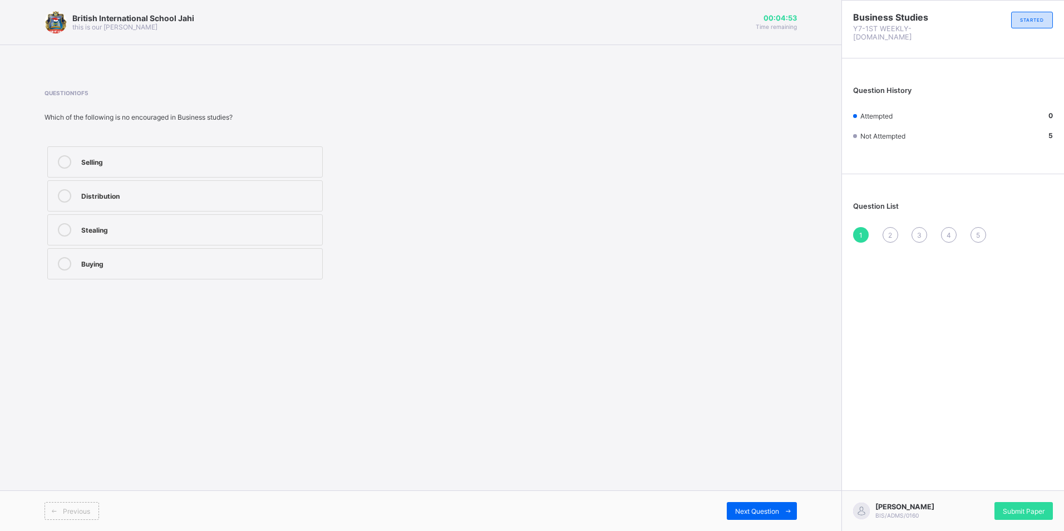
click at [144, 159] on div "Selling" at bounding box center [198, 160] width 235 height 11
click at [759, 512] on span "Next Question" at bounding box center [757, 511] width 44 height 8
click at [115, 195] on div "Keyboarding" at bounding box center [198, 194] width 235 height 11
click at [777, 509] on span "Next Question" at bounding box center [757, 511] width 44 height 8
click at [108, 229] on div "Bookkeeping" at bounding box center [198, 228] width 235 height 11
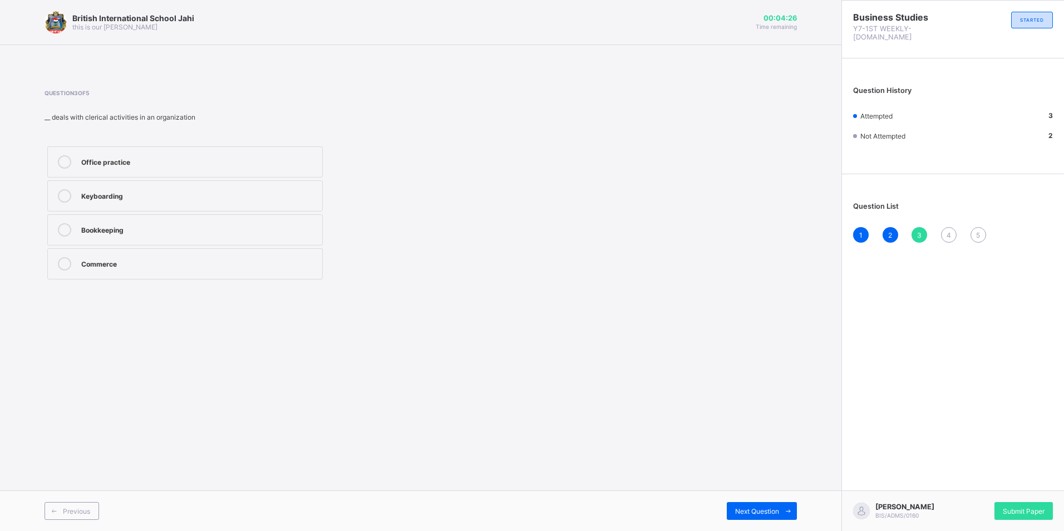
drag, startPoint x: 184, startPoint y: 250, endPoint x: 184, endPoint y: 261, distance: 11.7
click at [184, 257] on label "Commerce" at bounding box center [184, 263] width 275 height 31
click at [759, 511] on span "Next Question" at bounding box center [757, 511] width 44 height 8
click at [111, 169] on label "Keyboarding" at bounding box center [184, 161] width 275 height 31
click at [736, 511] on span "Next Question" at bounding box center [757, 511] width 44 height 8
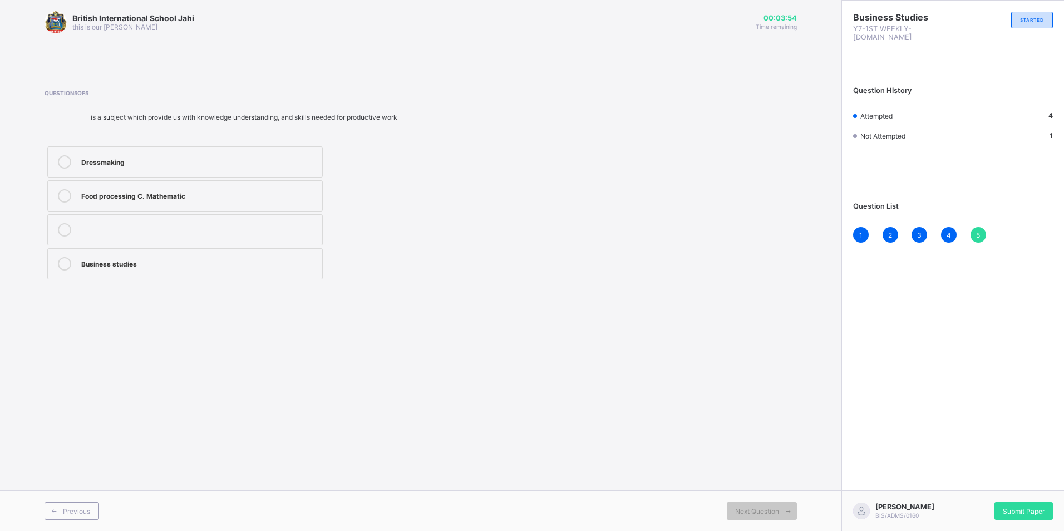
click at [116, 267] on div "Business studies" at bounding box center [198, 262] width 235 height 11
click at [1021, 502] on div "Submit Paper" at bounding box center [1023, 511] width 58 height 18
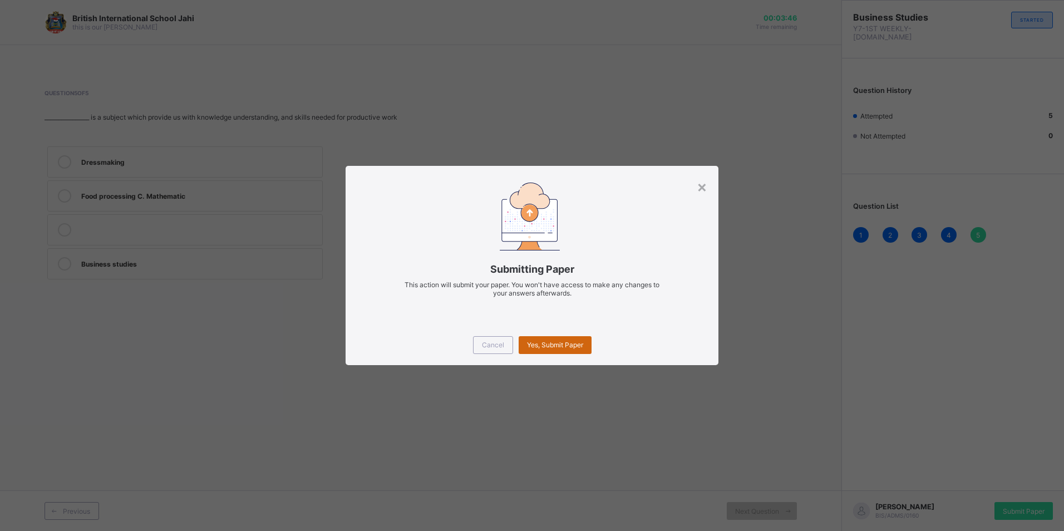
click at [550, 345] on span "Yes, Submit Paper" at bounding box center [555, 344] width 56 height 8
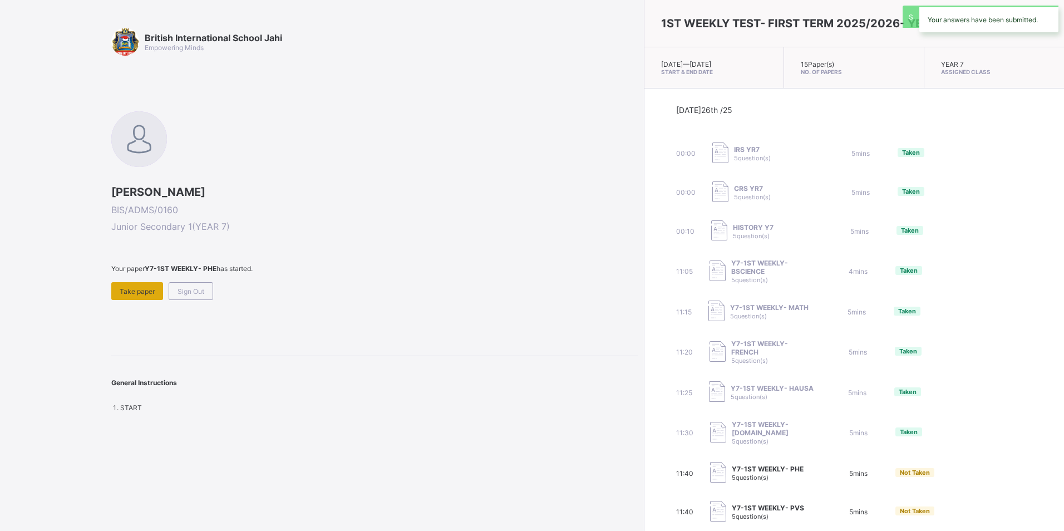
click at [143, 287] on span "Take paper" at bounding box center [137, 291] width 35 height 8
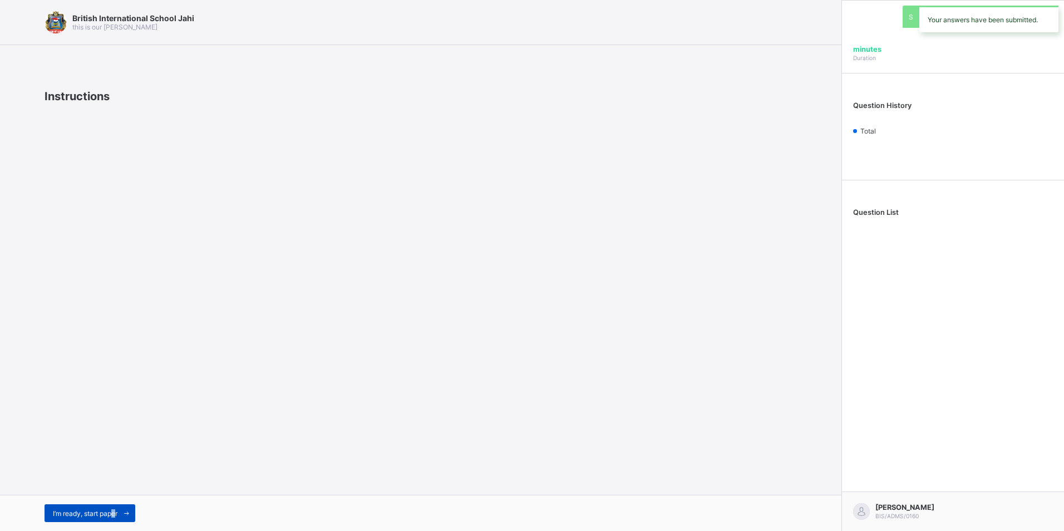
click at [116, 510] on span "I’m ready, start paper" at bounding box center [85, 513] width 65 height 8
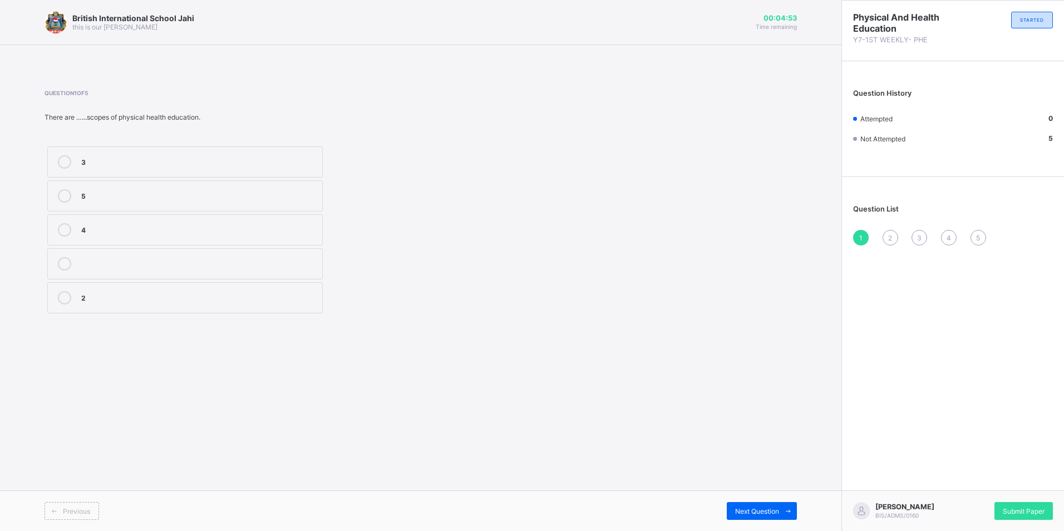
click at [164, 156] on div "3" at bounding box center [198, 160] width 235 height 11
click at [153, 300] on div "2" at bounding box center [198, 296] width 235 height 11
click at [747, 509] on span "Next Question" at bounding box center [757, 511] width 44 height 8
click at [174, 228] on div "flexibility" at bounding box center [198, 228] width 235 height 11
click at [766, 507] on span "Next Question" at bounding box center [757, 511] width 44 height 8
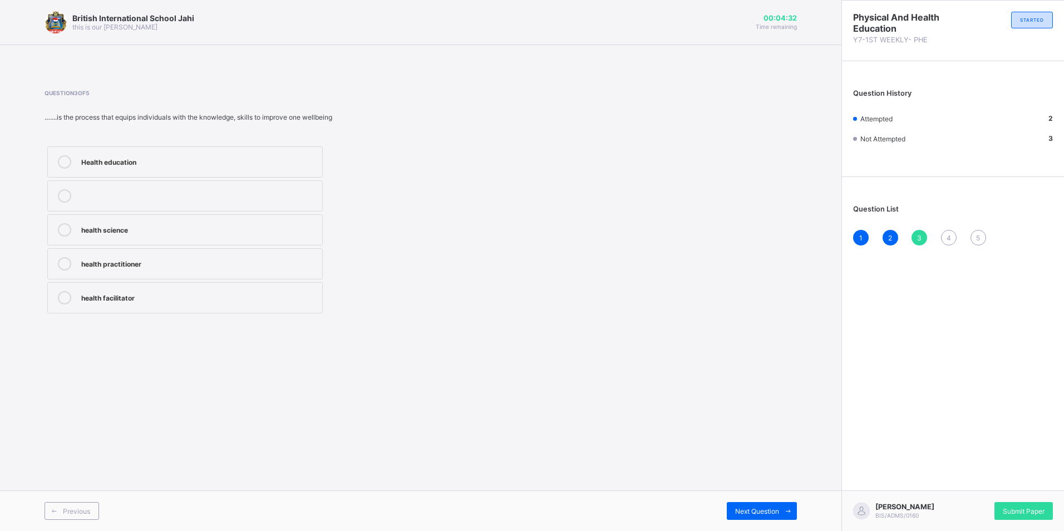
click at [184, 153] on label "Health education" at bounding box center [184, 161] width 275 height 31
click at [762, 507] on span "Next Question" at bounding box center [757, 511] width 44 height 8
click at [205, 197] on div "physical education" at bounding box center [198, 194] width 235 height 11
click at [751, 511] on span "Next Question" at bounding box center [757, 511] width 44 height 8
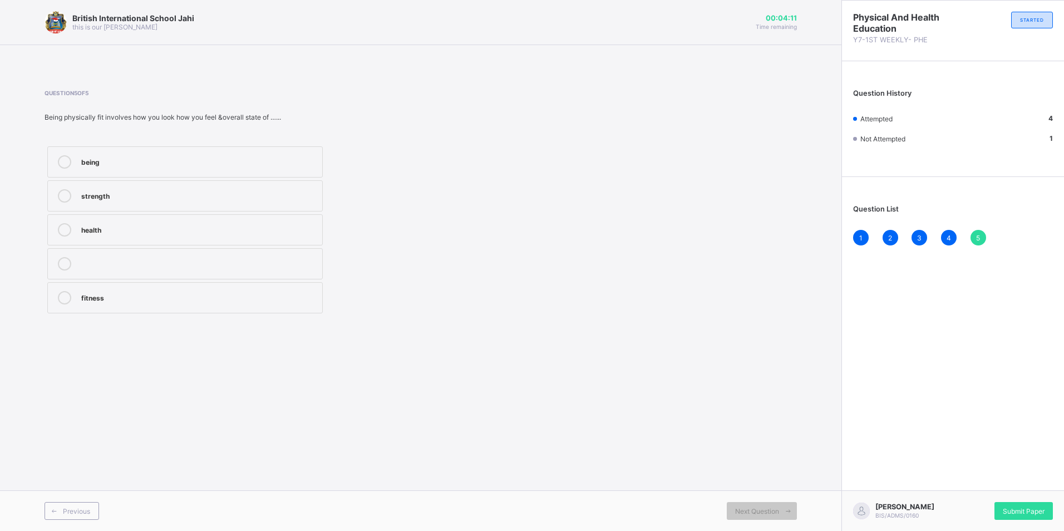
click at [187, 158] on div "being" at bounding box center [198, 160] width 235 height 11
click at [1016, 508] on span "Submit Paper" at bounding box center [1023, 511] width 42 height 8
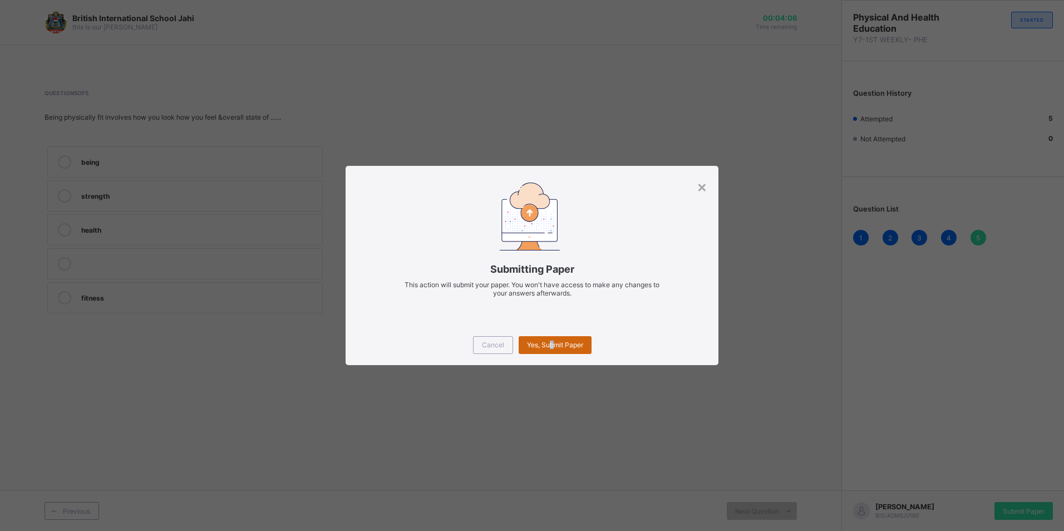
click at [551, 345] on span "Yes, Submit Paper" at bounding box center [555, 344] width 56 height 8
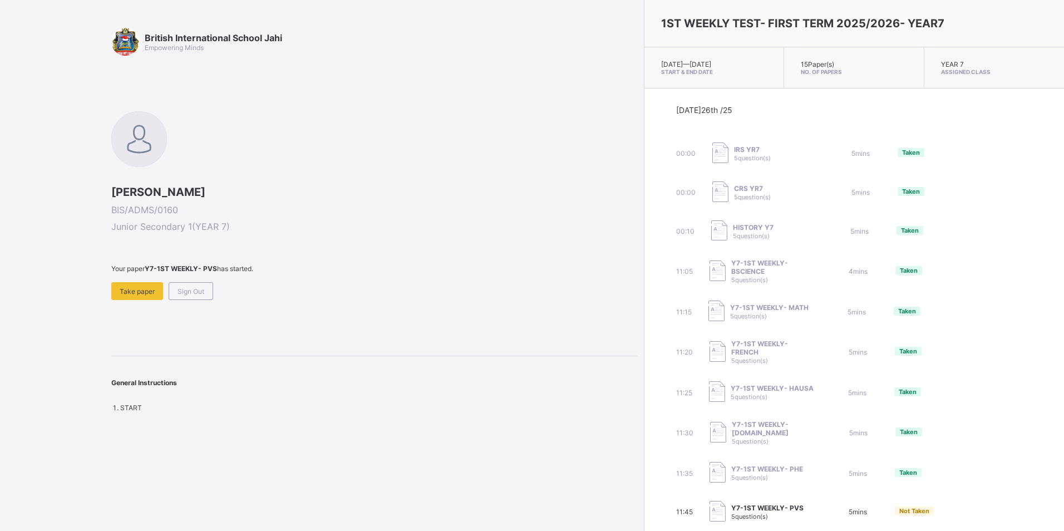
click at [137, 306] on div "British International School Jahi Empowering Minds AHMED SALEH KABIRU BIS/ADMS/…" at bounding box center [374, 220] width 527 height 384
click at [142, 291] on span "Take paper" at bounding box center [137, 291] width 35 height 8
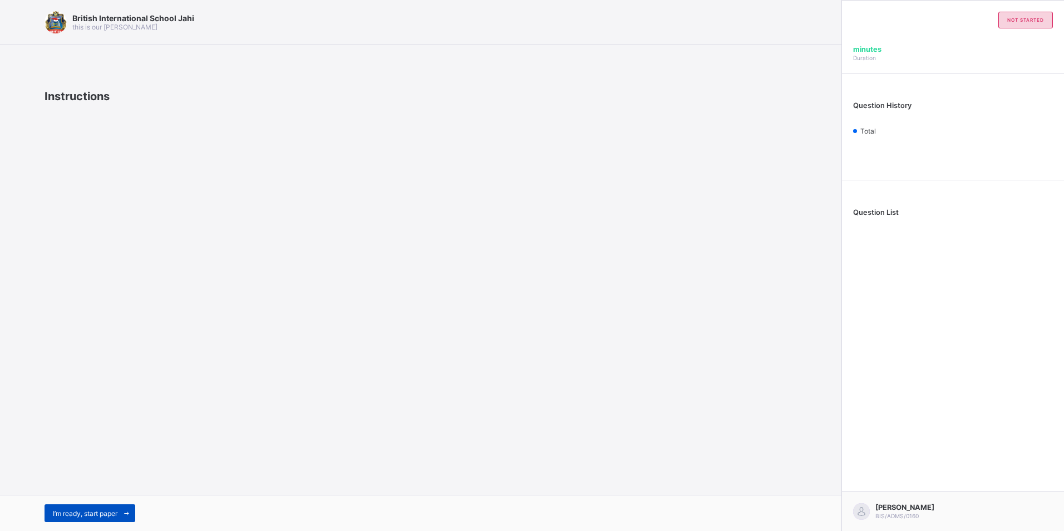
click at [123, 512] on span at bounding box center [126, 513] width 18 height 18
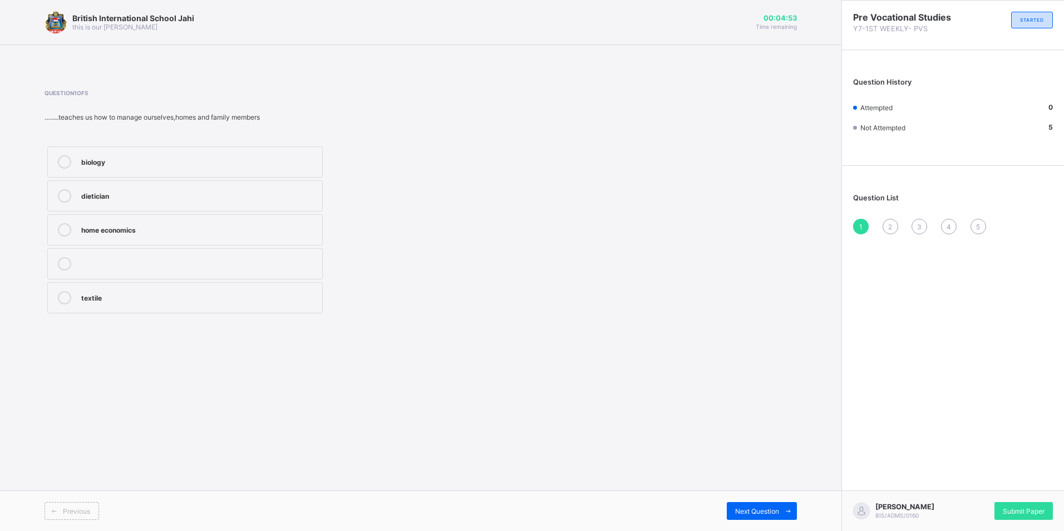
click at [201, 228] on div "home economics" at bounding box center [198, 228] width 235 height 11
click at [775, 509] on span "Next Question" at bounding box center [757, 511] width 44 height 8
click at [174, 195] on div "sociology" at bounding box center [198, 194] width 235 height 11
click at [765, 516] on div "Next Question" at bounding box center [761, 511] width 70 height 18
click at [215, 224] on div "home management" at bounding box center [198, 228] width 235 height 11
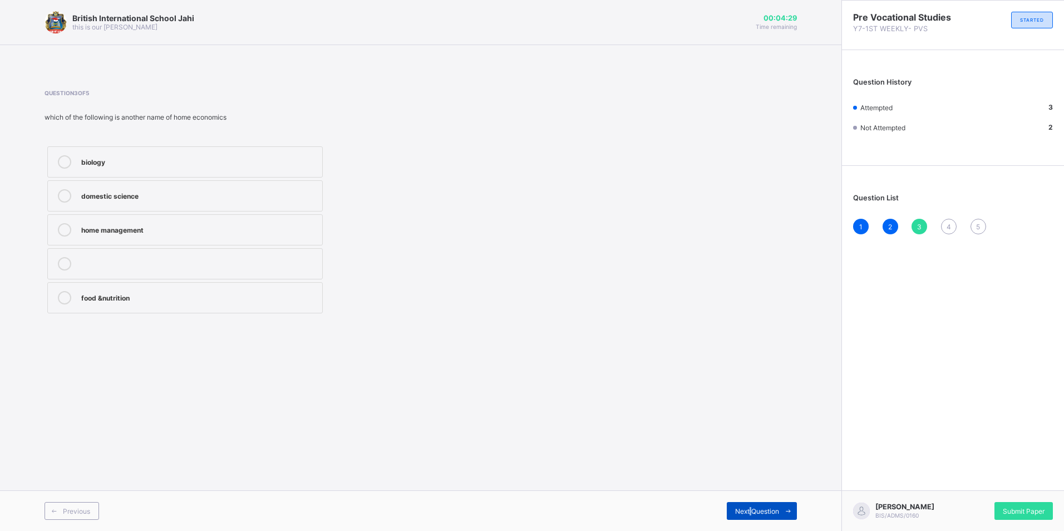
click at [750, 513] on span "Next Question" at bounding box center [757, 511] width 44 height 8
click at [779, 514] on div "Next Question" at bounding box center [761, 511] width 70 height 18
click at [134, 196] on div "Agriculture" at bounding box center [198, 194] width 235 height 11
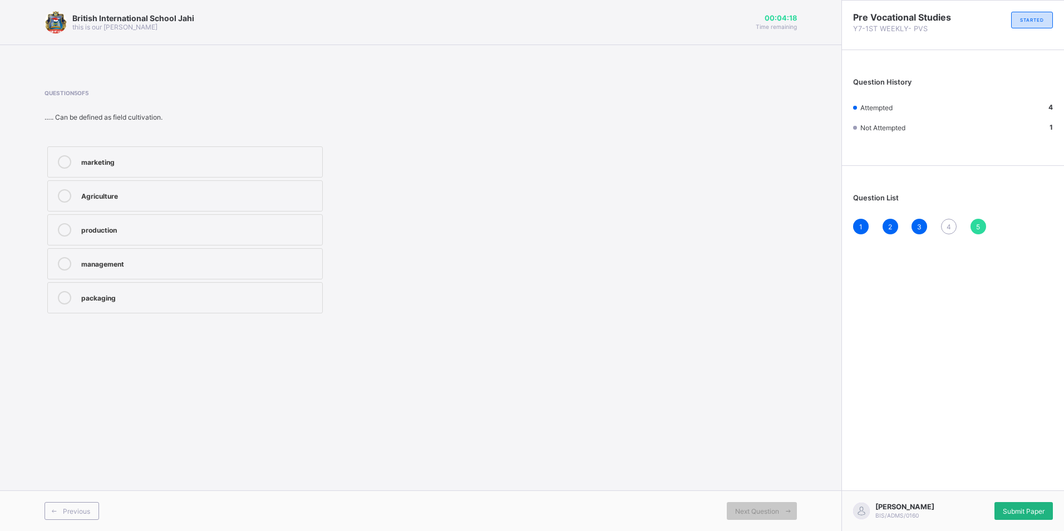
click at [1027, 507] on span "Submit Paper" at bounding box center [1023, 511] width 42 height 8
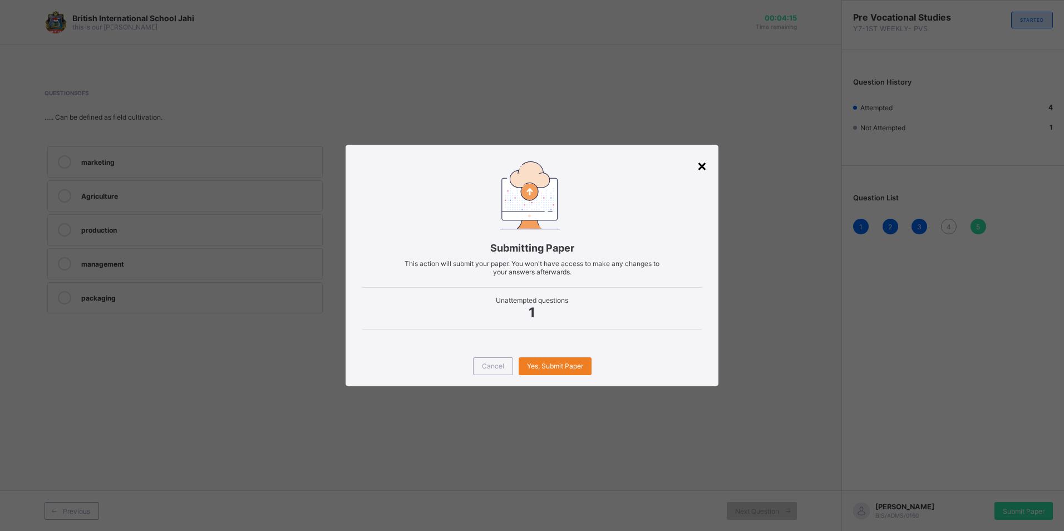
click at [698, 159] on div "×" at bounding box center [701, 165] width 11 height 19
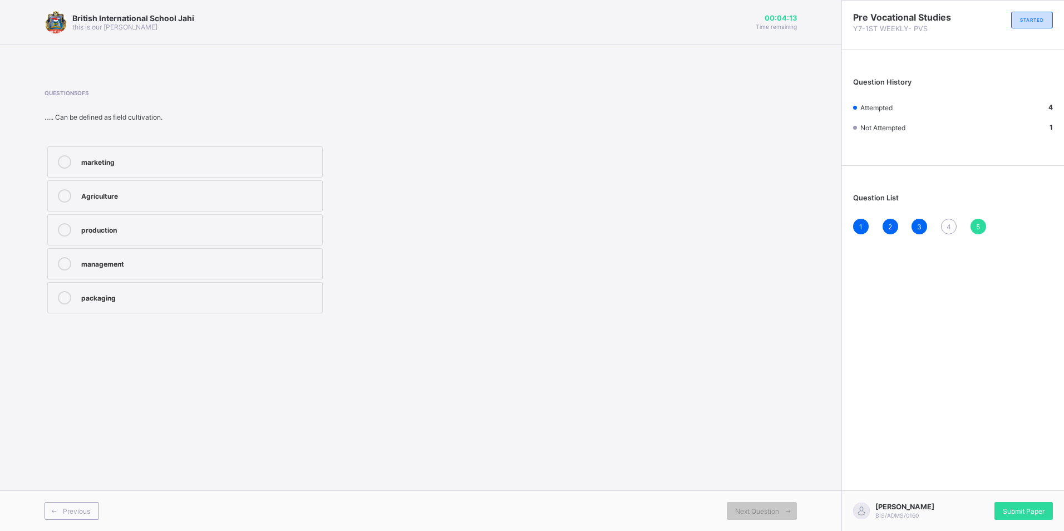
click at [947, 222] on span "4" at bounding box center [948, 226] width 4 height 8
click at [177, 273] on label "chemistry &physics" at bounding box center [184, 263] width 275 height 31
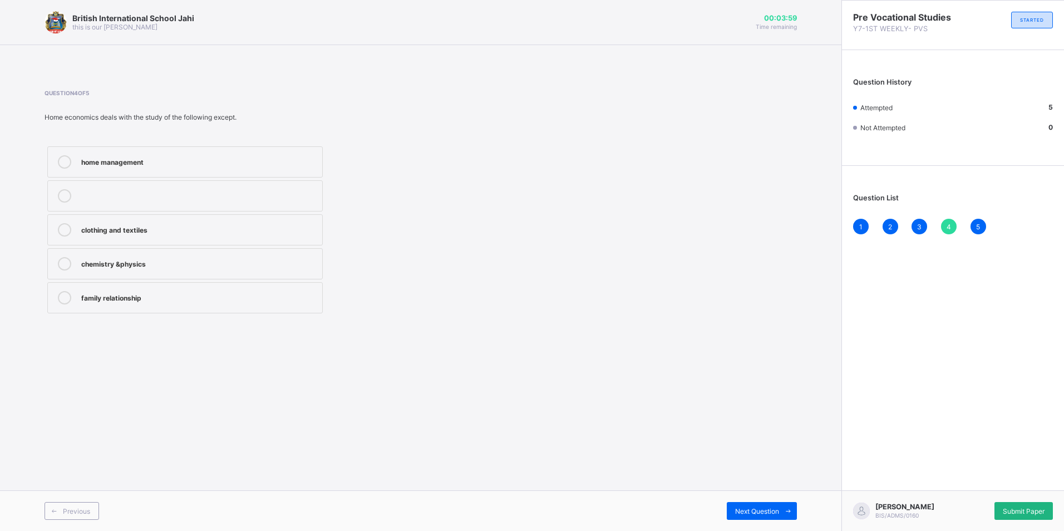
click at [1035, 507] on span "Submit Paper" at bounding box center [1023, 511] width 42 height 8
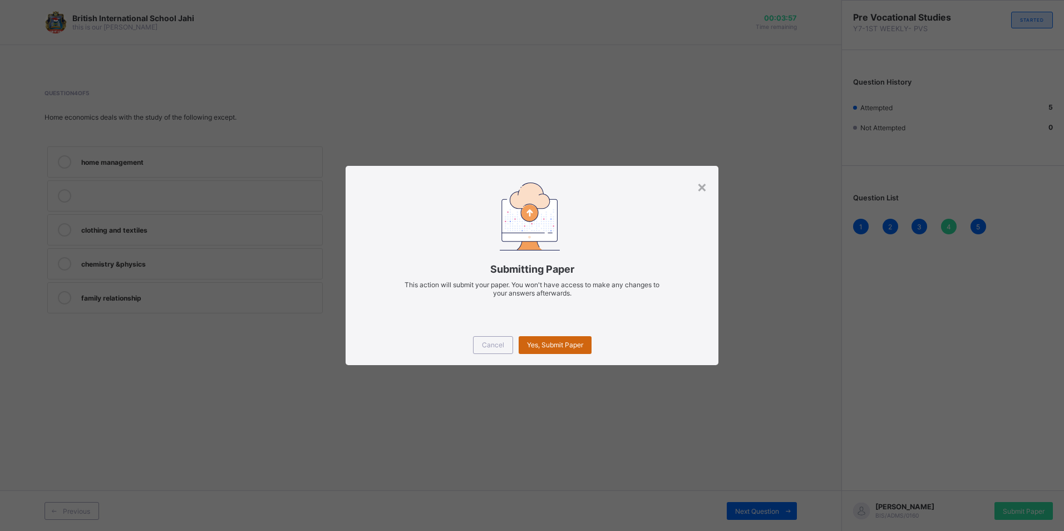
click at [565, 344] on span "Yes, Submit Paper" at bounding box center [555, 344] width 56 height 8
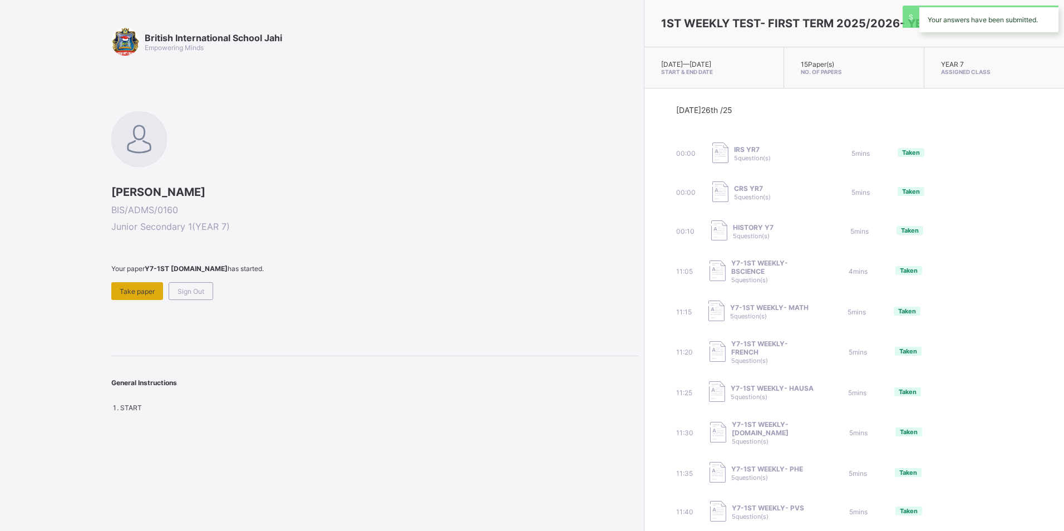
click at [142, 290] on span "Take paper" at bounding box center [137, 291] width 35 height 8
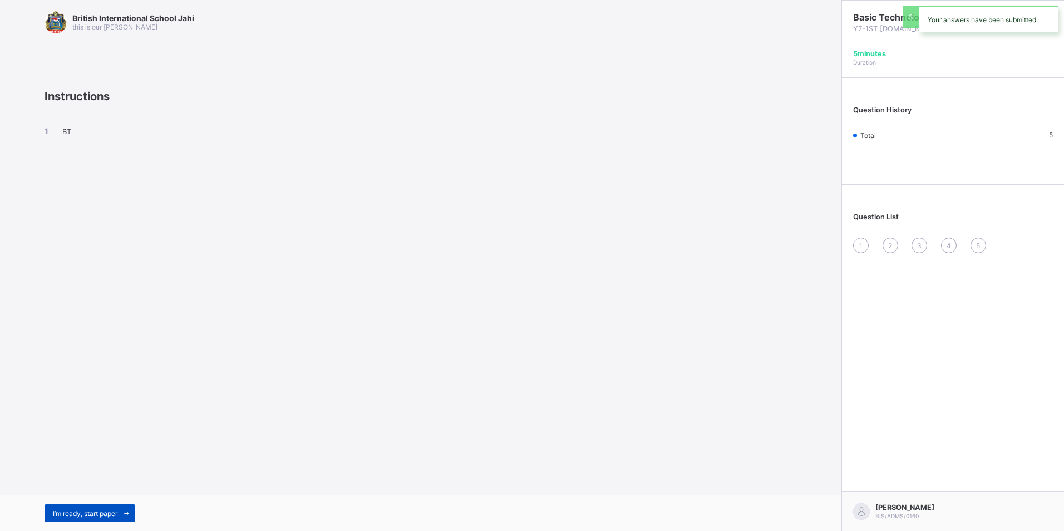
click at [123, 509] on span at bounding box center [126, 513] width 18 height 18
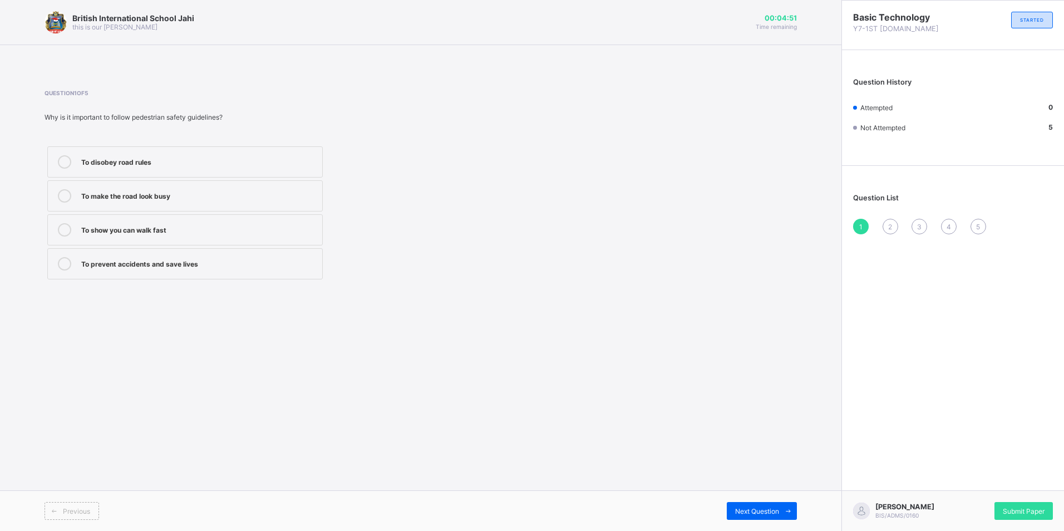
click at [190, 265] on div "To prevent accidents and save lives" at bounding box center [198, 262] width 235 height 11
click at [743, 514] on span "Next Question" at bounding box center [757, 511] width 44 height 8
click at [145, 157] on div "Walking in the middle of the road" at bounding box center [198, 160] width 235 height 11
click at [752, 512] on span "Next Question" at bounding box center [757, 511] width 44 height 8
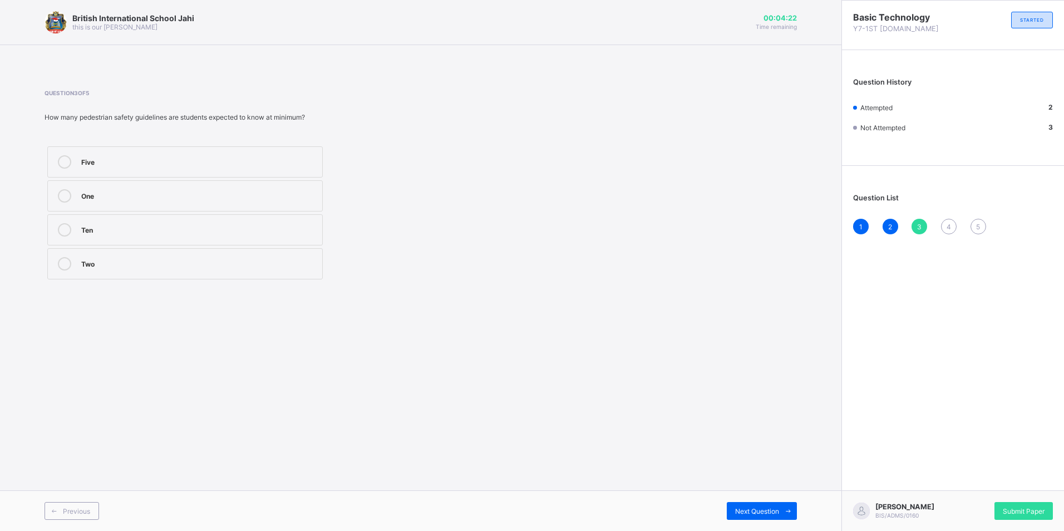
click at [224, 163] on div "Five" at bounding box center [198, 160] width 235 height 11
click at [763, 508] on span "Next Question" at bounding box center [757, 511] width 44 height 8
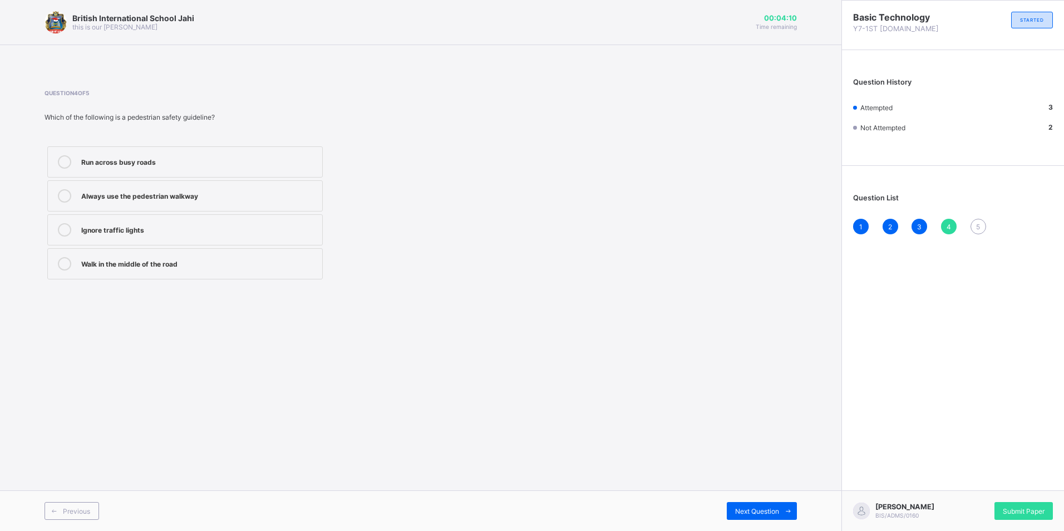
click at [188, 200] on div "Always use the pedestrian walkway" at bounding box center [198, 194] width 235 height 11
click at [769, 504] on div "Next Question" at bounding box center [761, 511] width 70 height 18
click at [140, 233] on div "A person walking on foot along the road" at bounding box center [198, 228] width 235 height 11
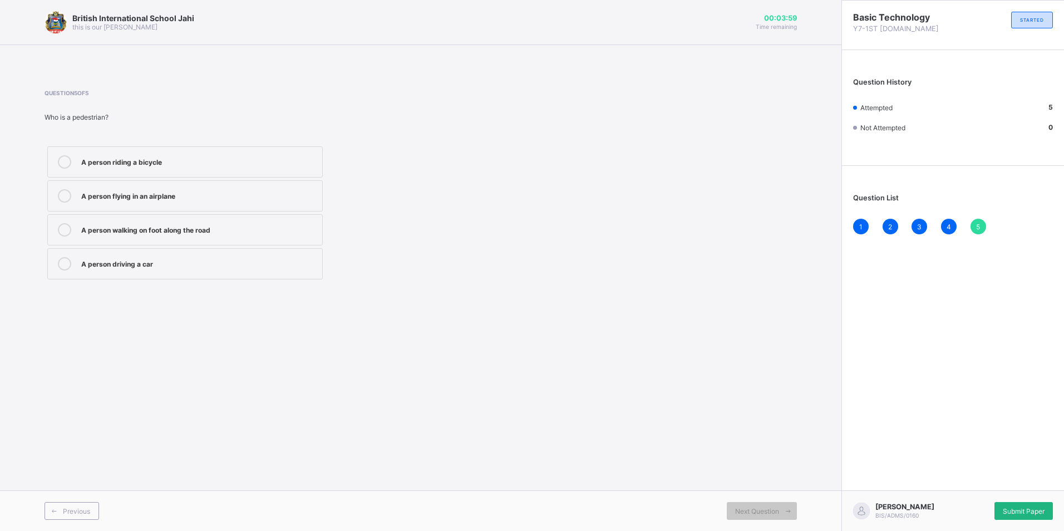
click at [1020, 507] on span "Submit Paper" at bounding box center [1023, 511] width 42 height 8
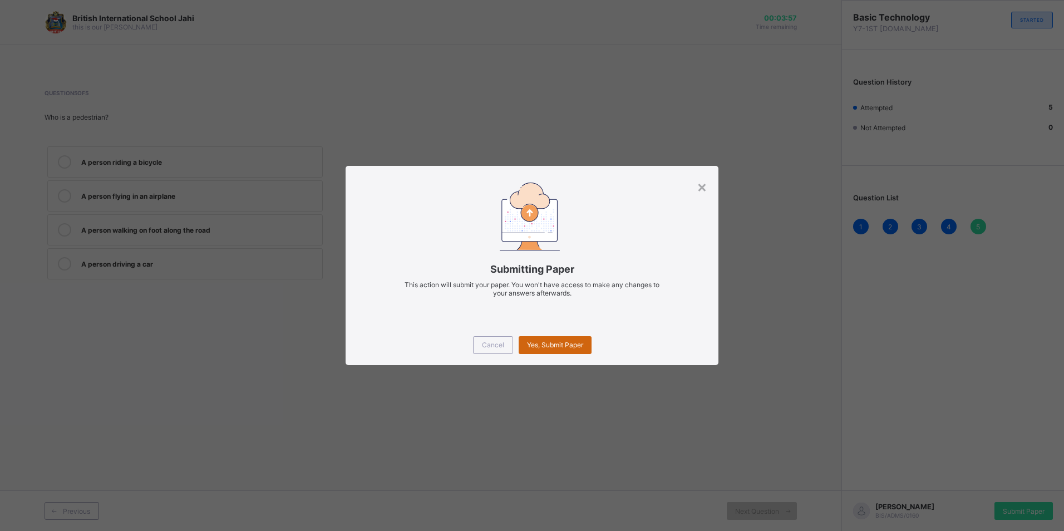
click at [548, 342] on span "Yes, Submit Paper" at bounding box center [555, 344] width 56 height 8
click at [548, 342] on div "Yes, Submit Paper" at bounding box center [554, 345] width 73 height 18
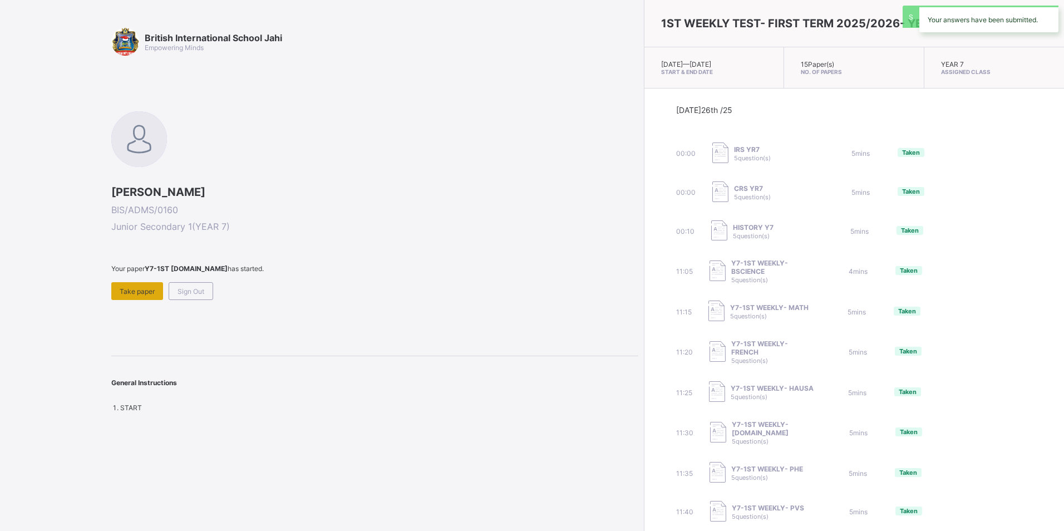
click at [140, 287] on span "Take paper" at bounding box center [137, 291] width 35 height 8
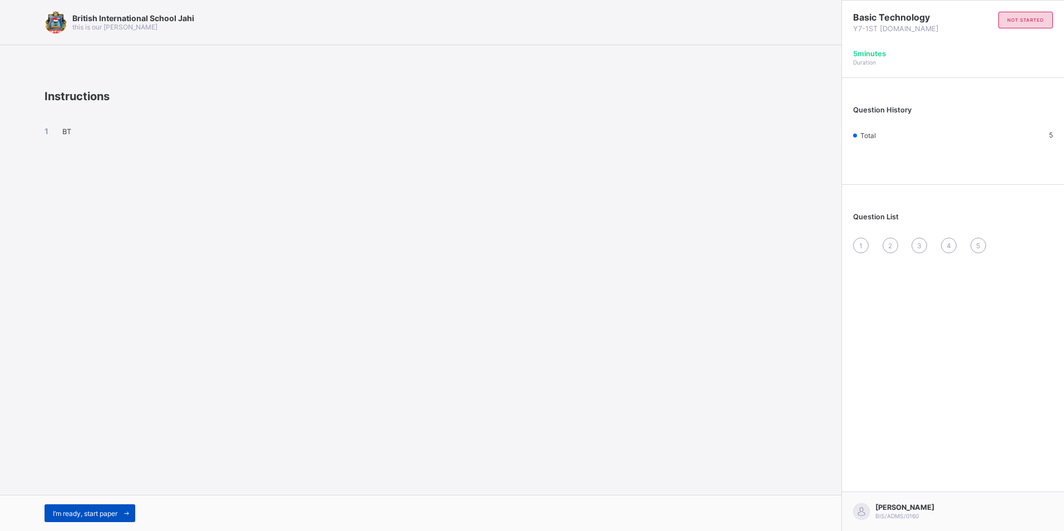
click at [103, 509] on span "I’m ready, start paper" at bounding box center [85, 513] width 65 height 8
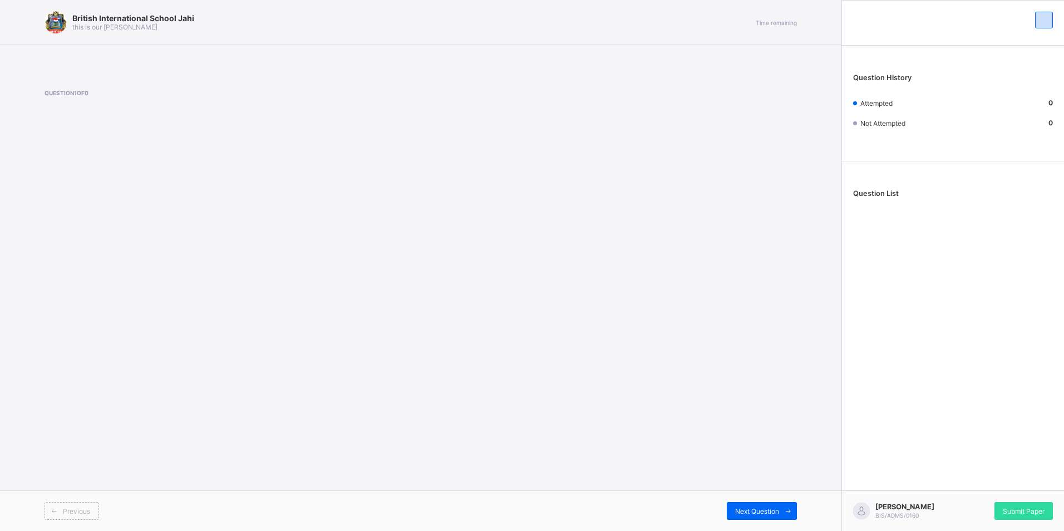
drag, startPoint x: 407, startPoint y: 303, endPoint x: 388, endPoint y: 286, distance: 25.2
drag, startPoint x: 388, startPoint y: 286, endPoint x: 313, endPoint y: 240, distance: 87.9
click at [313, 240] on div "British International School Jahi this is our motton Time remaining Question 1 …" at bounding box center [420, 265] width 841 height 531
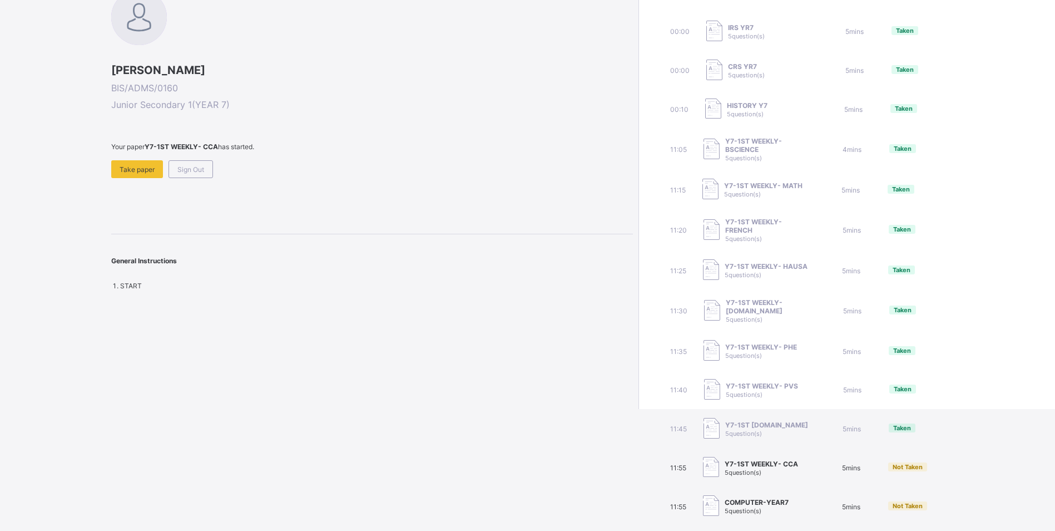
scroll to position [125, 0]
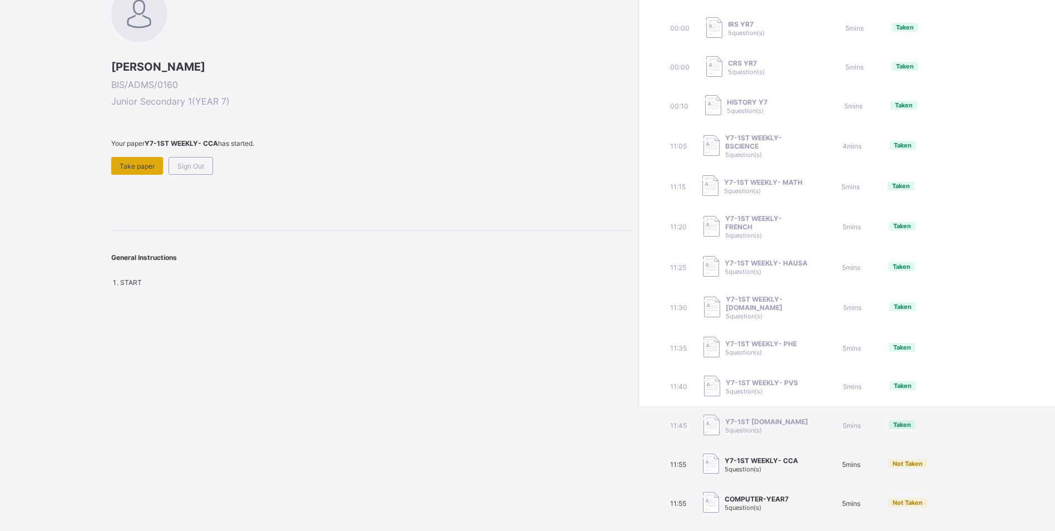
click at [132, 167] on span "Take paper" at bounding box center [137, 166] width 35 height 8
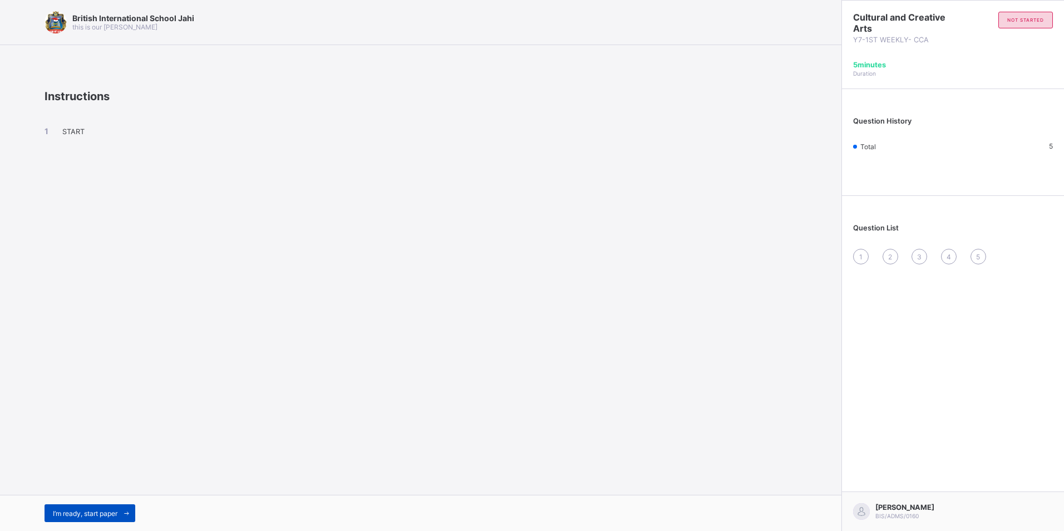
click at [118, 519] on div "I’m ready, start paper" at bounding box center [89, 513] width 91 height 18
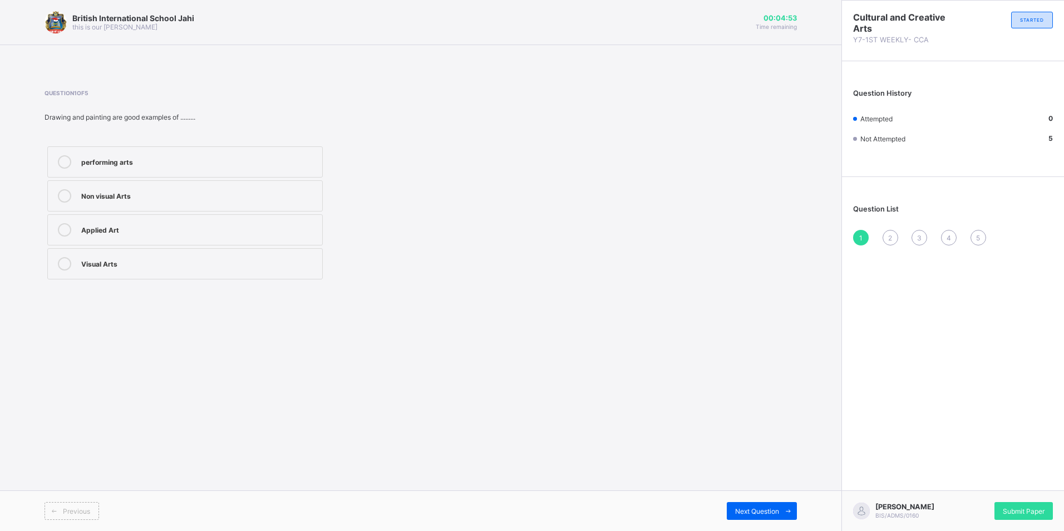
click at [157, 266] on div "Visual Arts" at bounding box center [198, 262] width 235 height 11
click at [755, 510] on span "Next Question" at bounding box center [757, 511] width 44 height 8
click at [176, 265] on div "literary Art" at bounding box center [198, 262] width 235 height 11
click at [759, 510] on span "Next Question" at bounding box center [757, 511] width 44 height 8
click at [107, 162] on div "sculpture" at bounding box center [198, 160] width 235 height 11
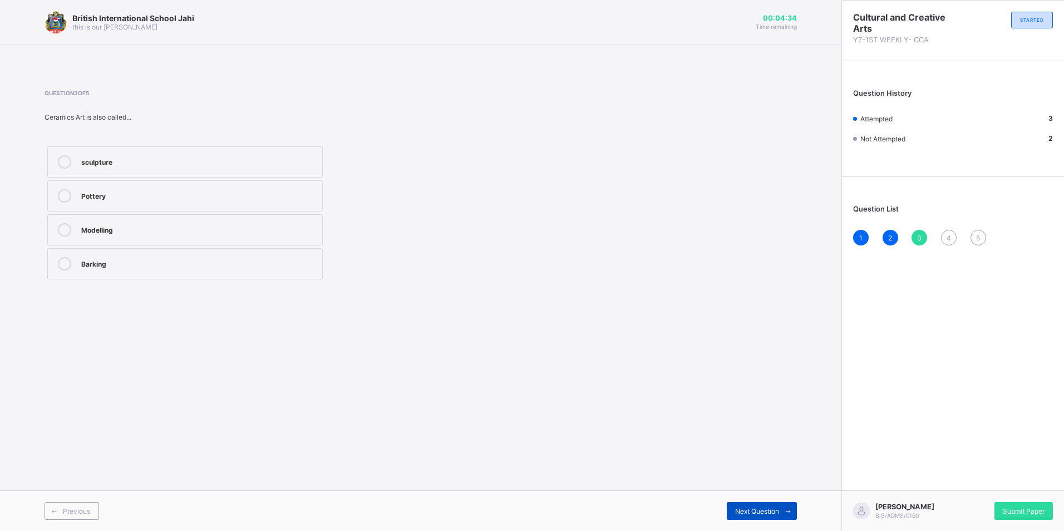
click at [761, 510] on span "Next Question" at bounding box center [757, 511] width 44 height 8
click at [217, 153] on label "Colous" at bounding box center [184, 161] width 275 height 31
click at [768, 514] on span "Next Question" at bounding box center [757, 511] width 44 height 8
click at [204, 161] on div "Art" at bounding box center [198, 160] width 235 height 11
click at [1028, 502] on div "Submit Paper" at bounding box center [1023, 511] width 58 height 18
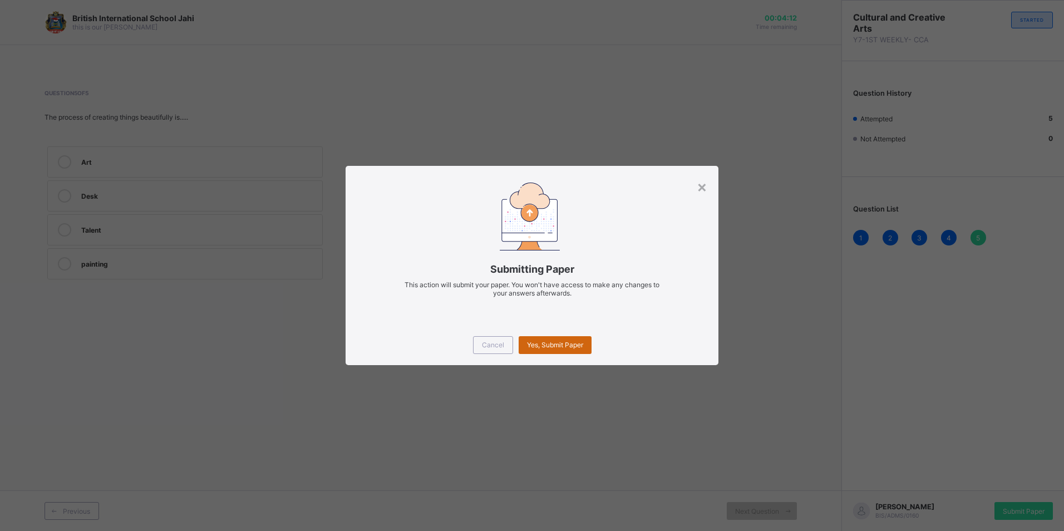
click at [550, 345] on span "Yes, Submit Paper" at bounding box center [555, 344] width 56 height 8
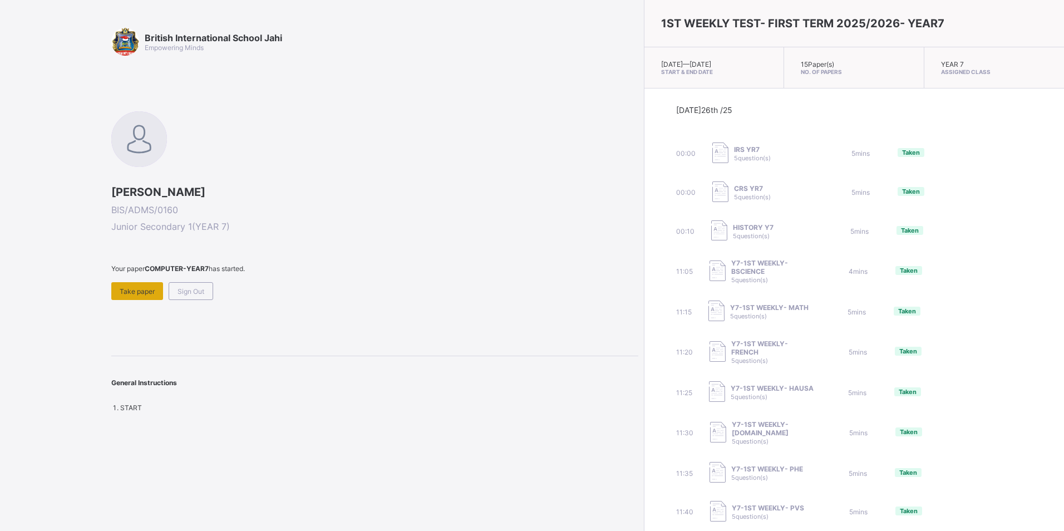
click at [145, 286] on div "Take paper" at bounding box center [137, 291] width 52 height 18
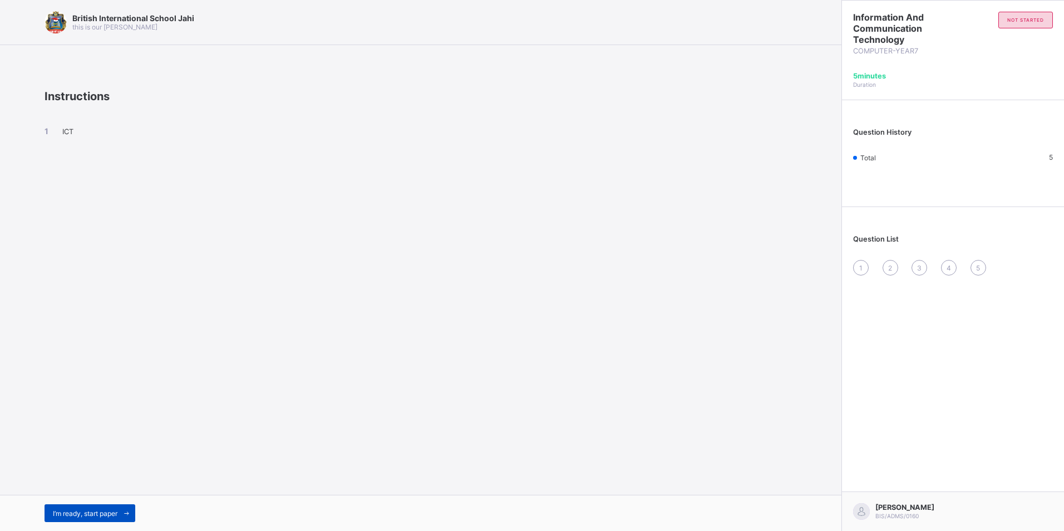
click at [125, 515] on icon at bounding box center [126, 513] width 8 height 7
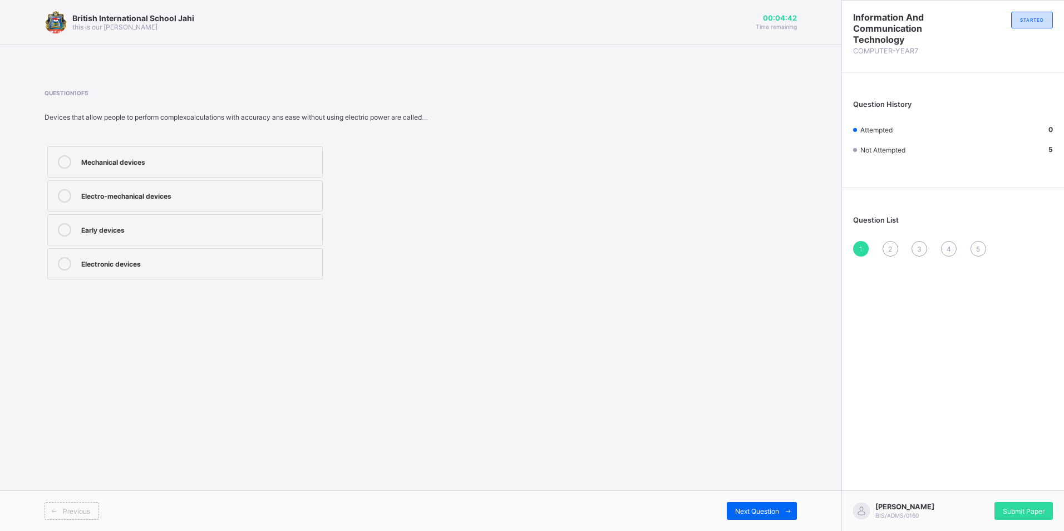
drag, startPoint x: 157, startPoint y: 190, endPoint x: 161, endPoint y: 184, distance: 7.3
click at [161, 184] on label "Electro-mechanical devices" at bounding box center [184, 195] width 275 height 31
drag, startPoint x: 161, startPoint y: 184, endPoint x: 175, endPoint y: 197, distance: 19.3
click at [175, 197] on div "Electro-mechanical devices" at bounding box center [198, 194] width 235 height 11
click at [768, 508] on span "Next Question" at bounding box center [757, 511] width 44 height 8
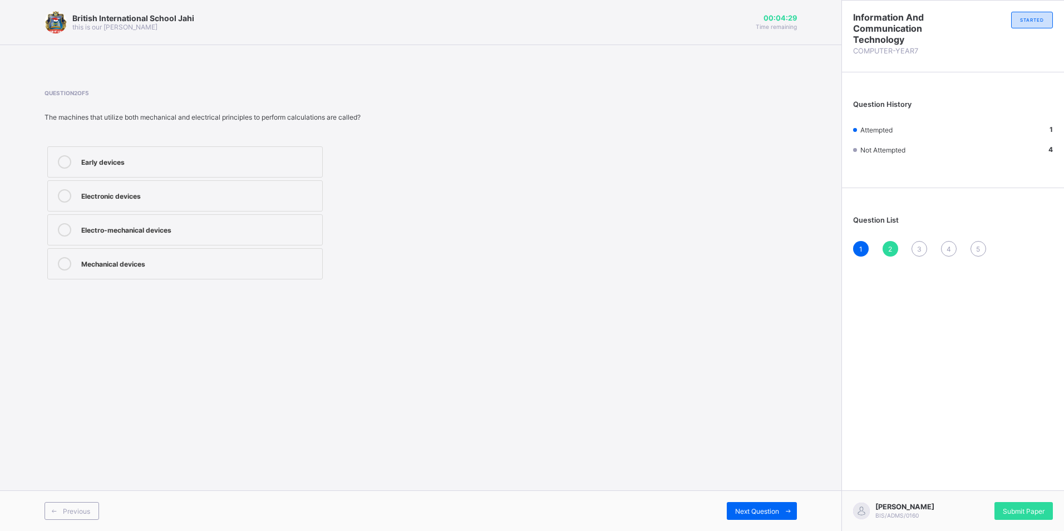
click at [235, 195] on div "Electronic devices" at bounding box center [198, 194] width 235 height 11
click at [168, 160] on div "Abacus" at bounding box center [198, 160] width 235 height 11
click at [768, 507] on span "Next Question" at bounding box center [757, 511] width 44 height 8
click at [770, 507] on span "Next Question" at bounding box center [757, 511] width 44 height 8
click at [209, 187] on label "Babbage analytic engine" at bounding box center [184, 195] width 275 height 31
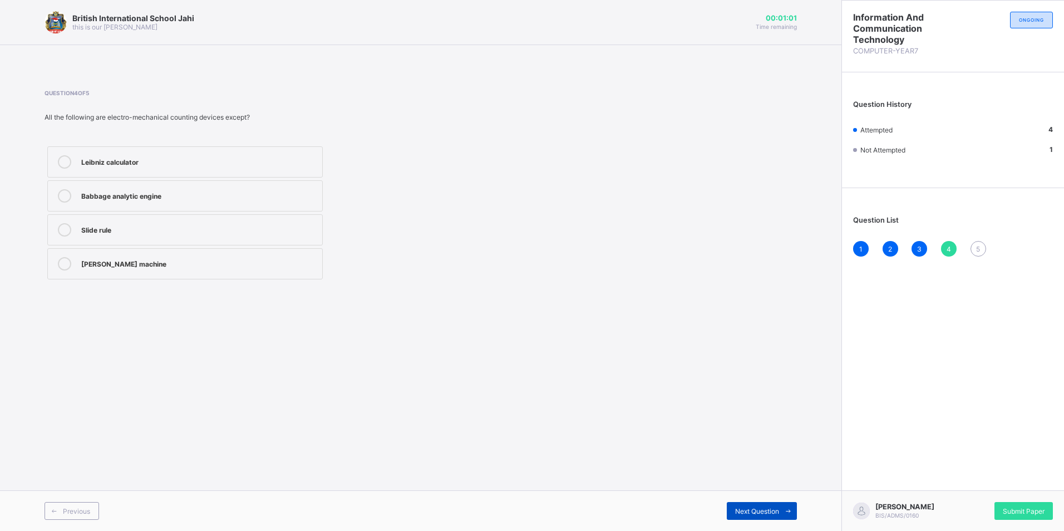
click at [769, 504] on div "Next Question" at bounding box center [761, 511] width 70 height 18
click at [197, 224] on div "Abacus" at bounding box center [198, 228] width 235 height 11
click at [1023, 510] on span "Submit Paper" at bounding box center [1023, 511] width 42 height 8
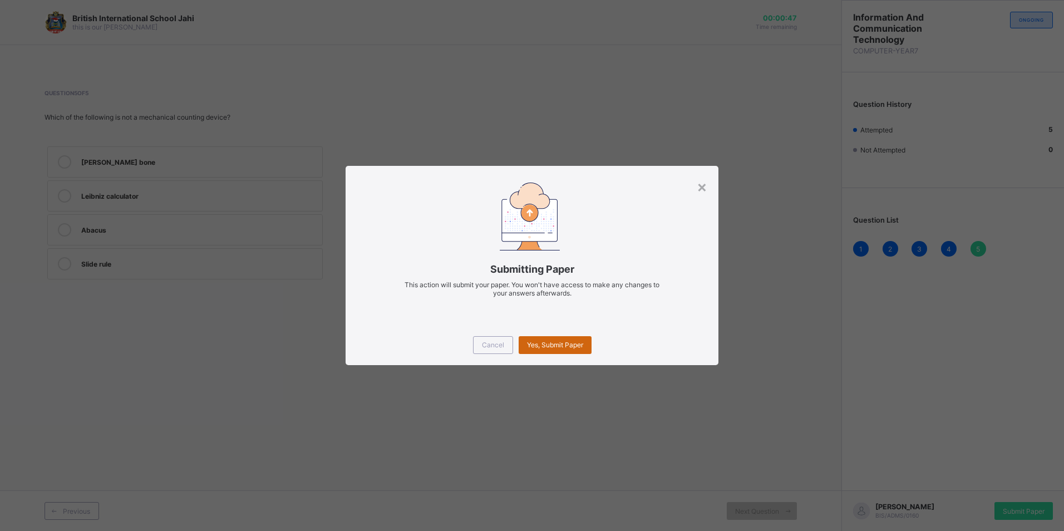
click at [541, 343] on span "Yes, Submit Paper" at bounding box center [555, 344] width 56 height 8
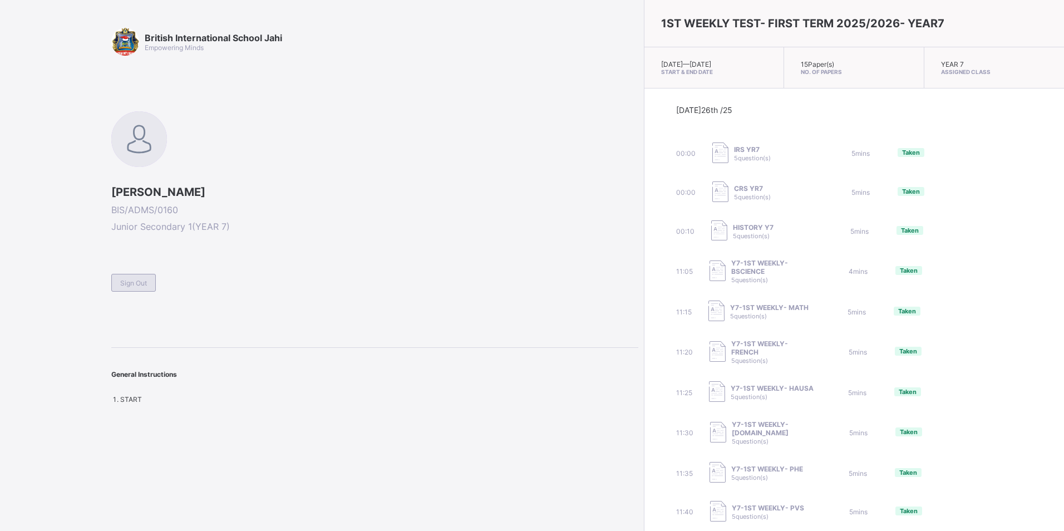
click at [136, 280] on span "Sign Out" at bounding box center [133, 283] width 27 height 8
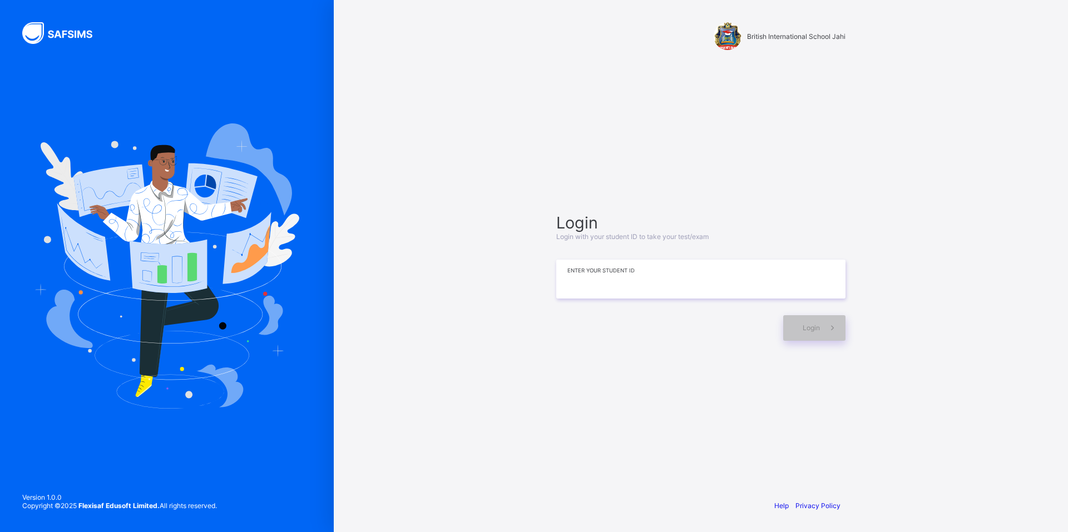
click at [711, 271] on input at bounding box center [700, 279] width 289 height 39
type input "*"
click at [830, 319] on span at bounding box center [833, 328] width 26 height 26
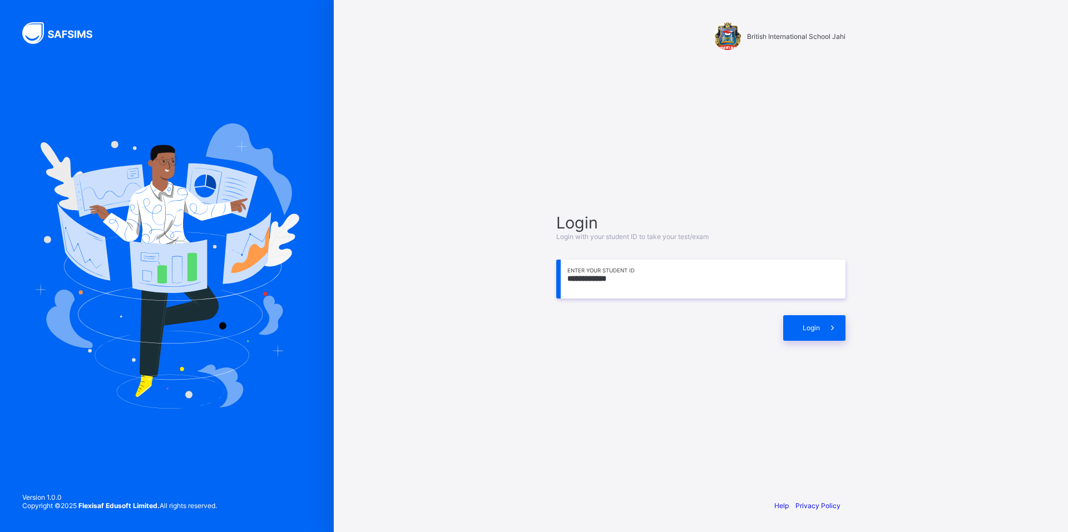
click at [859, 333] on div "**********" at bounding box center [701, 266] width 334 height 532
click at [587, 278] on input "**********" at bounding box center [700, 279] width 289 height 39
click at [576, 278] on input "*******" at bounding box center [700, 279] width 289 height 39
click at [572, 278] on input "******" at bounding box center [700, 279] width 289 height 39
click at [569, 279] on input "******" at bounding box center [700, 279] width 289 height 39
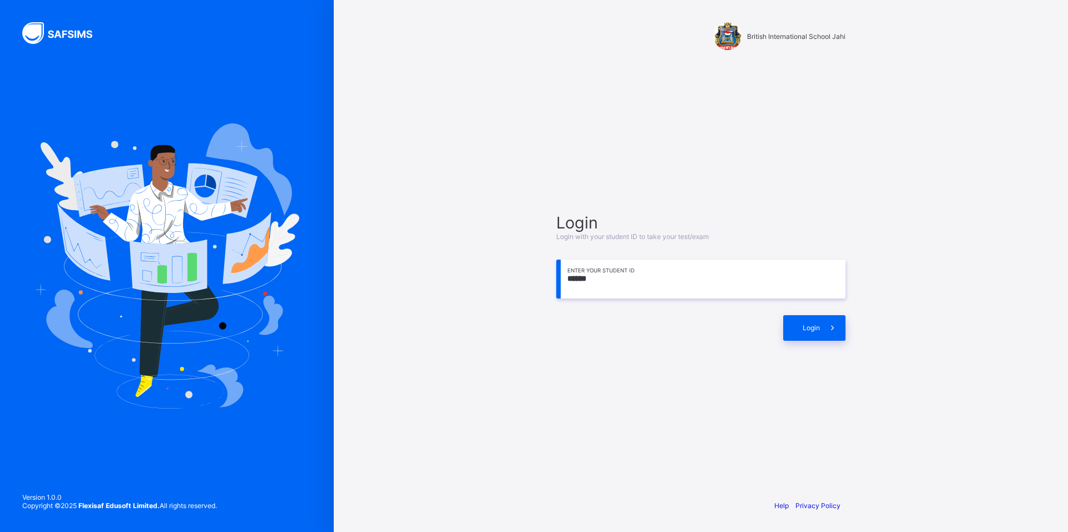
click at [613, 288] on input "******" at bounding box center [700, 279] width 289 height 39
type input "*"
type input "**********"
click at [826, 320] on span at bounding box center [833, 328] width 26 height 26
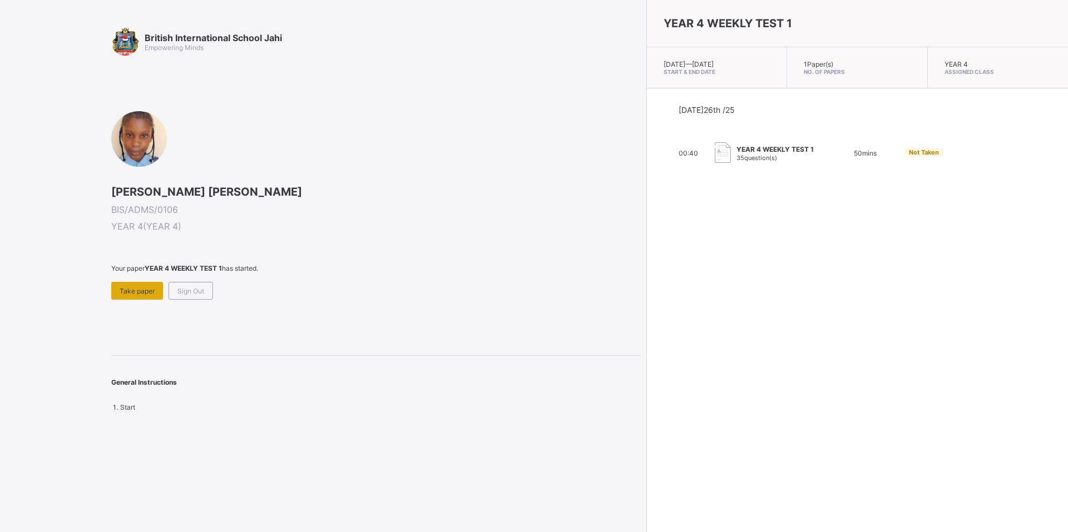
click at [146, 288] on div "Take paper" at bounding box center [137, 291] width 52 height 18
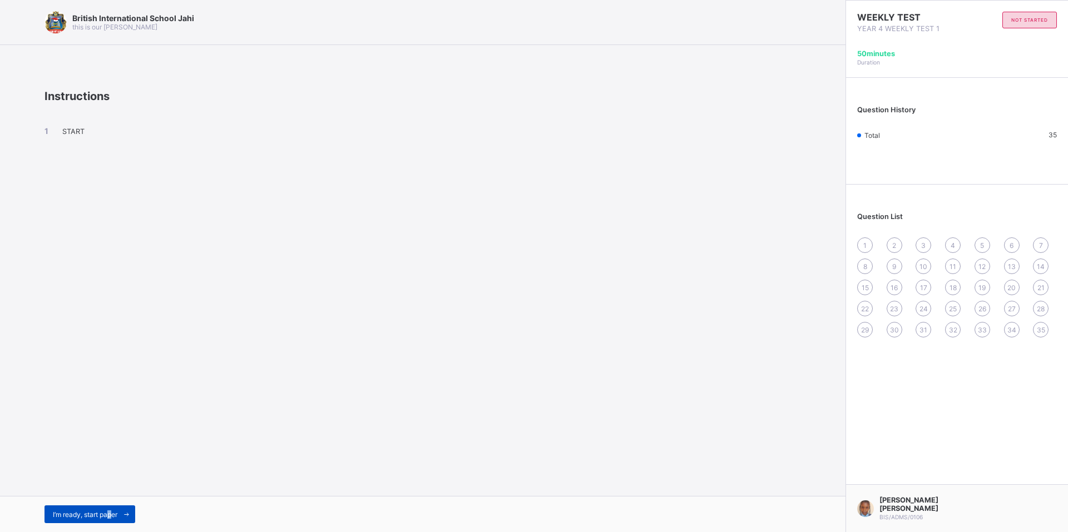
click at [112, 514] on span "I’m ready, start paper" at bounding box center [85, 515] width 65 height 8
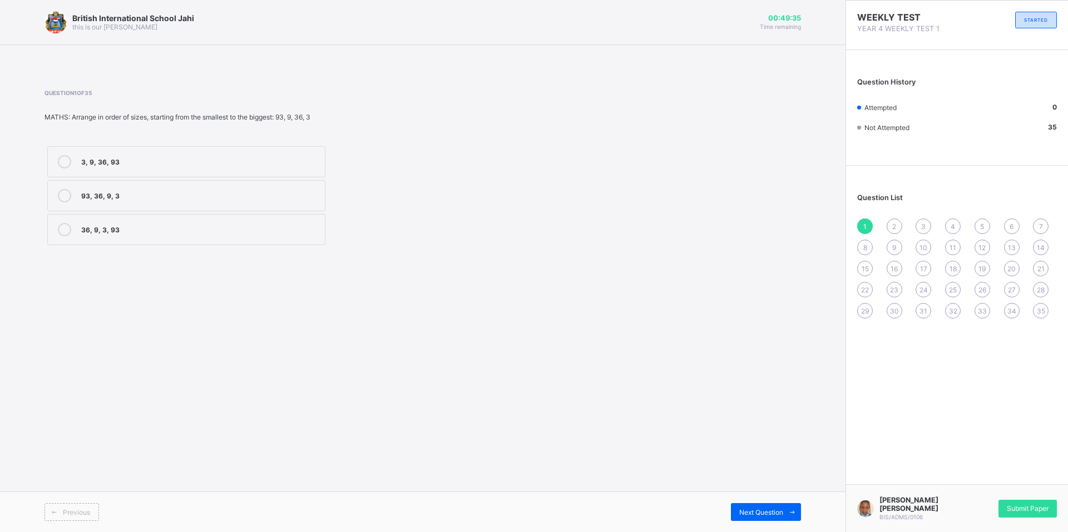
click at [190, 160] on div "3, 9, 36, 93" at bounding box center [200, 160] width 238 height 11
click at [782, 503] on div "Previous Next Question" at bounding box center [422, 512] width 845 height 41
click at [793, 509] on icon at bounding box center [792, 512] width 8 height 7
click at [175, 156] on div "XVI" at bounding box center [200, 160] width 238 height 11
click at [782, 510] on span "Next Question" at bounding box center [761, 512] width 44 height 8
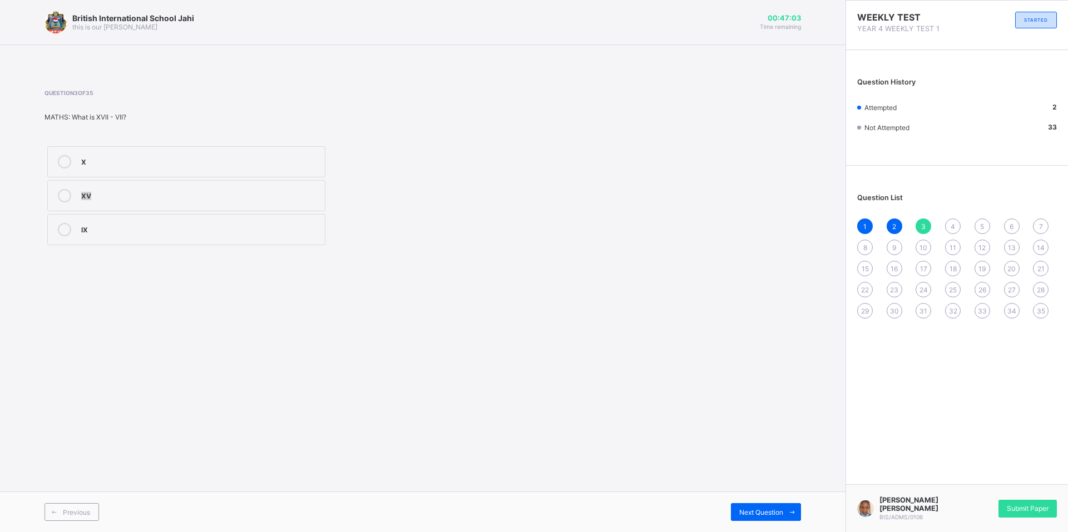
drag, startPoint x: 267, startPoint y: 176, endPoint x: 286, endPoint y: 189, distance: 23.3
click at [286, 189] on div "X XV IX" at bounding box center [186, 196] width 284 height 105
click at [99, 162] on div "X" at bounding box center [200, 160] width 238 height 11
click at [777, 504] on div "Previous Next Question" at bounding box center [422, 512] width 845 height 41
click at [794, 508] on span at bounding box center [792, 512] width 18 height 18
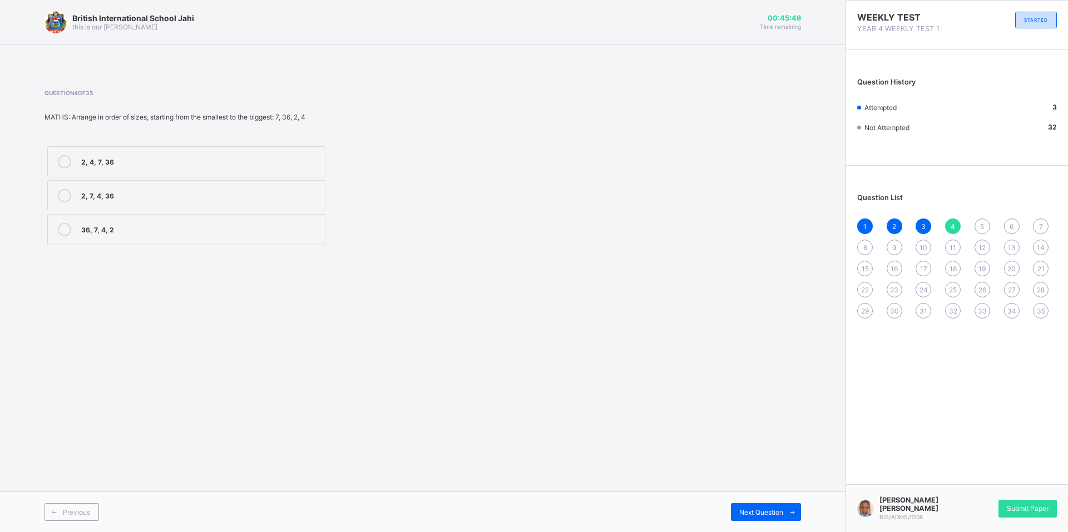
click at [125, 196] on div "2, 7, 4, 36" at bounding box center [200, 194] width 238 height 11
click at [136, 155] on label "2, 4, 7, 36" at bounding box center [186, 161] width 278 height 31
drag, startPoint x: 790, startPoint y: 509, endPoint x: 793, endPoint y: 514, distance: 5.7
click at [792, 510] on icon at bounding box center [792, 512] width 8 height 7
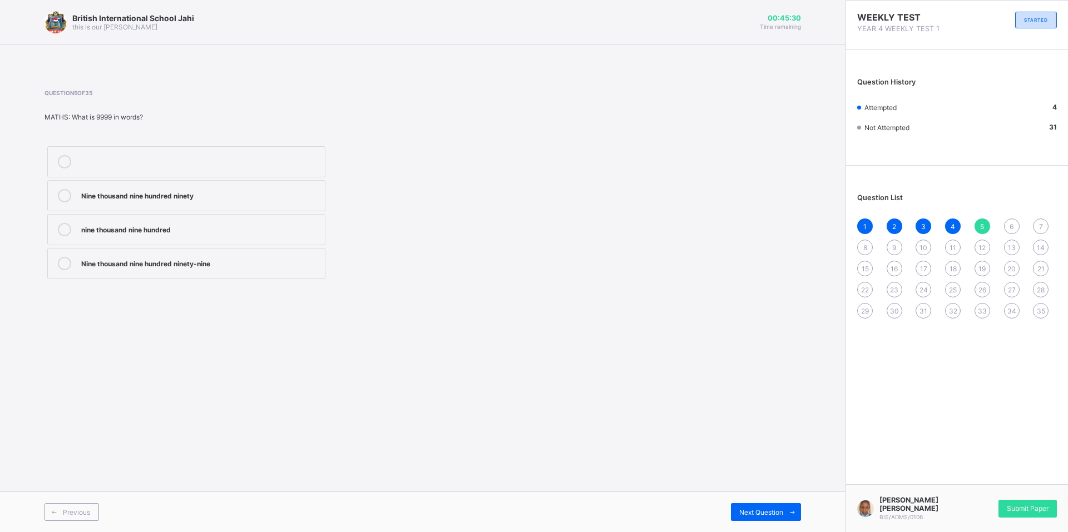
click at [221, 191] on div "Nine thousand nine hundred ninety" at bounding box center [200, 194] width 238 height 11
click at [773, 509] on span "Next Question" at bounding box center [761, 512] width 44 height 8
drag, startPoint x: 155, startPoint y: 207, endPoint x: 152, endPoint y: 202, distance: 6.0
drag, startPoint x: 152, startPoint y: 202, endPoint x: 775, endPoint y: 503, distance: 692.4
click at [774, 497] on div "Previous Next Question" at bounding box center [422, 512] width 845 height 41
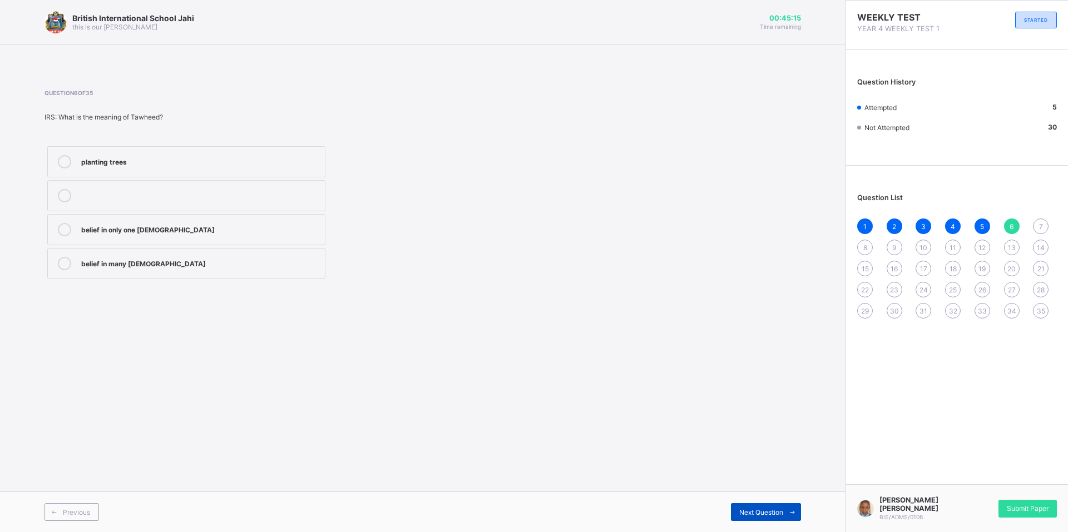
click at [777, 512] on span "Next Question" at bounding box center [761, 512] width 44 height 8
click at [760, 504] on div "Next Question" at bounding box center [766, 512] width 70 height 18
click at [770, 501] on div "Previous Next Question" at bounding box center [422, 512] width 845 height 41
click at [780, 510] on span "Next Question" at bounding box center [761, 512] width 44 height 8
click at [779, 510] on span "Next Question" at bounding box center [761, 512] width 44 height 8
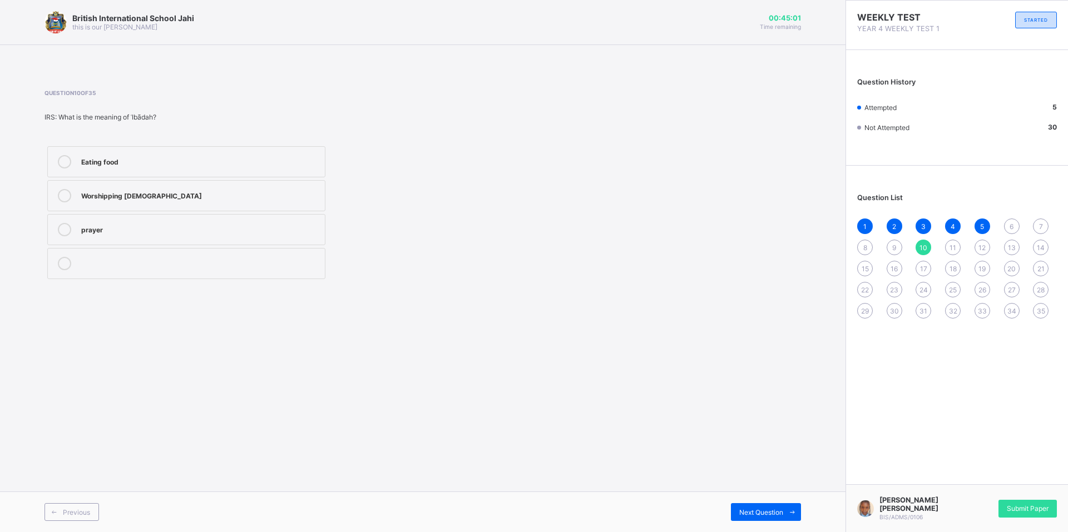
click at [779, 498] on div "Previous Next Question" at bounding box center [422, 512] width 845 height 41
click at [780, 510] on span "Next Question" at bounding box center [761, 512] width 44 height 8
click at [1013, 228] on span "6" at bounding box center [1012, 226] width 4 height 8
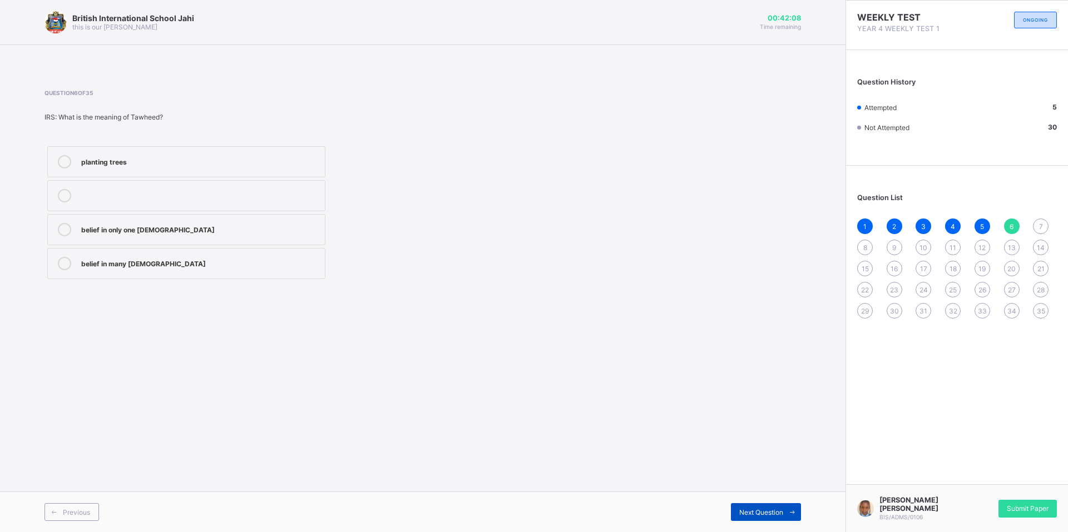
click at [784, 506] on span at bounding box center [792, 512] width 18 height 18
click at [787, 512] on span at bounding box center [792, 512] width 18 height 18
click at [788, 512] on icon at bounding box center [792, 512] width 8 height 7
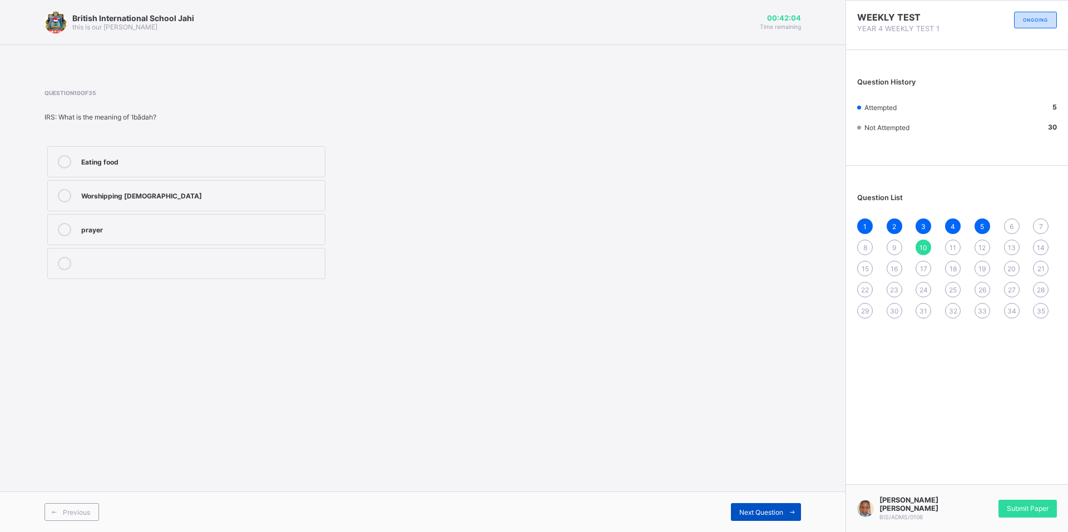
click at [788, 512] on icon at bounding box center [792, 512] width 8 height 7
click at [979, 244] on span "12" at bounding box center [981, 248] width 7 height 8
click at [149, 194] on div "Music" at bounding box center [200, 194] width 238 height 11
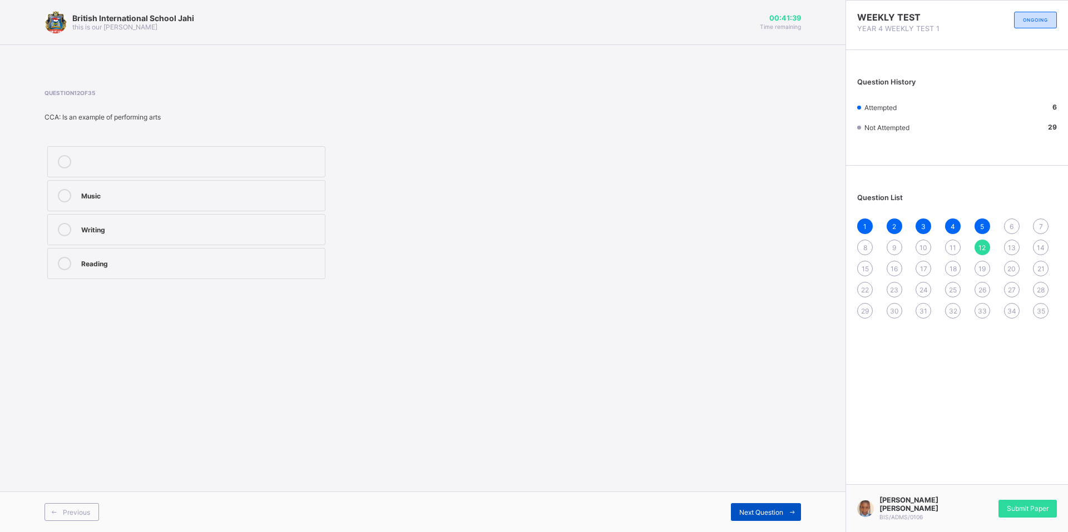
click at [766, 506] on div "Next Question" at bounding box center [766, 512] width 70 height 18
click at [952, 244] on span "11" at bounding box center [952, 248] width 7 height 8
drag, startPoint x: 108, startPoint y: 259, endPoint x: 85, endPoint y: 255, distance: 24.2
click at [85, 255] on label "False" at bounding box center [186, 263] width 278 height 31
click at [797, 508] on span at bounding box center [792, 512] width 18 height 18
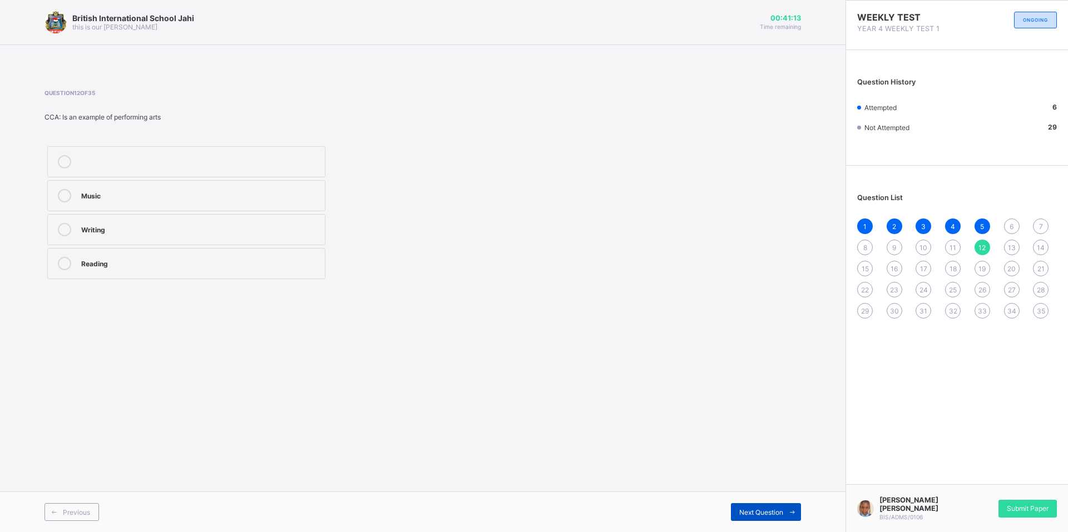
drag, startPoint x: 765, startPoint y: 500, endPoint x: 763, endPoint y: 510, distance: 10.2
click at [763, 510] on div "Previous Next Question" at bounding box center [422, 512] width 845 height 41
drag, startPoint x: 763, startPoint y: 510, endPoint x: 756, endPoint y: 510, distance: 7.3
click at [756, 510] on span "Next Question" at bounding box center [761, 512] width 44 height 8
drag, startPoint x: 335, startPoint y: 431, endPoint x: 269, endPoint y: 345, distance: 108.3
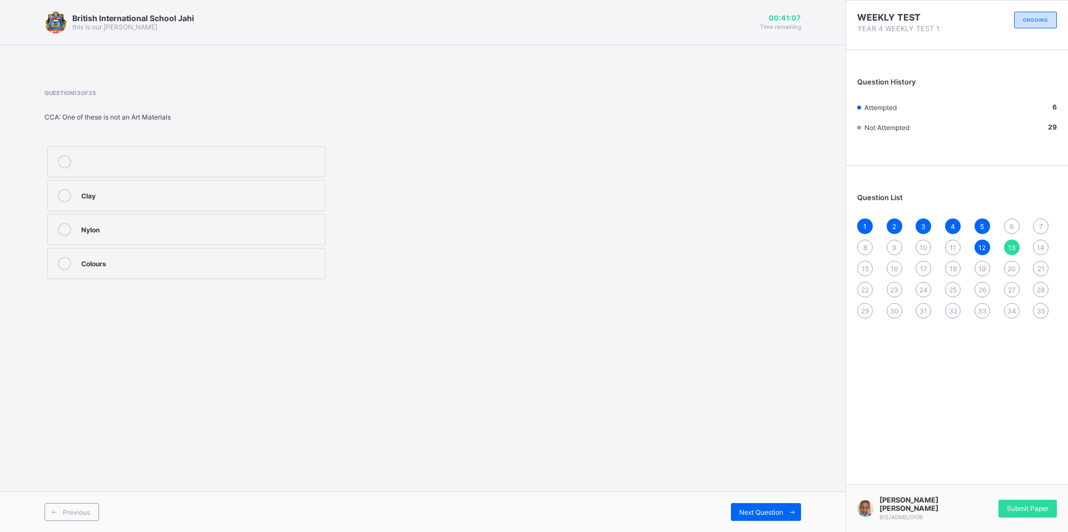
click at [288, 375] on div "British International School Jahi this is our [PERSON_NAME] 00:41:07 Time remai…" at bounding box center [422, 266] width 845 height 532
click at [166, 224] on label "Nylon" at bounding box center [186, 229] width 278 height 31
click at [765, 510] on span "Next Question" at bounding box center [761, 512] width 44 height 8
click at [127, 229] on div "Fighting" at bounding box center [200, 228] width 238 height 11
click at [807, 518] on div "Previous Next Question" at bounding box center [422, 512] width 845 height 41
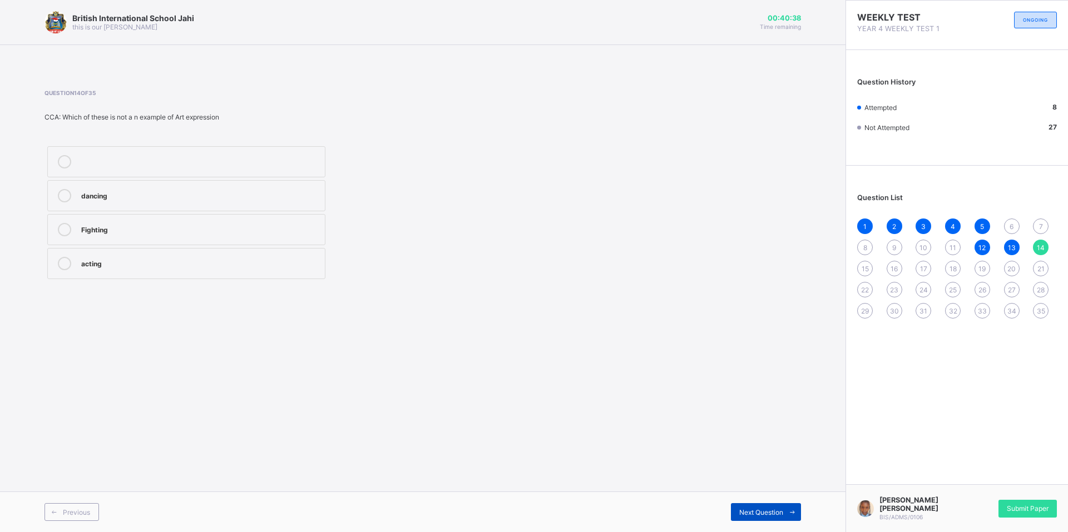
click at [793, 516] on span at bounding box center [792, 512] width 18 height 18
click at [186, 154] on label "Art" at bounding box center [186, 161] width 278 height 31
click at [793, 503] on div "Previous Next Question" at bounding box center [422, 512] width 845 height 41
click at [775, 508] on span "Next Question" at bounding box center [761, 512] width 44 height 8
click at [150, 189] on label "Hard disk" at bounding box center [186, 195] width 278 height 31
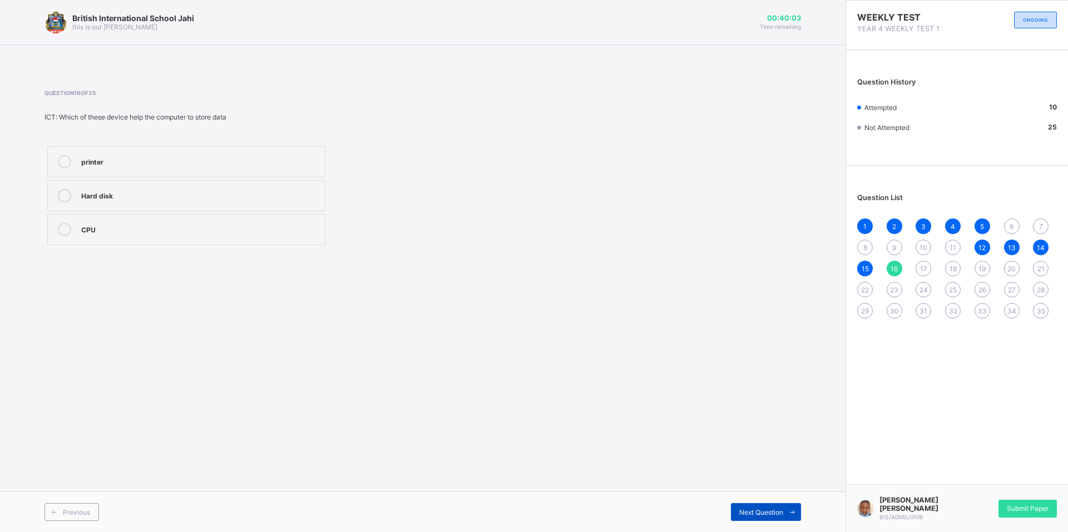
click at [772, 509] on span "Next Question" at bounding box center [761, 512] width 44 height 8
click at [214, 225] on div "Monitor" at bounding box center [200, 228] width 238 height 11
click at [788, 512] on icon at bounding box center [792, 512] width 8 height 7
click at [177, 159] on div "Cess" at bounding box center [200, 160] width 238 height 11
click at [187, 188] on label "[PERSON_NAME] beacon" at bounding box center [186, 195] width 278 height 31
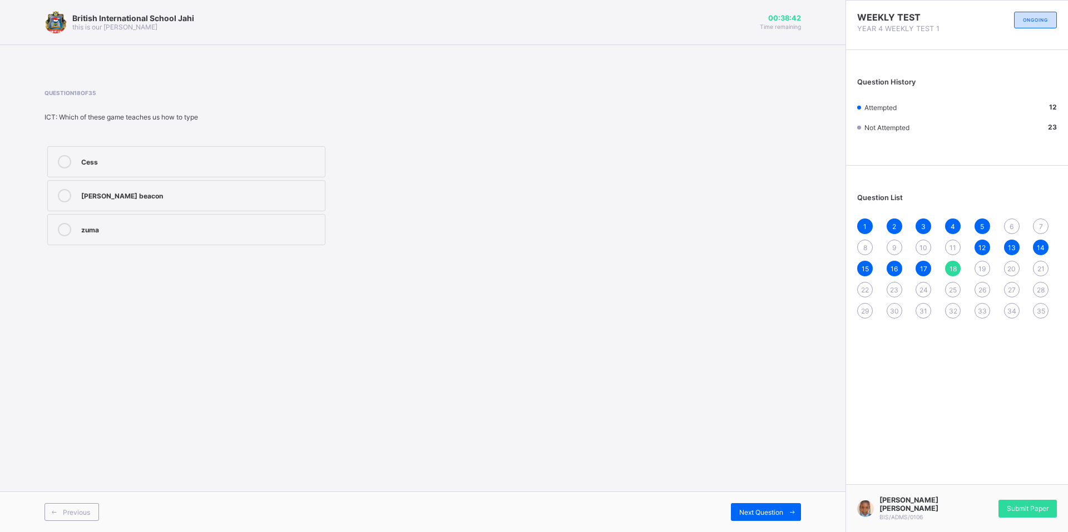
click at [164, 149] on label "Cess" at bounding box center [186, 161] width 278 height 31
click at [778, 515] on span "Next Question" at bounding box center [761, 512] width 44 height 8
click at [158, 160] on div "monitor" at bounding box center [200, 160] width 238 height 11
click at [784, 514] on span at bounding box center [792, 512] width 18 height 18
click at [121, 194] on div "4" at bounding box center [200, 194] width 238 height 11
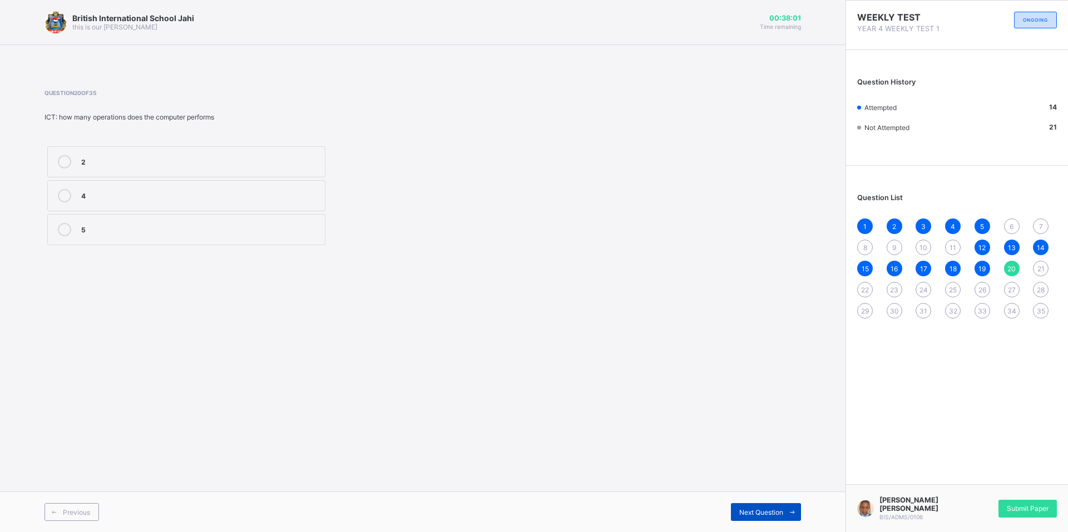
drag, startPoint x: 789, startPoint y: 506, endPoint x: 790, endPoint y: 514, distance: 8.0
click at [790, 511] on span at bounding box center [792, 512] width 18 height 18
drag, startPoint x: 116, startPoint y: 188, endPoint x: 126, endPoint y: 185, distance: 10.4
click at [121, 189] on label "true" at bounding box center [186, 195] width 278 height 31
click at [784, 510] on span at bounding box center [792, 512] width 18 height 18
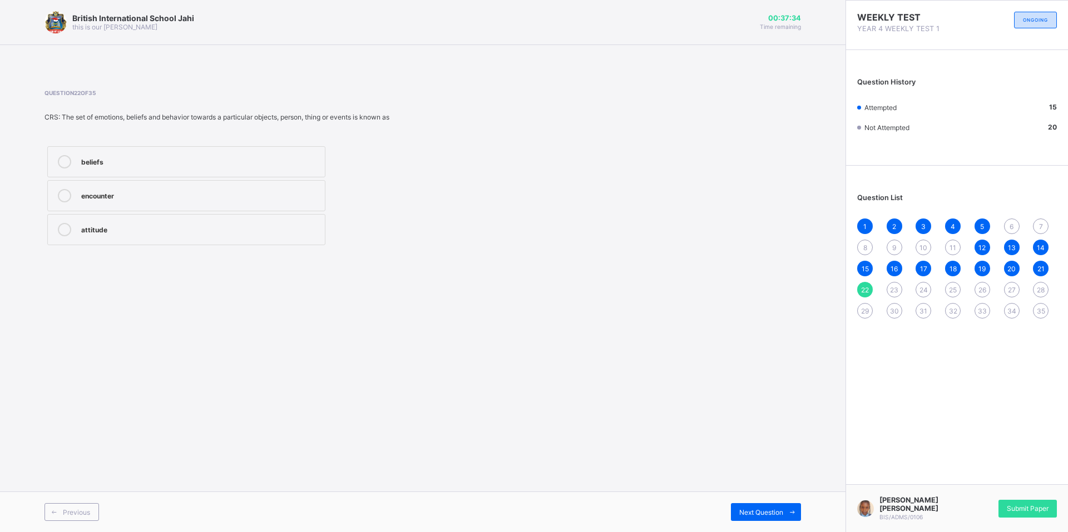
click at [118, 223] on label "attitude" at bounding box center [186, 229] width 278 height 31
drag, startPoint x: 308, startPoint y: 322, endPoint x: 185, endPoint y: 269, distance: 134.0
click at [215, 281] on div "British International School Jahi this is our [PERSON_NAME] 00:37:32 Time remai…" at bounding box center [422, 266] width 845 height 532
click at [796, 509] on icon at bounding box center [792, 512] width 8 height 7
drag, startPoint x: 84, startPoint y: 251, endPoint x: 174, endPoint y: 229, distance: 93.0
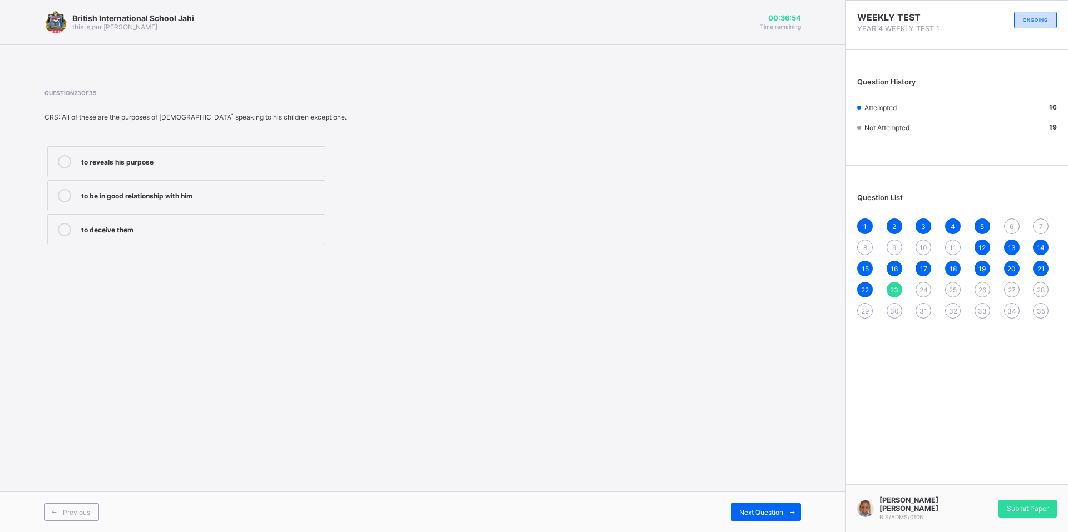
click at [174, 229] on div "to deceive them" at bounding box center [200, 228] width 238 height 11
click at [774, 510] on span "Next Question" at bounding box center [761, 512] width 44 height 8
click at [179, 193] on div "by fighting them" at bounding box center [200, 194] width 238 height 11
click at [784, 508] on span at bounding box center [792, 512] width 18 height 18
click at [218, 170] on label "we must receive [PERSON_NAME]" at bounding box center [186, 161] width 278 height 31
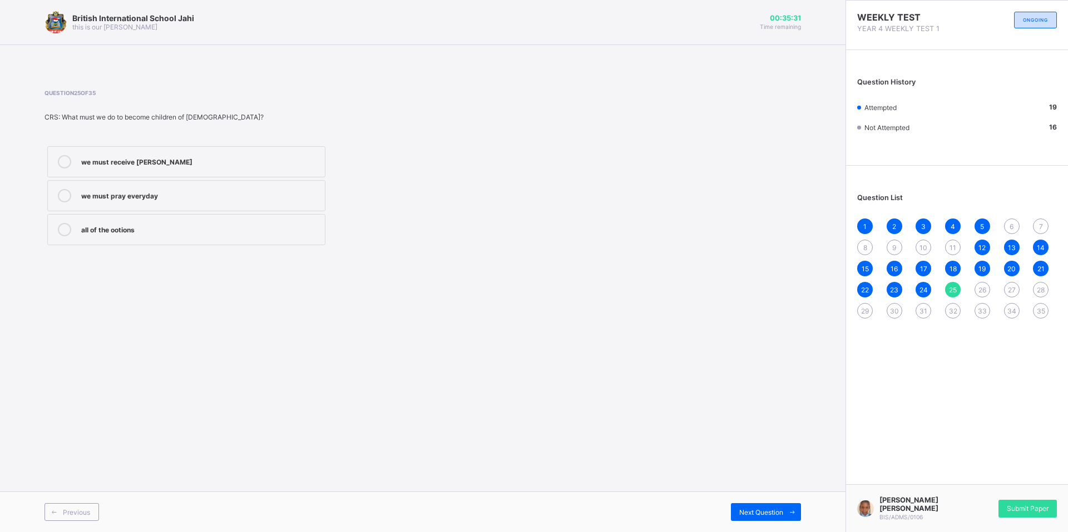
click at [202, 189] on div "we must pray everyday" at bounding box center [200, 194] width 238 height 11
drag, startPoint x: 248, startPoint y: 166, endPoint x: 244, endPoint y: 160, distance: 7.3
click at [244, 160] on div "we must receive [PERSON_NAME]" at bounding box center [200, 161] width 238 height 13
click at [777, 515] on span "Next Question" at bounding box center [761, 512] width 44 height 8
click at [185, 164] on div "shouted" at bounding box center [200, 160] width 238 height 11
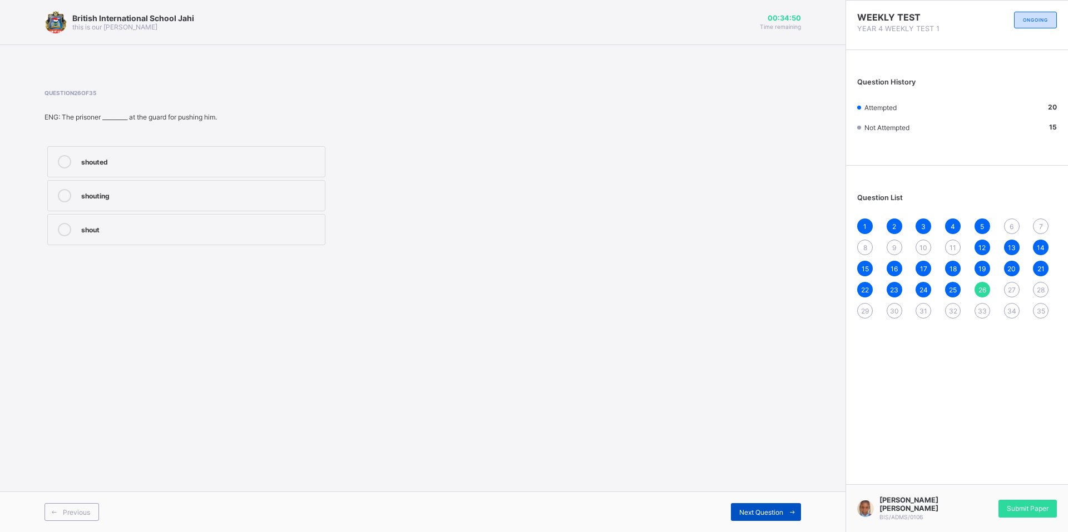
click at [785, 512] on span at bounding box center [792, 512] width 18 height 18
click at [155, 191] on div "roast" at bounding box center [200, 194] width 238 height 11
click at [174, 167] on div "roasted" at bounding box center [200, 161] width 238 height 13
click at [776, 506] on div "Next Question" at bounding box center [766, 512] width 70 height 18
drag, startPoint x: 156, startPoint y: 135, endPoint x: 148, endPoint y: 139, distance: 8.7
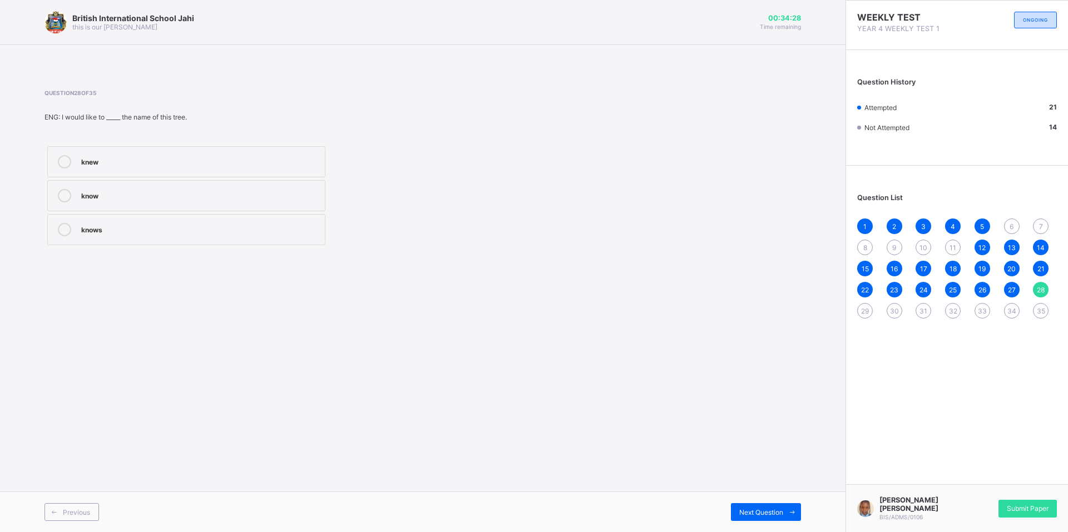
click at [148, 139] on div "Question 28 of 35 ENG: I would like to _____ the name of this tree. knew know k…" at bounding box center [280, 169] width 473 height 159
click at [98, 197] on div "know" at bounding box center [200, 194] width 238 height 11
click at [780, 509] on span "Next Question" at bounding box center [761, 512] width 44 height 8
click at [155, 155] on label "leave" at bounding box center [186, 161] width 278 height 31
drag, startPoint x: 767, startPoint y: 485, endPoint x: 843, endPoint y: 532, distance: 88.9
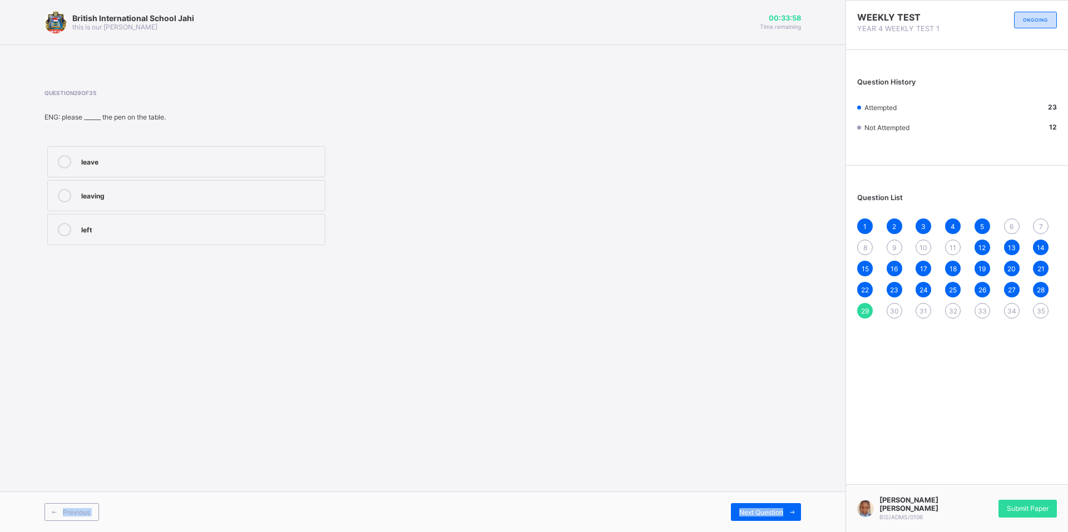
click at [843, 532] on div "British International School Jahi this is our [PERSON_NAME] 00:33:58 Time remai…" at bounding box center [422, 266] width 845 height 532
click at [791, 510] on icon at bounding box center [792, 512] width 8 height 7
click at [146, 165] on div "is" at bounding box center [200, 160] width 238 height 11
click at [780, 505] on div "Next Question" at bounding box center [766, 512] width 70 height 18
click at [150, 184] on label "Running" at bounding box center [186, 195] width 278 height 31
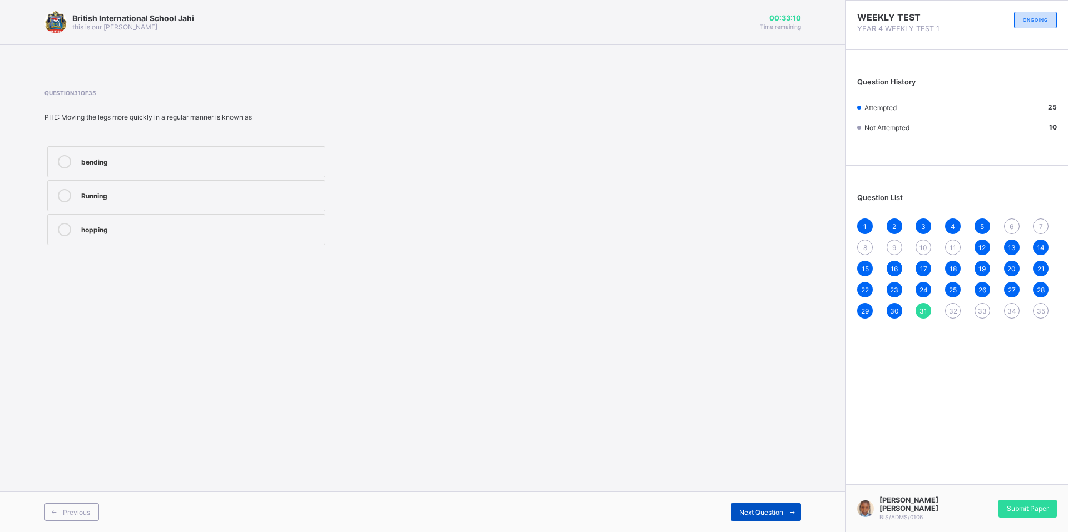
click at [789, 506] on span at bounding box center [792, 512] width 18 height 18
click at [137, 224] on label "running" at bounding box center [186, 229] width 278 height 31
click at [770, 513] on span "Next Question" at bounding box center [761, 512] width 44 height 8
click at [127, 190] on div "Stretching" at bounding box center [200, 194] width 238 height 11
click at [793, 515] on icon at bounding box center [792, 512] width 8 height 7
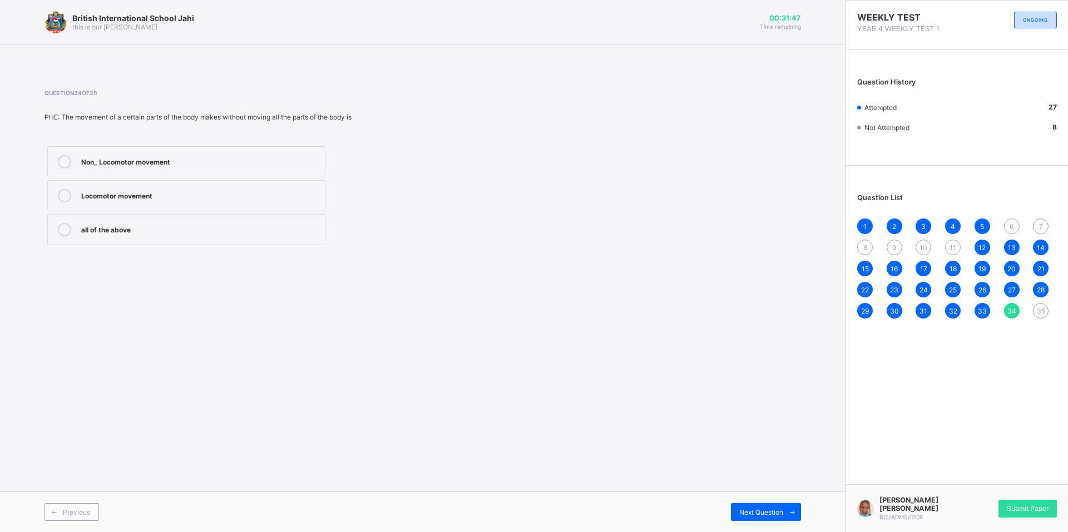
click at [152, 195] on div "Locomotor movement" at bounding box center [200, 194] width 238 height 11
drag, startPoint x: 304, startPoint y: 145, endPoint x: 234, endPoint y: 142, distance: 70.2
click at [245, 145] on div "Non_ Locomotor movement Locomotor movement all of the above" at bounding box center [186, 196] width 284 height 105
click at [230, 149] on label "Non_ Locomotor movement" at bounding box center [186, 161] width 278 height 31
click at [760, 516] on span "Next Question" at bounding box center [761, 512] width 44 height 8
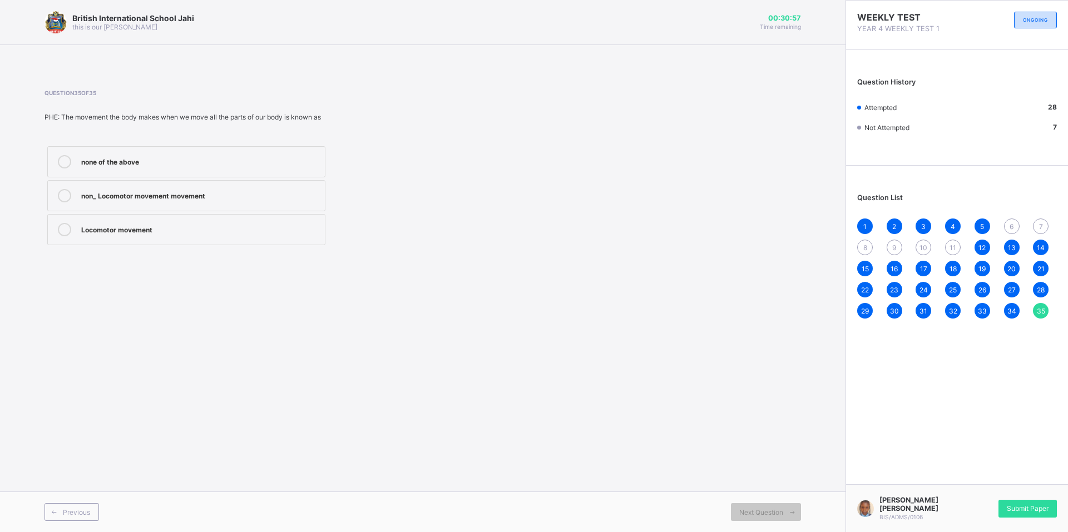
click at [168, 230] on div "Locomotor movement" at bounding box center [200, 228] width 238 height 11
click at [1028, 510] on span "Submit Paper" at bounding box center [1028, 509] width 42 height 8
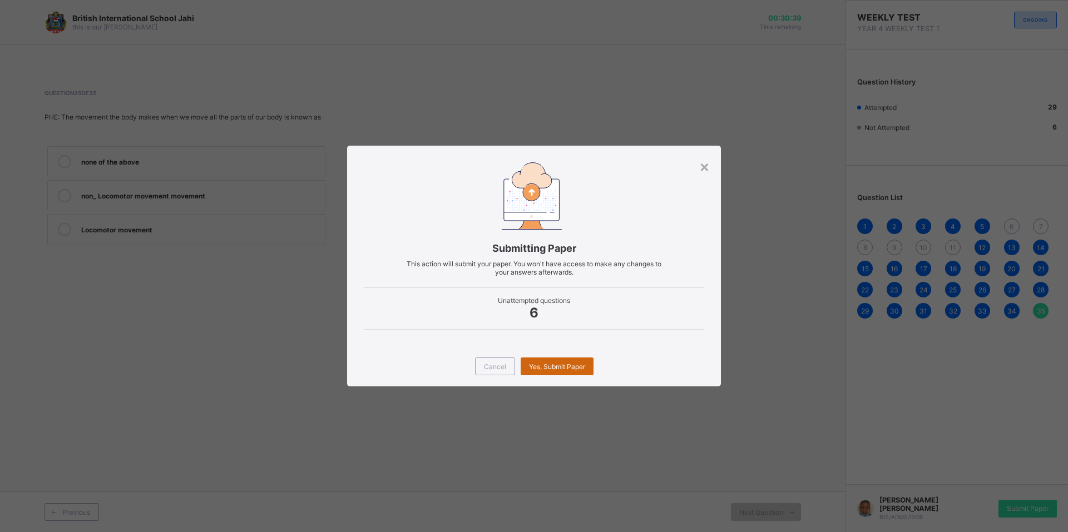
click at [538, 363] on span "Yes, Submit Paper" at bounding box center [557, 367] width 56 height 8
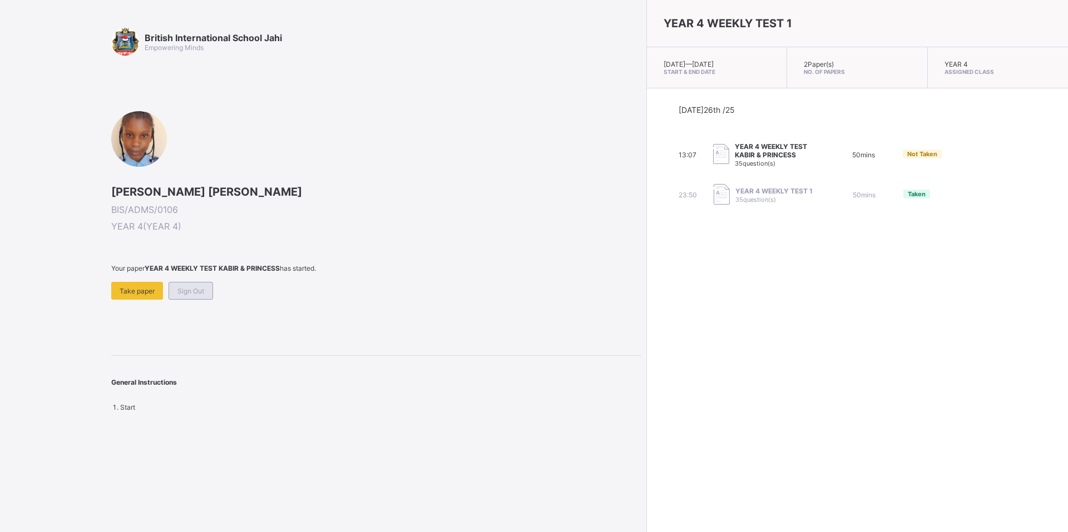
click at [196, 289] on span "Sign Out" at bounding box center [190, 291] width 27 height 8
